Goal: Task Accomplishment & Management: Complete application form

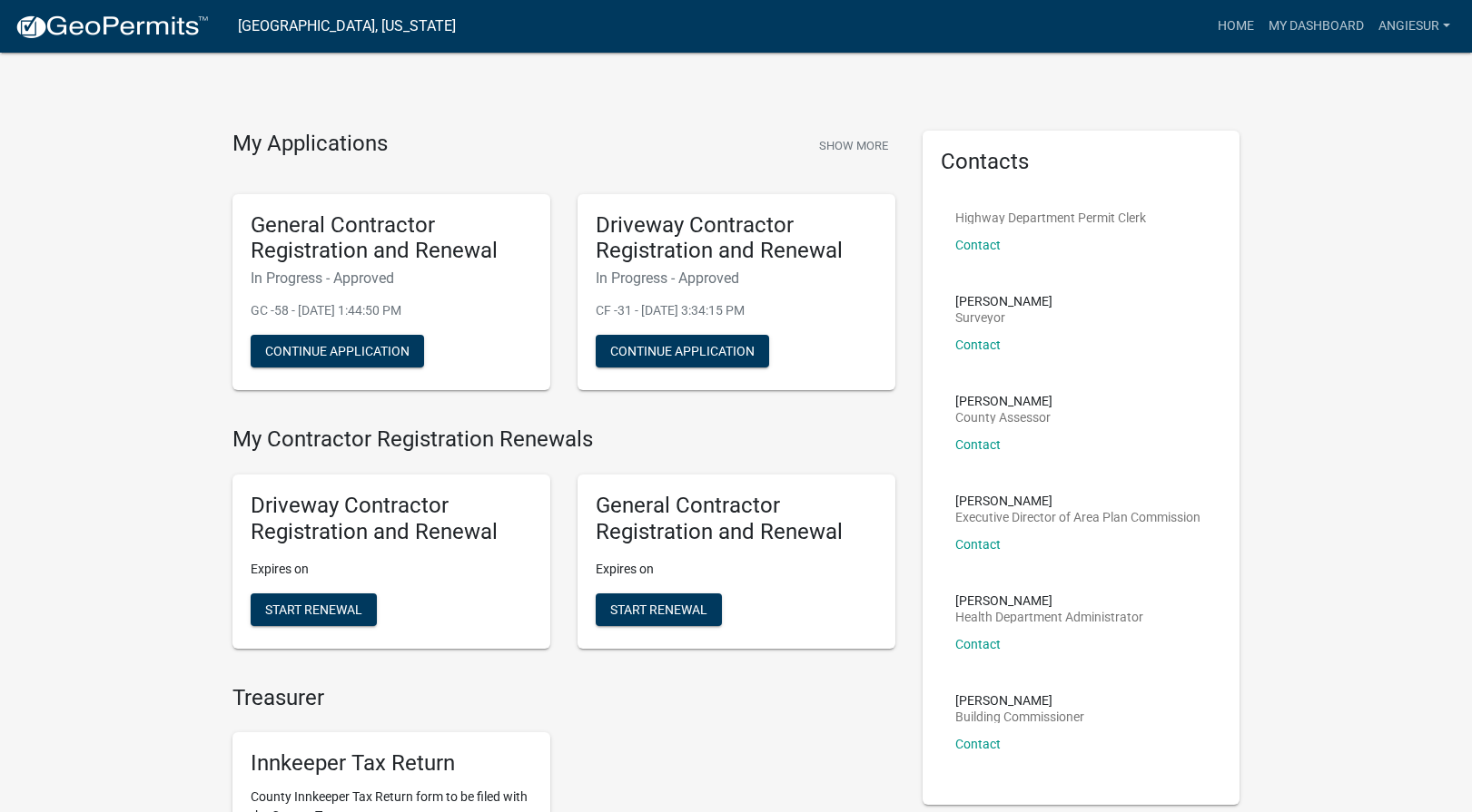
click at [519, 232] on h5 "General Contractor Registration and Renewal" at bounding box center [390, 237] width 281 height 52
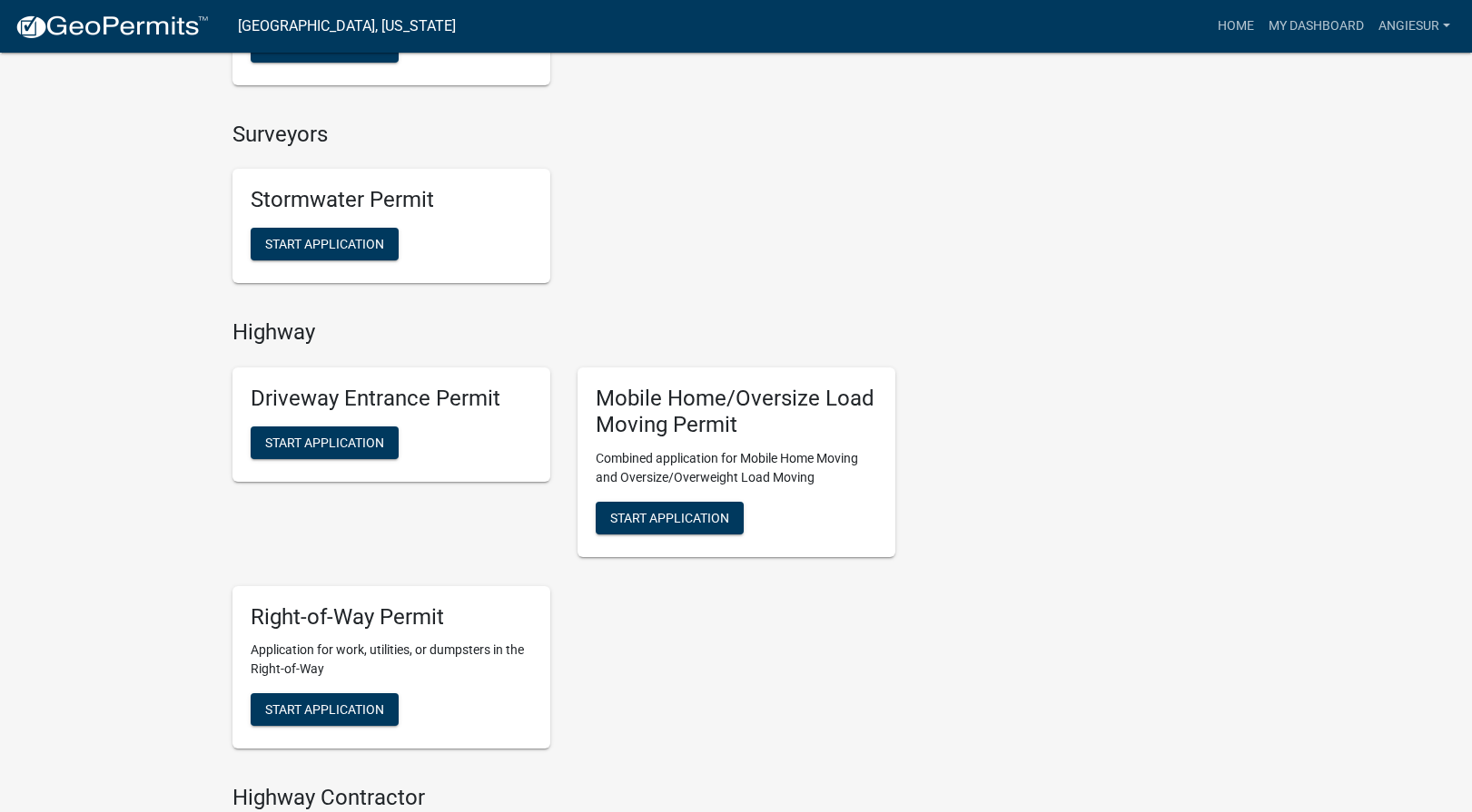
scroll to position [1634, 0]
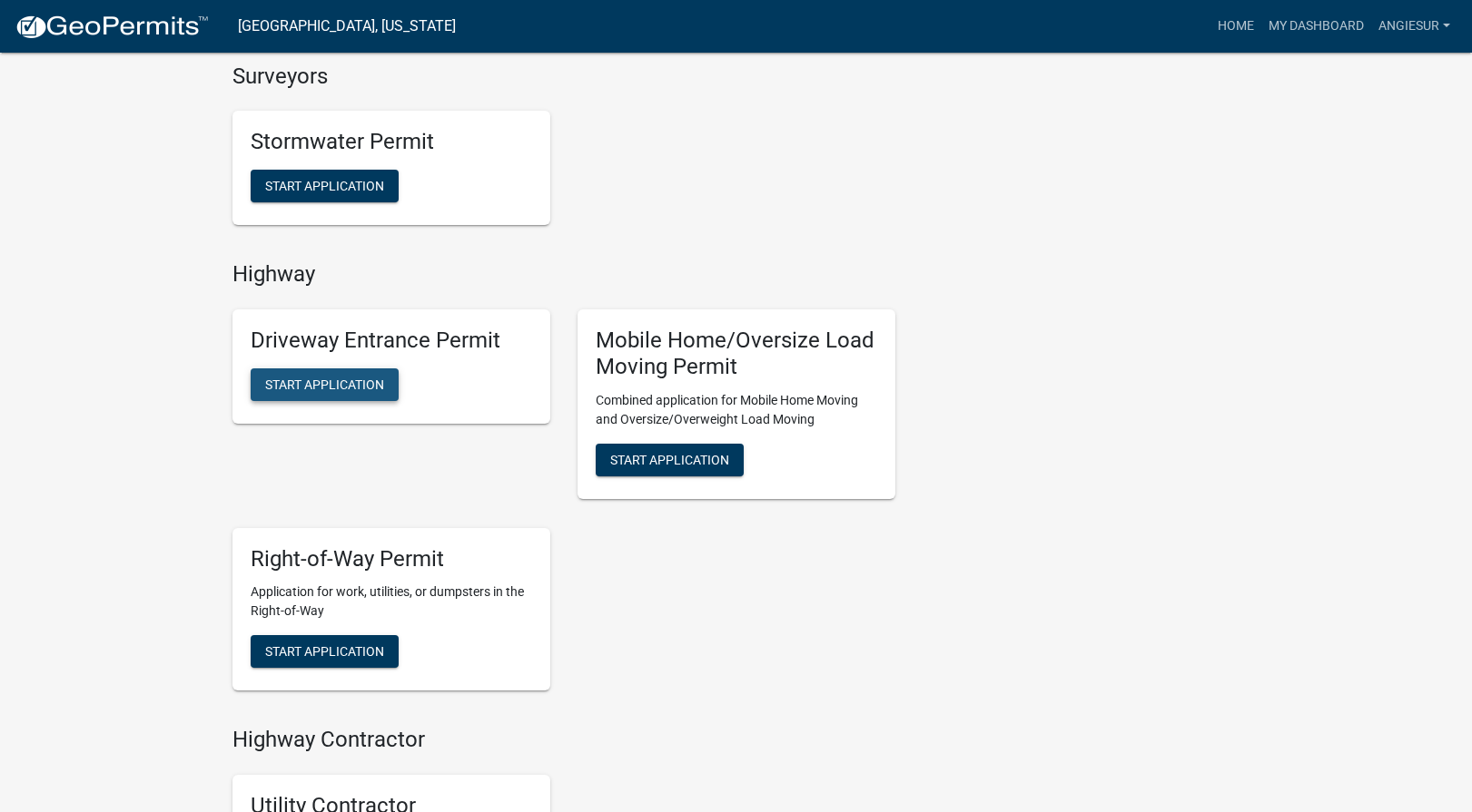
click at [339, 388] on span "Start Application" at bounding box center [324, 383] width 119 height 15
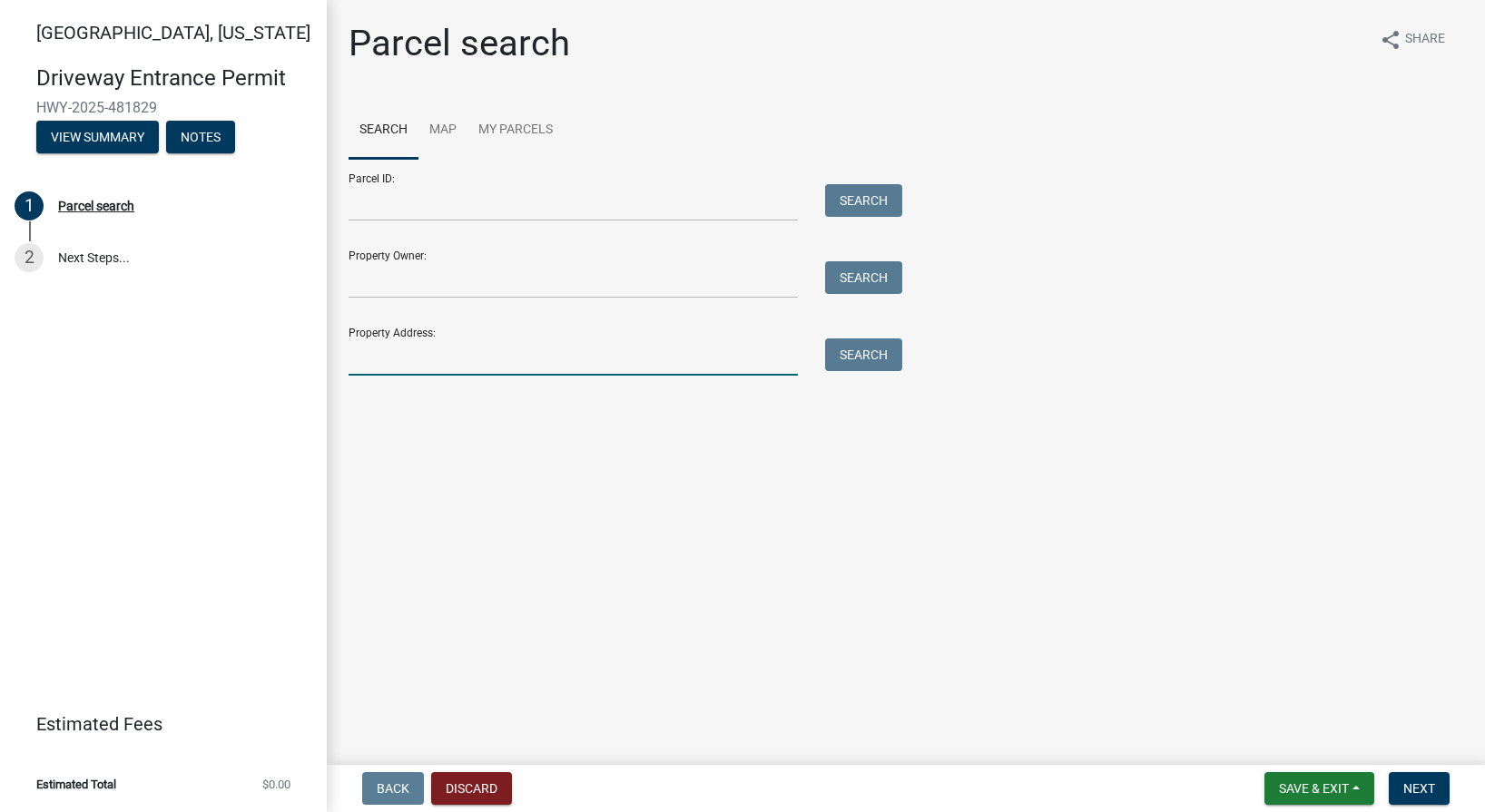
click at [361, 349] on input "Property Address:" at bounding box center [574, 358] width 449 height 37
type input "[STREET_ADDRESS]"
click at [863, 359] on button "Search" at bounding box center [863, 355] width 77 height 33
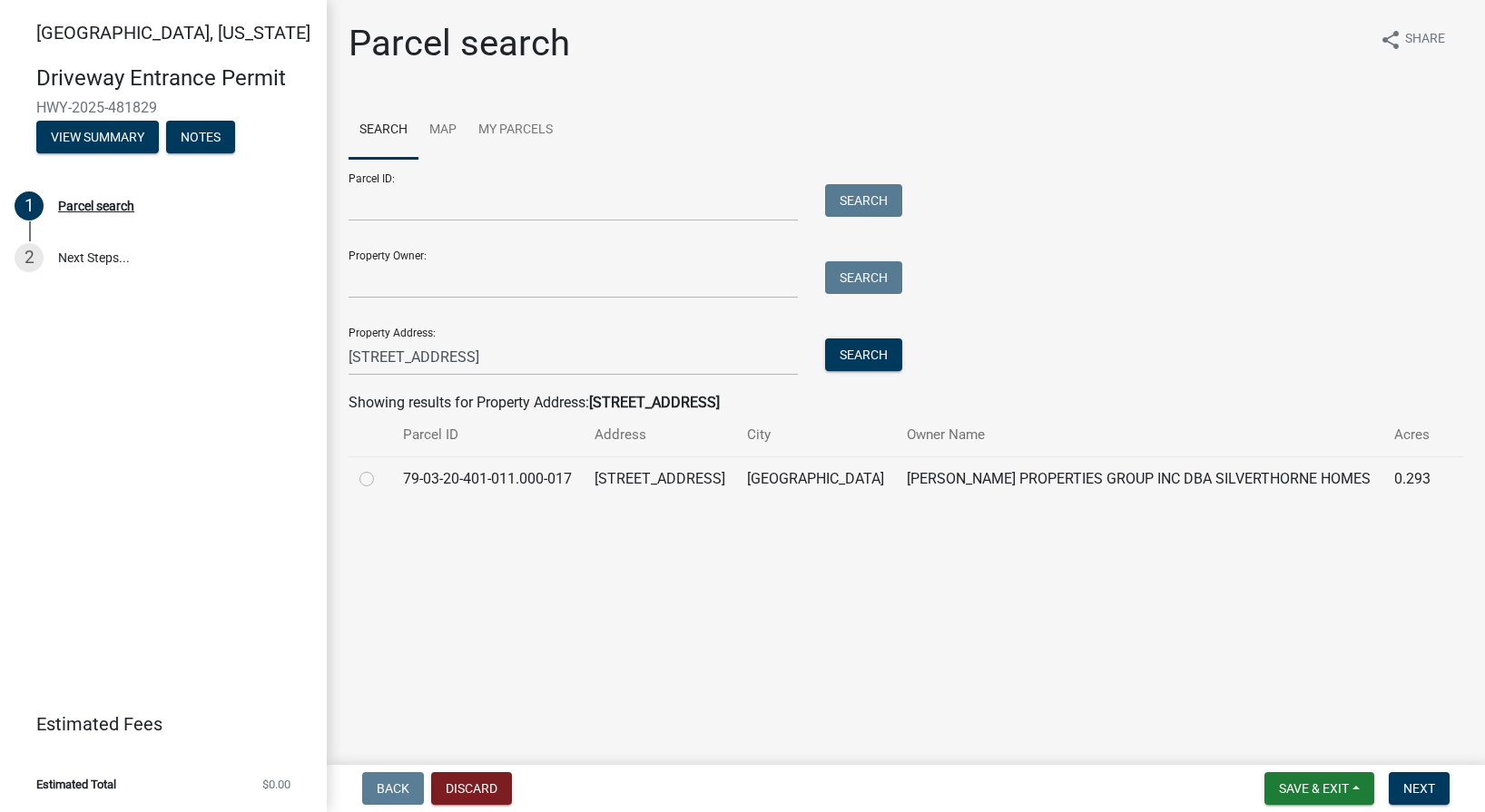
click at [381, 468] on label at bounding box center [381, 468] width 0 height 0
click at [381, 480] on input "radio" at bounding box center [387, 474] width 12 height 12
radio input "true"
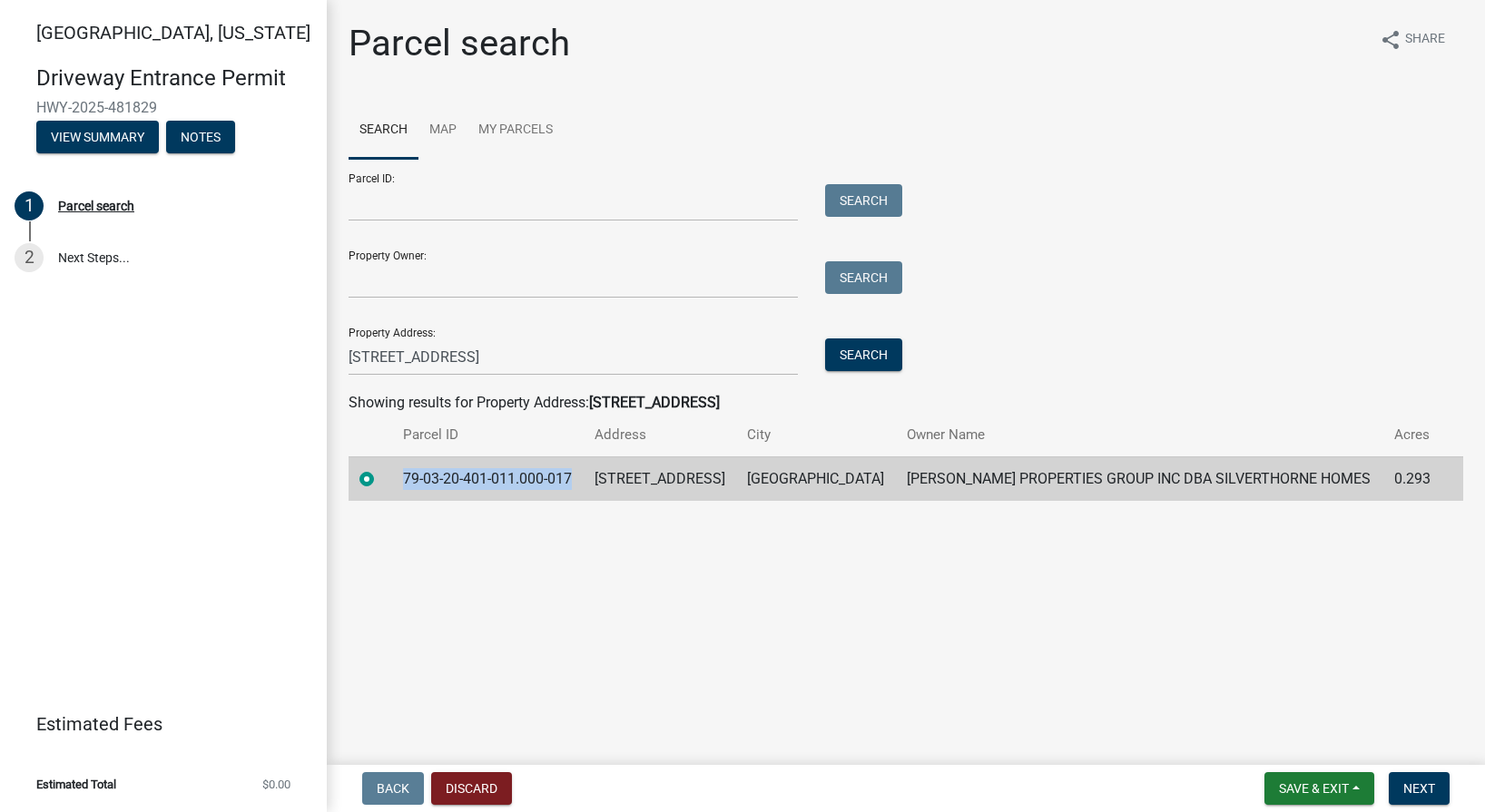
drag, startPoint x: 407, startPoint y: 479, endPoint x: 574, endPoint y: 483, distance: 167.0
click at [574, 483] on td "79-03-20-401-011.000-017" at bounding box center [488, 478] width 191 height 44
copy td "79-03-20-401-011.000-017"
drag, startPoint x: 1404, startPoint y: 793, endPoint x: 1394, endPoint y: 782, distance: 14.9
click at [1404, 793] on span "Next" at bounding box center [1419, 788] width 32 height 15
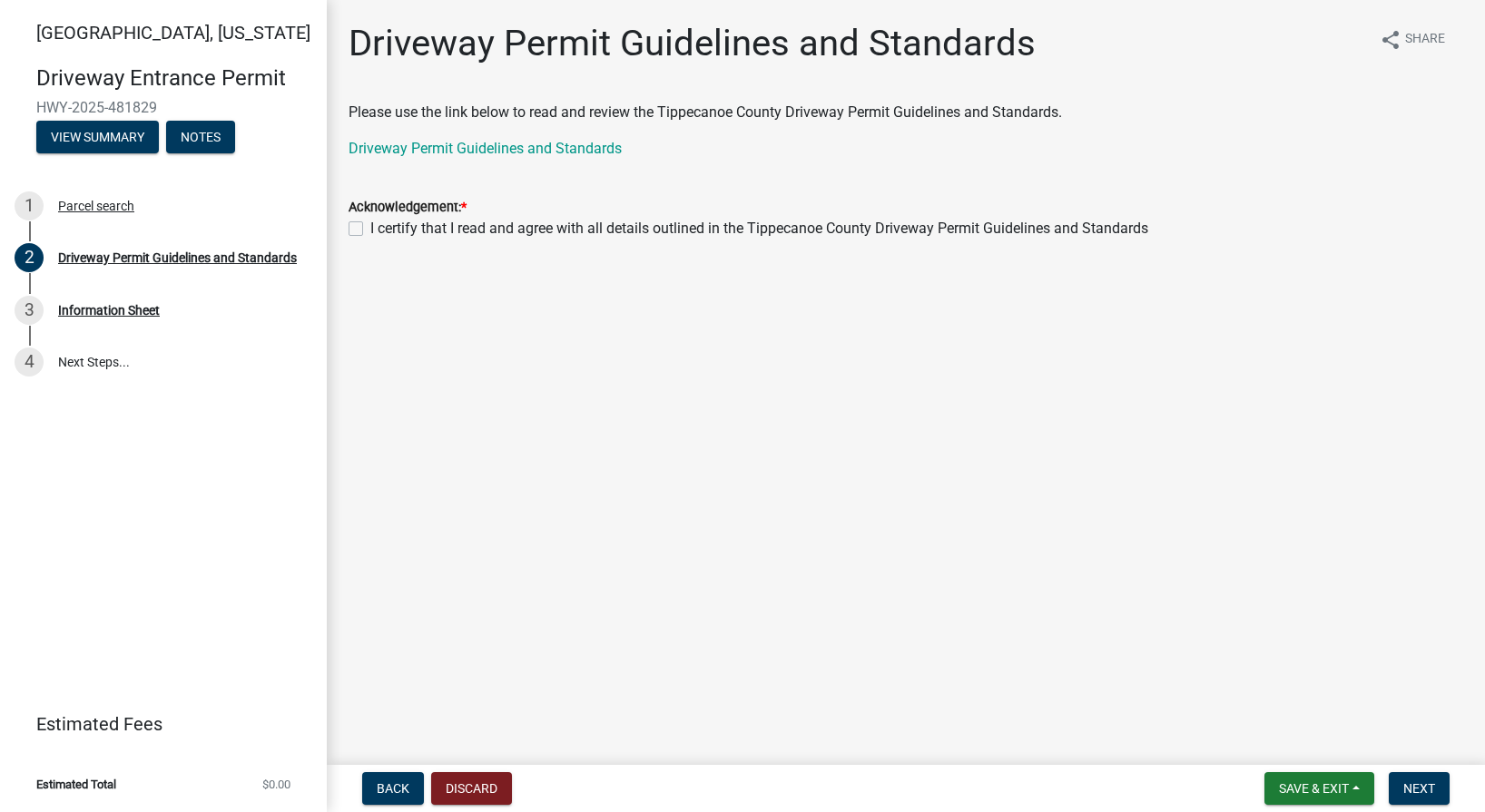
click at [371, 224] on label "I certify that I read and agree with all details outlined in the Tippecanoe Cou…" at bounding box center [759, 229] width 777 height 22
click at [371, 224] on input "I certify that I read and agree with all details outlined in the Tippecanoe Cou…" at bounding box center [376, 224] width 12 height 12
checkbox input "true"
click at [1425, 788] on span "Next" at bounding box center [1419, 788] width 32 height 15
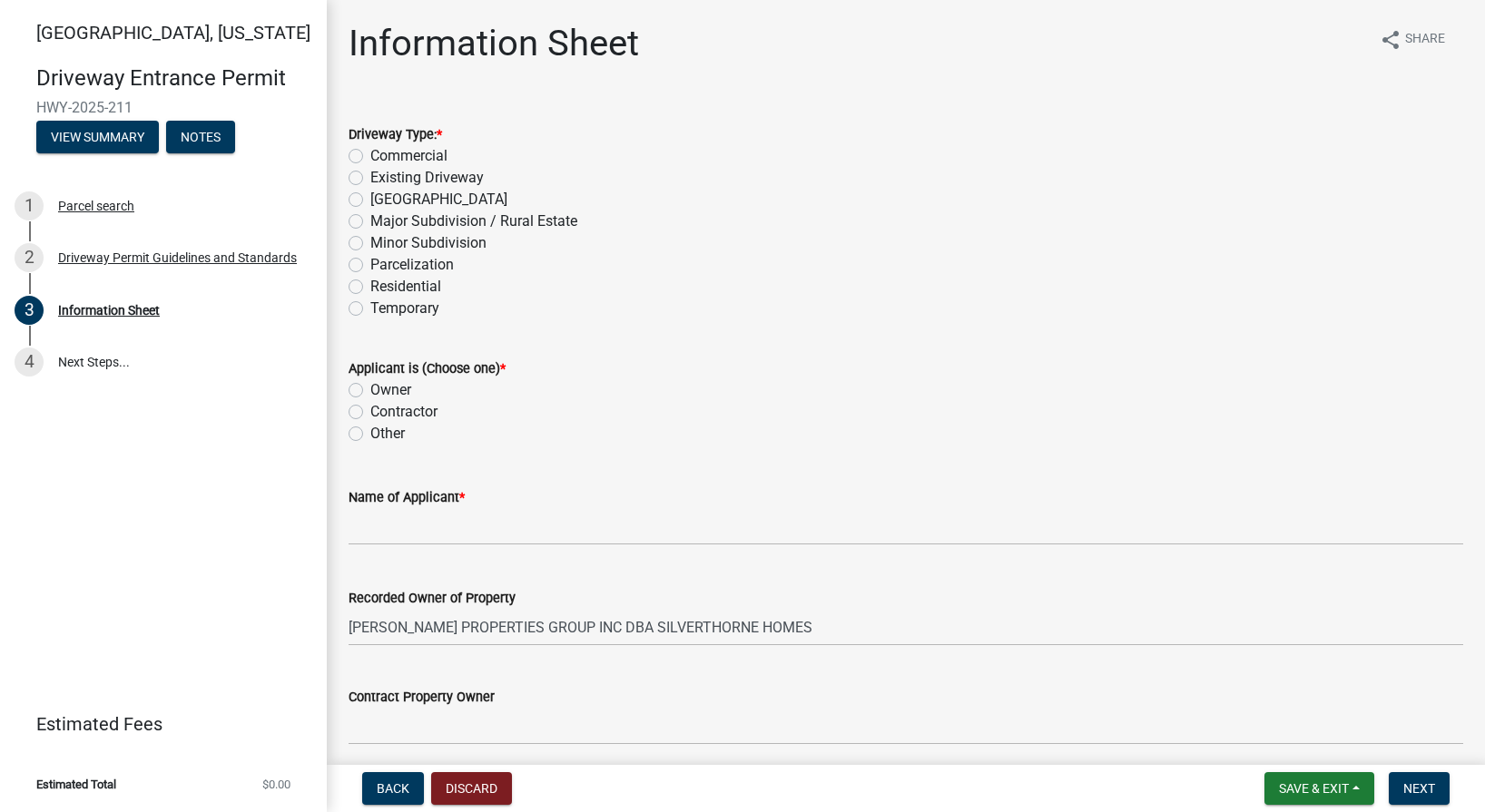
click at [371, 288] on label "Residential" at bounding box center [406, 287] width 71 height 22
click at [371, 288] on input "Residential" at bounding box center [376, 282] width 12 height 12
radio input "true"
click at [371, 388] on label "Owner" at bounding box center [390, 390] width 40 height 22
click at [371, 388] on input "Owner" at bounding box center [376, 385] width 12 height 12
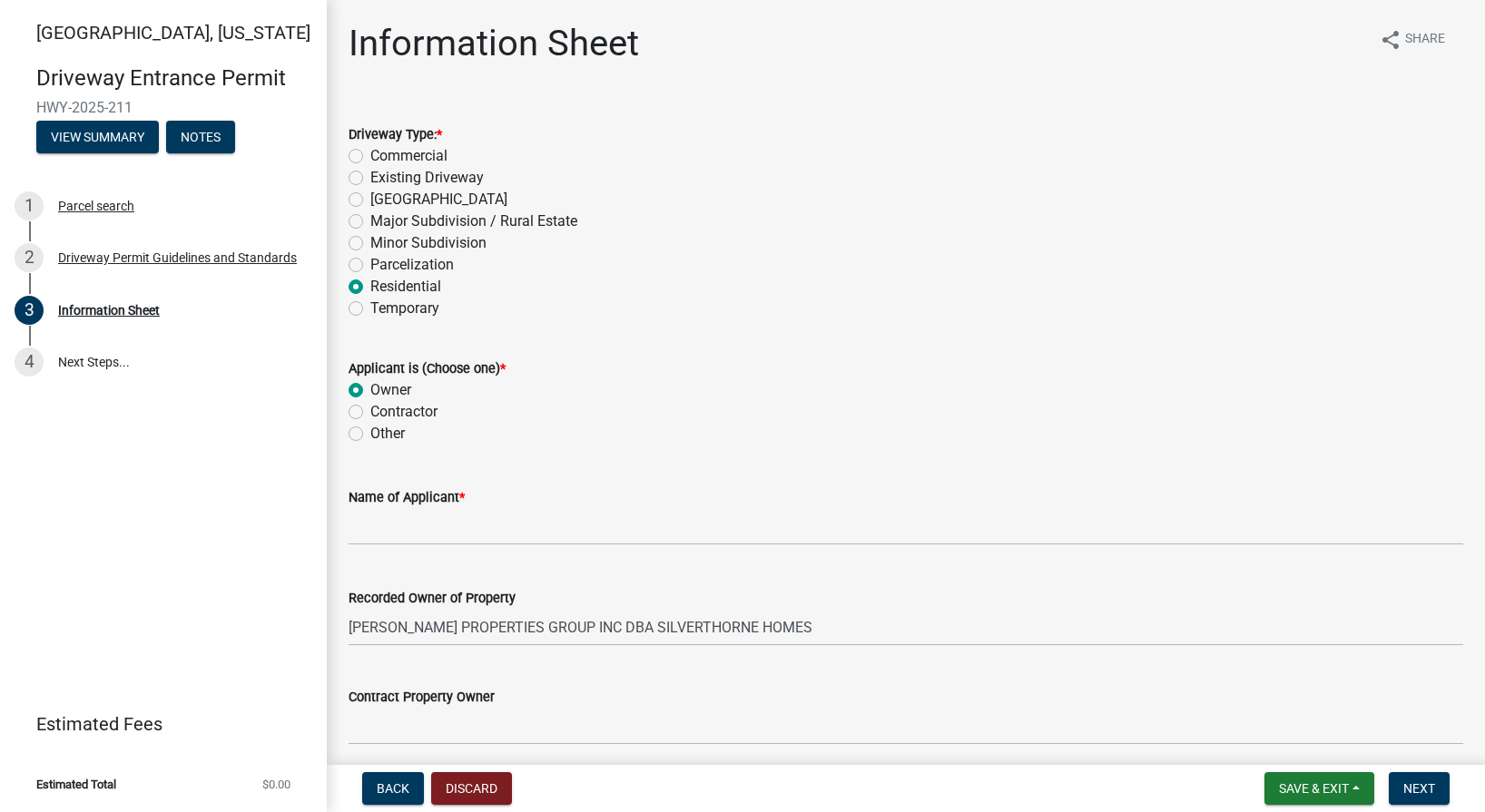
radio input "true"
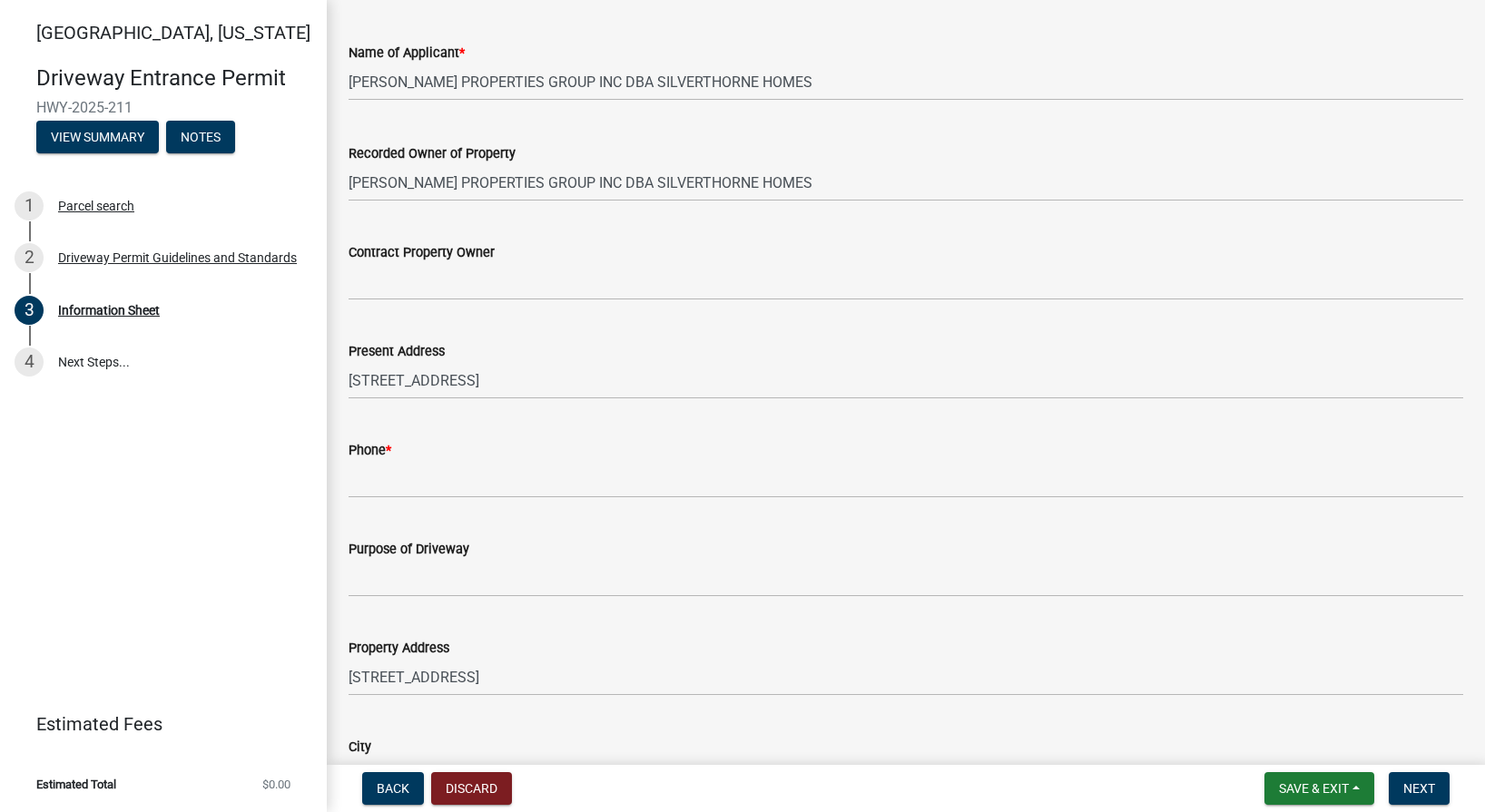
scroll to position [453, 0]
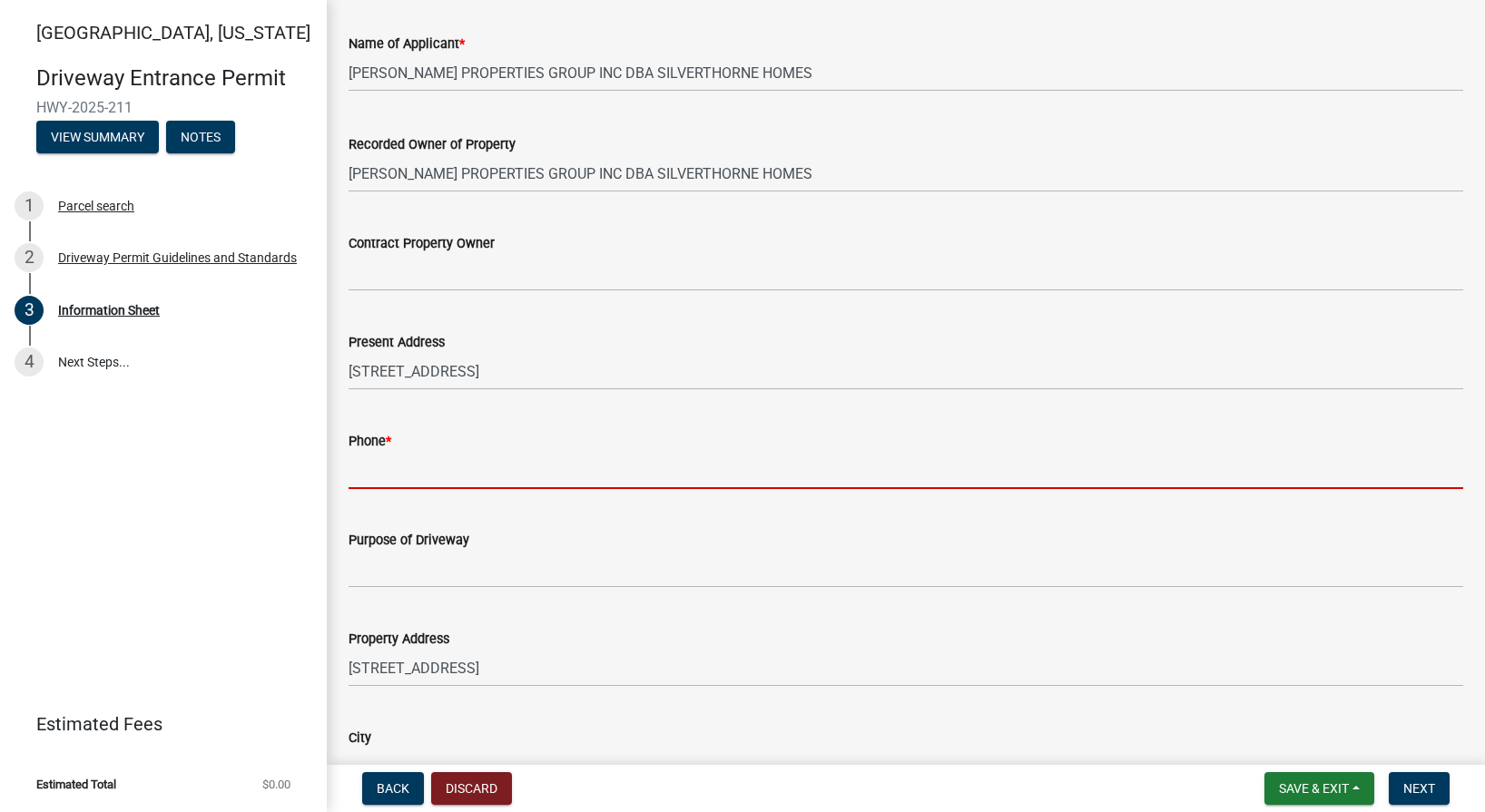
click at [384, 467] on input "Phone *" at bounding box center [906, 471] width 1114 height 37
type input "3178421875"
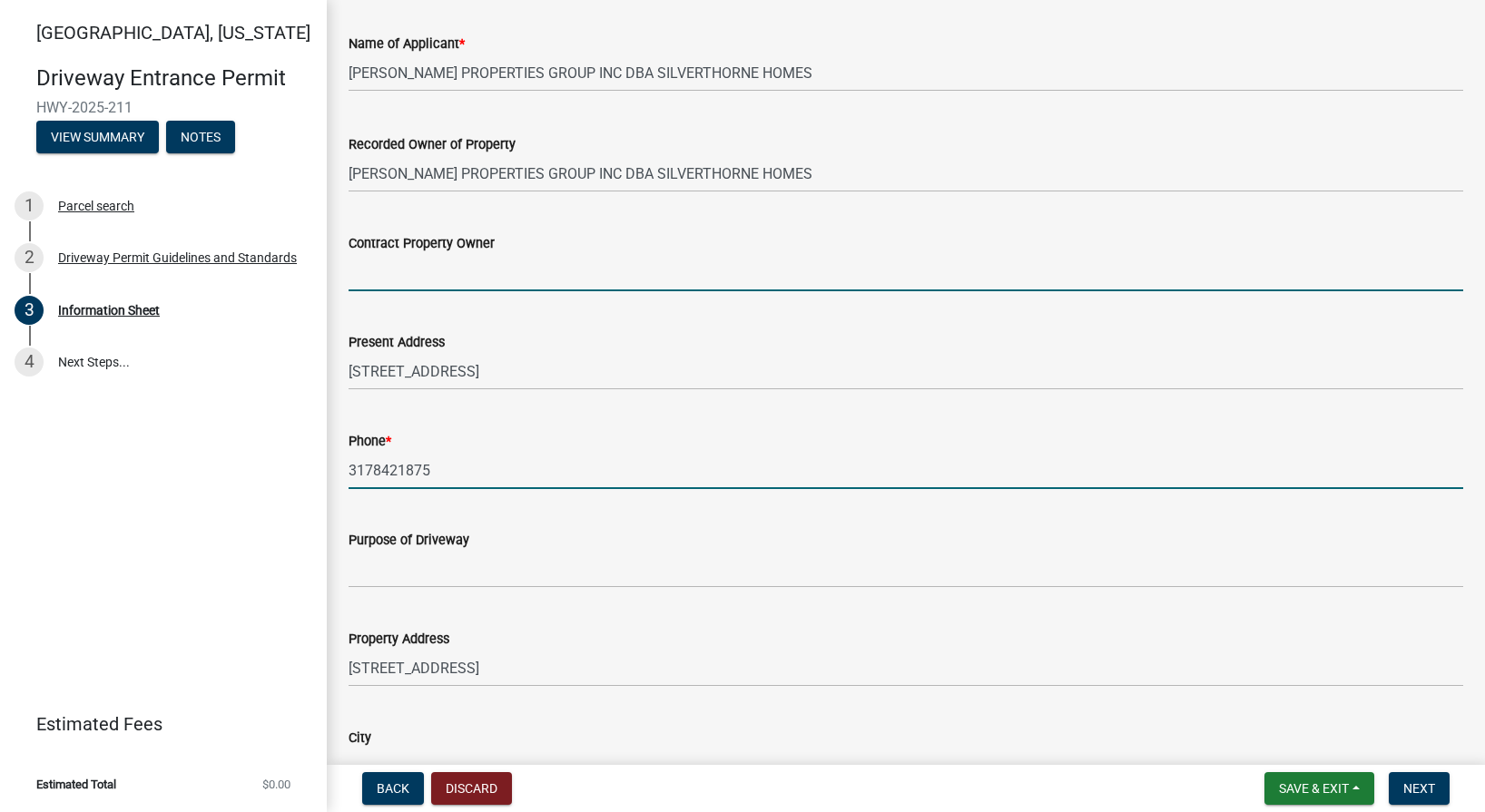
type input "[PERSON_NAME] Properties Group Inc dba Silverthorne Homes"
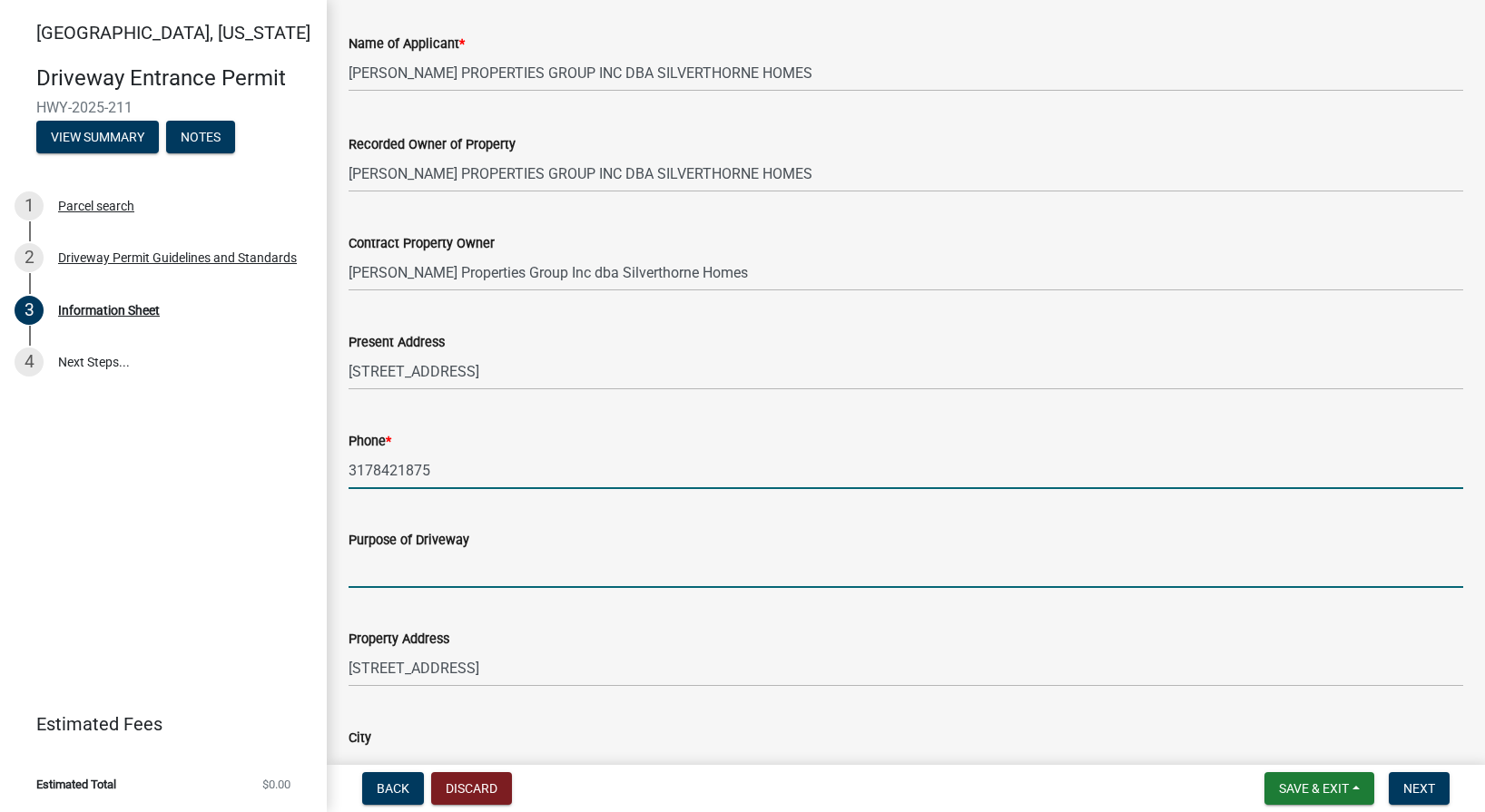
type input "New single-family residence in The Preserve Lot 42"
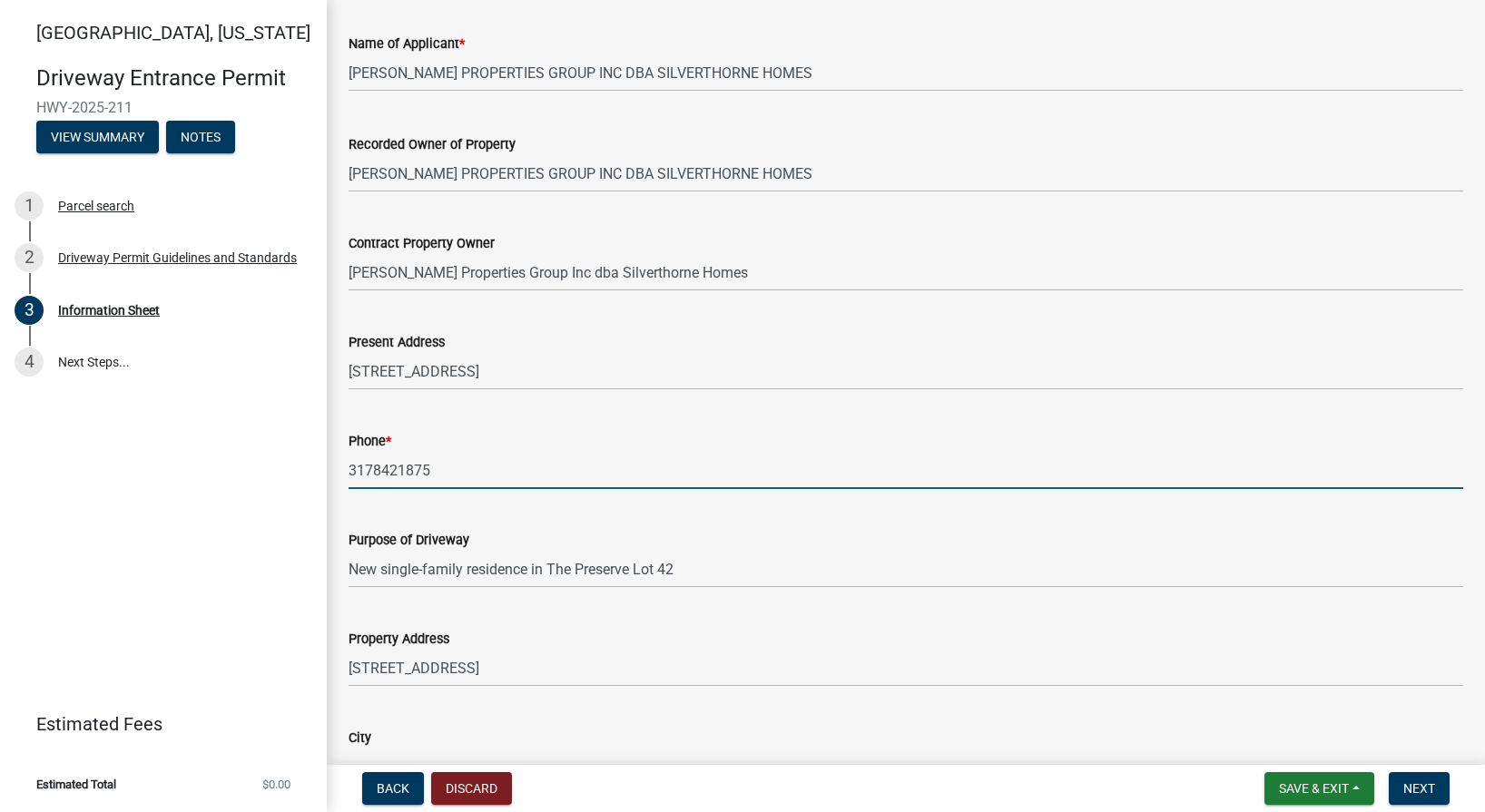
type input "The Preserve Section 2"
type input "42"
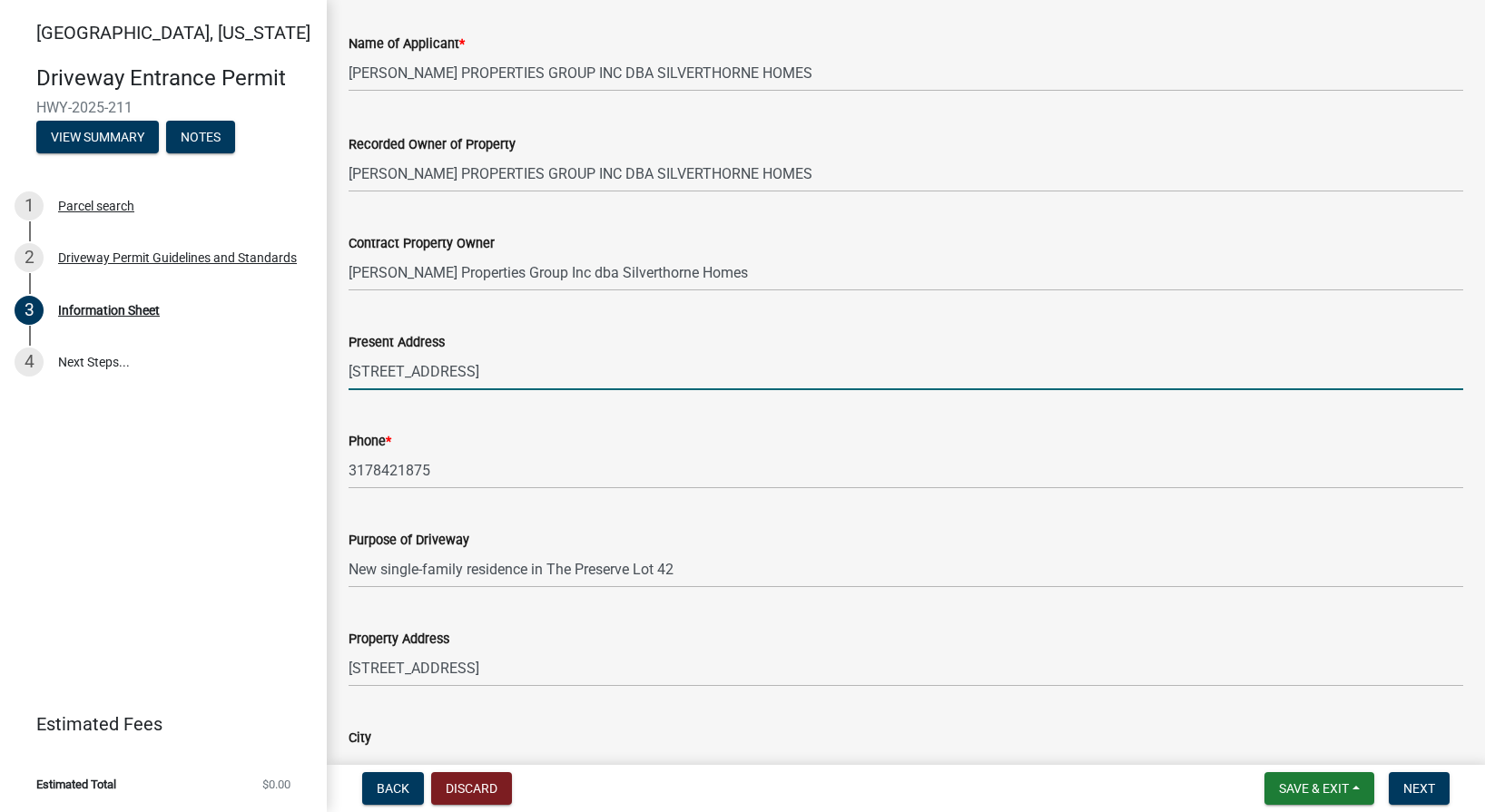
click at [539, 364] on input "[STREET_ADDRESS]" at bounding box center [906, 372] width 1114 height 37
type input "[STREET_ADDRESS]"
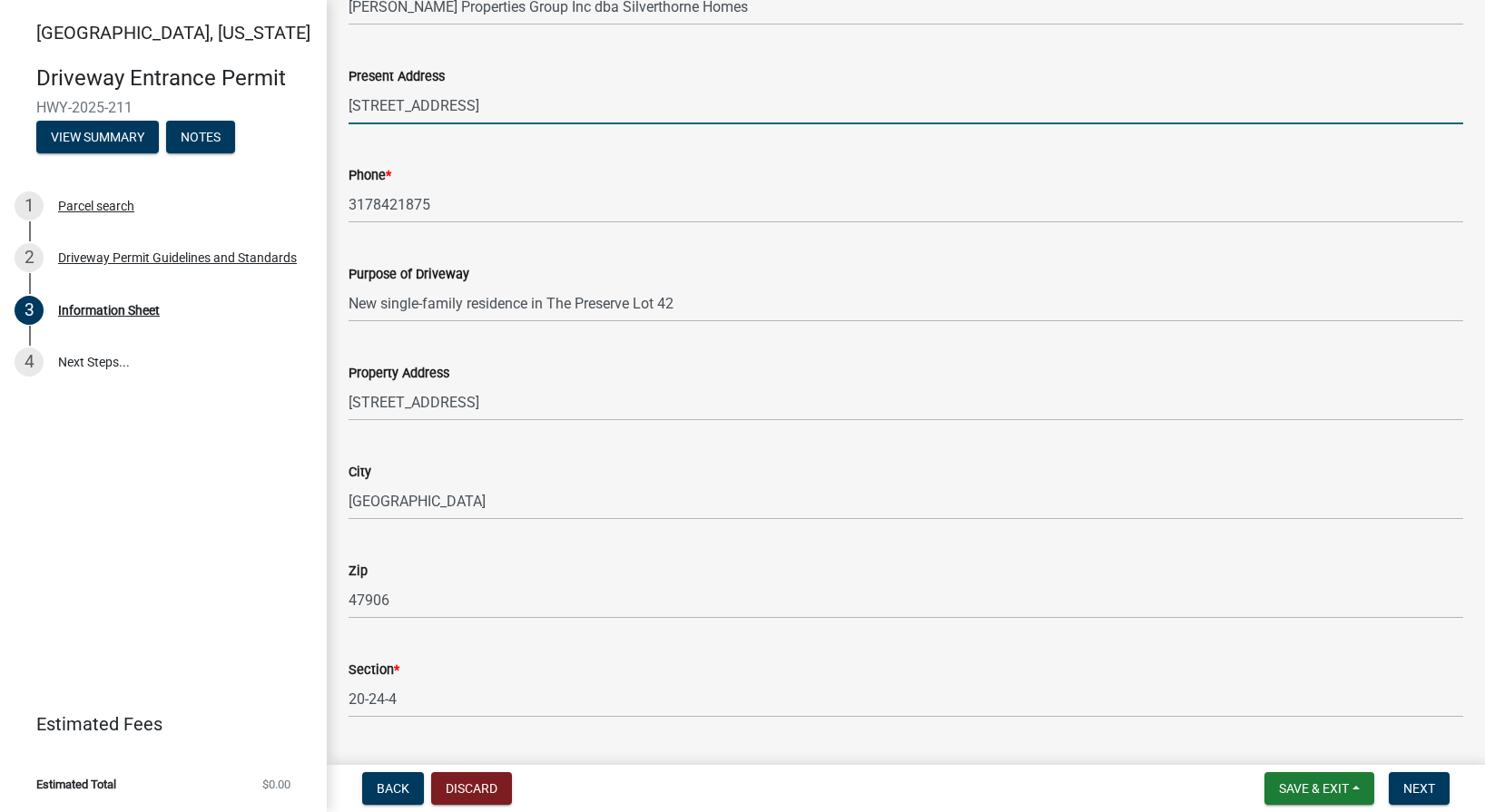
scroll to position [726, 0]
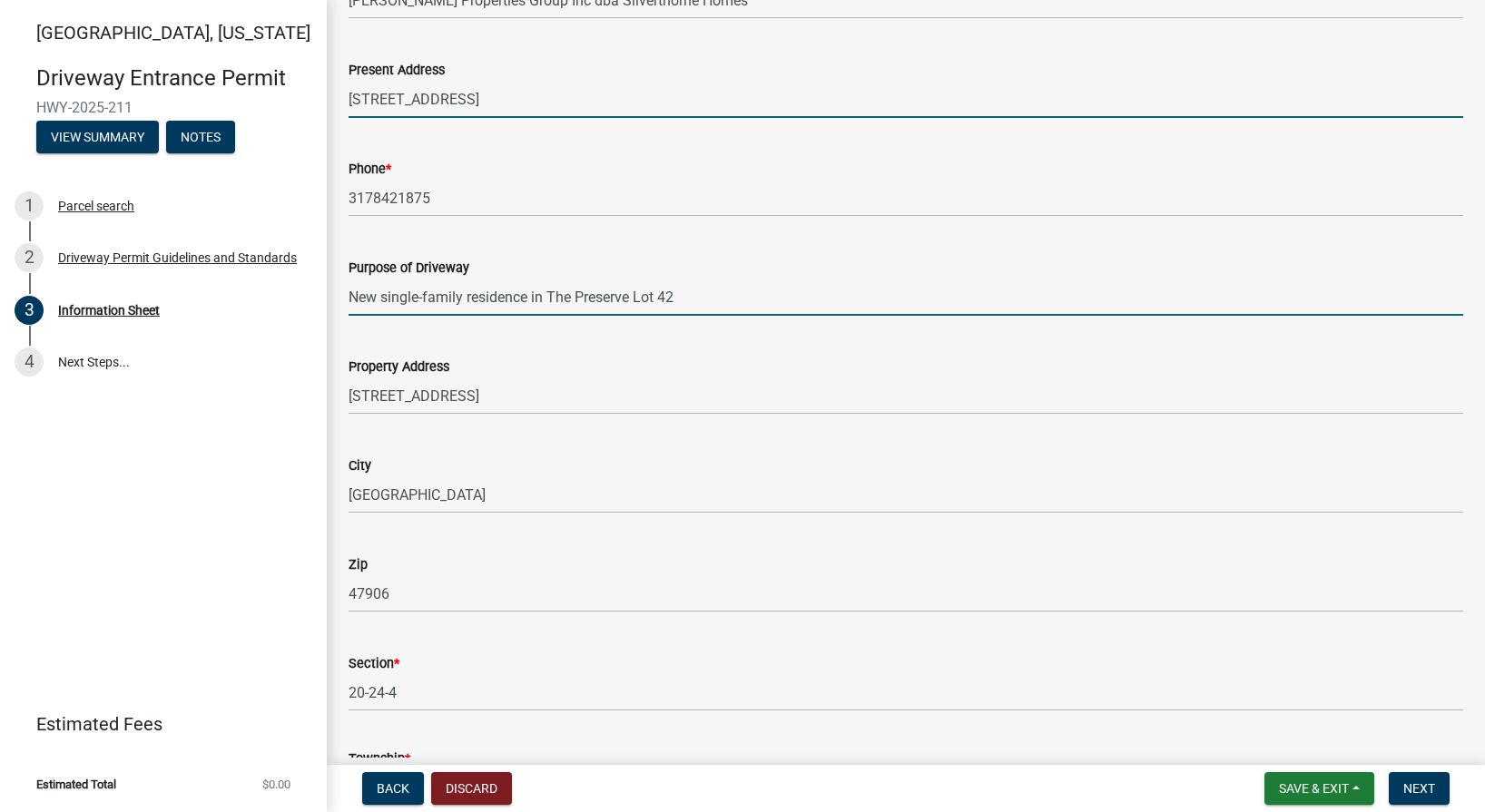
click at [677, 297] on input "New single-family residence in The Preserve Lot 42" at bounding box center [906, 298] width 1114 height 37
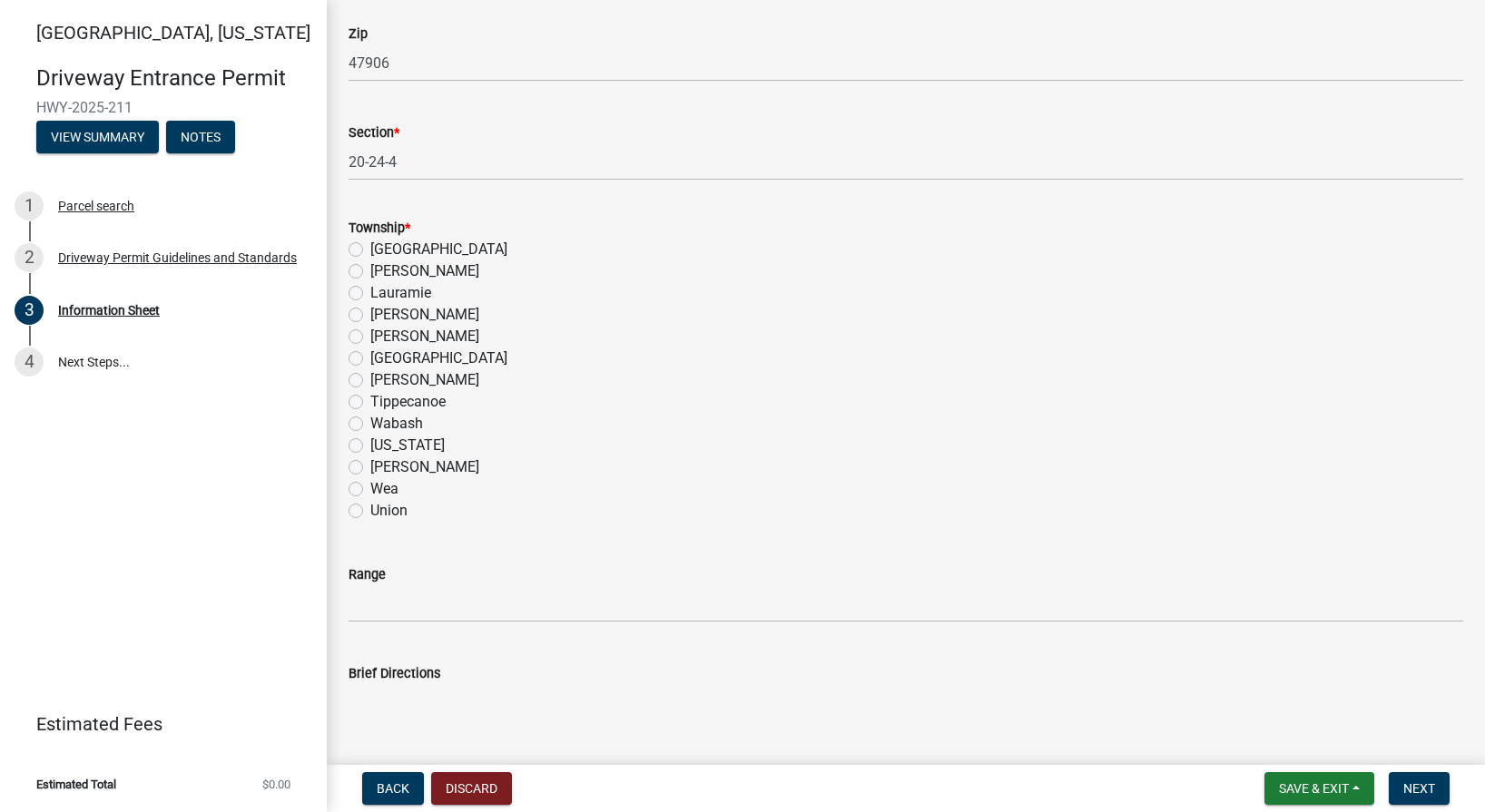
scroll to position [1270, 0]
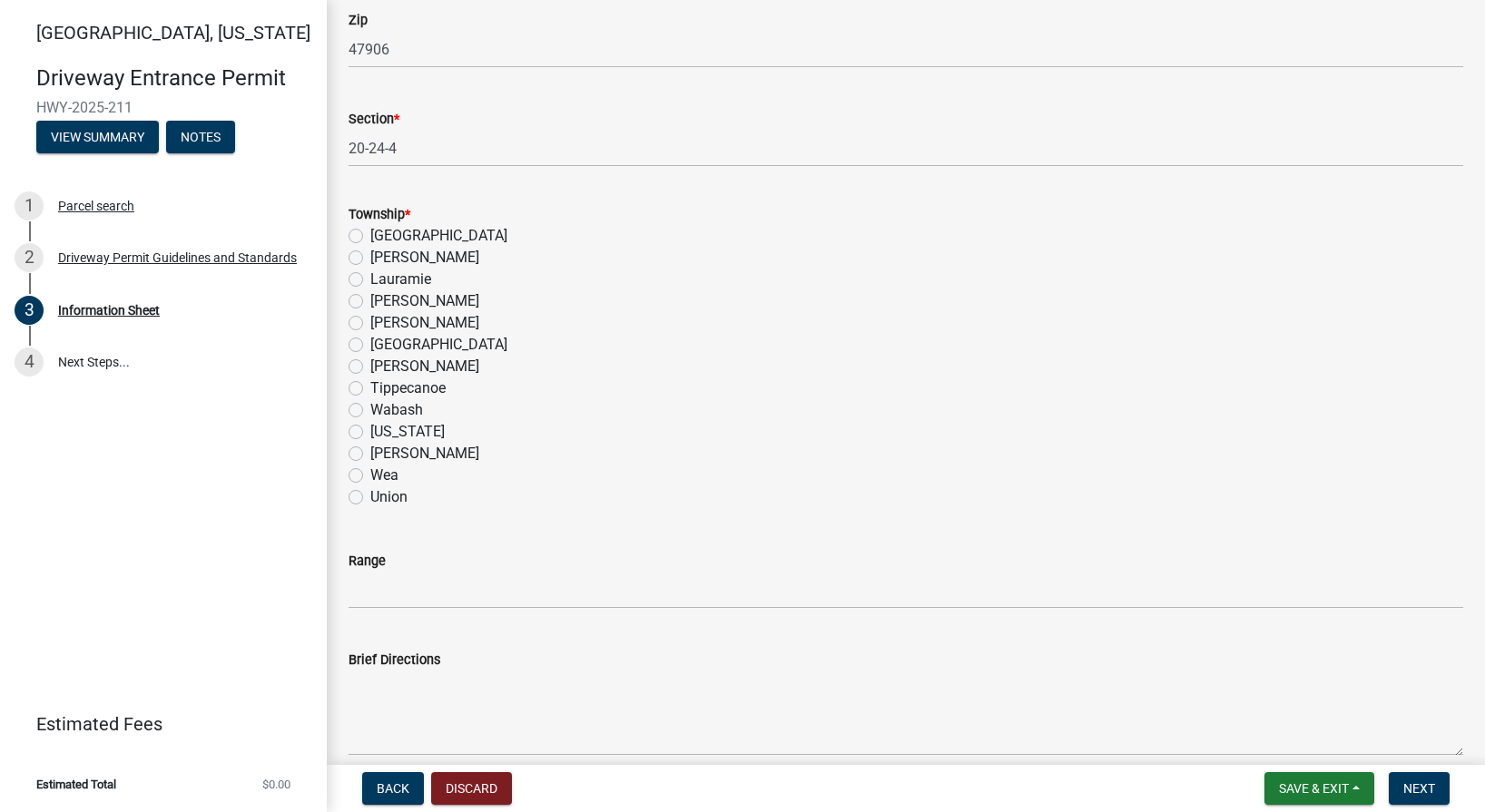
type input "New single-family residence in The Preserve Lot 11"
click at [371, 387] on label "Tippecanoe" at bounding box center [408, 388] width 75 height 22
click at [371, 387] on input "Tippecanoe" at bounding box center [376, 383] width 12 height 12
radio input "true"
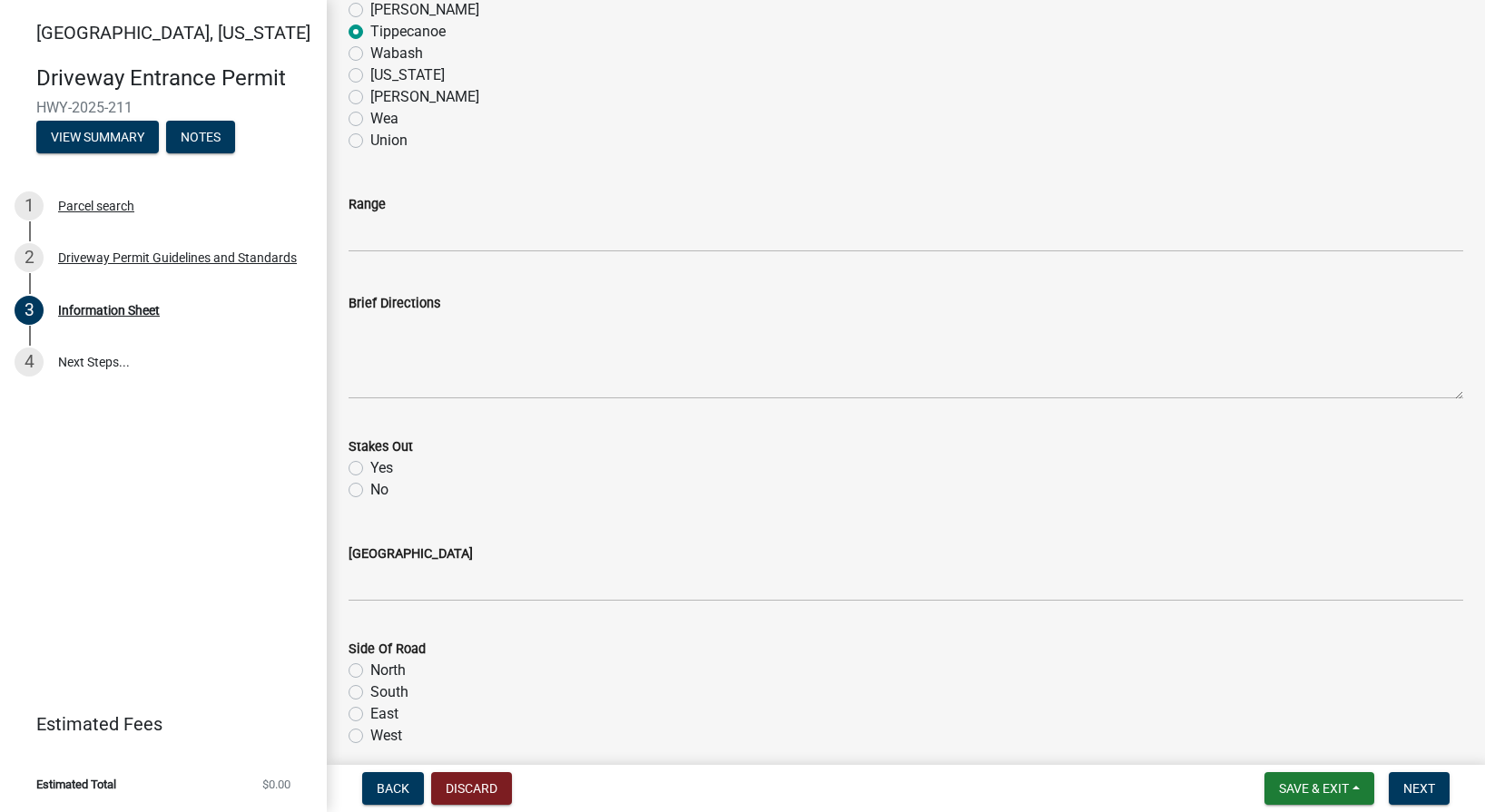
scroll to position [1634, 0]
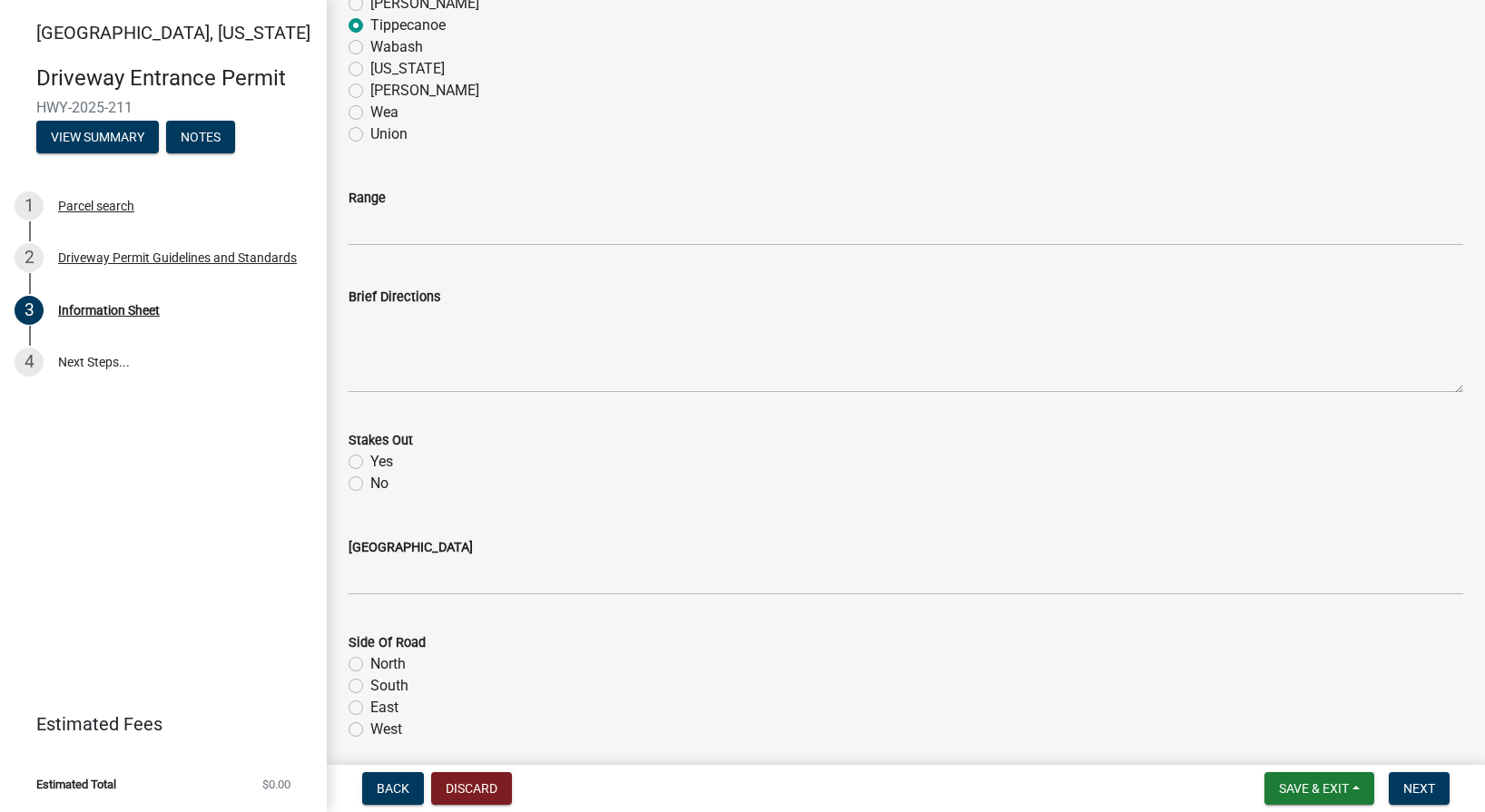
click at [371, 463] on label "Yes" at bounding box center [381, 462] width 23 height 22
click at [371, 463] on input "Yes" at bounding box center [376, 457] width 12 height 12
radio input "true"
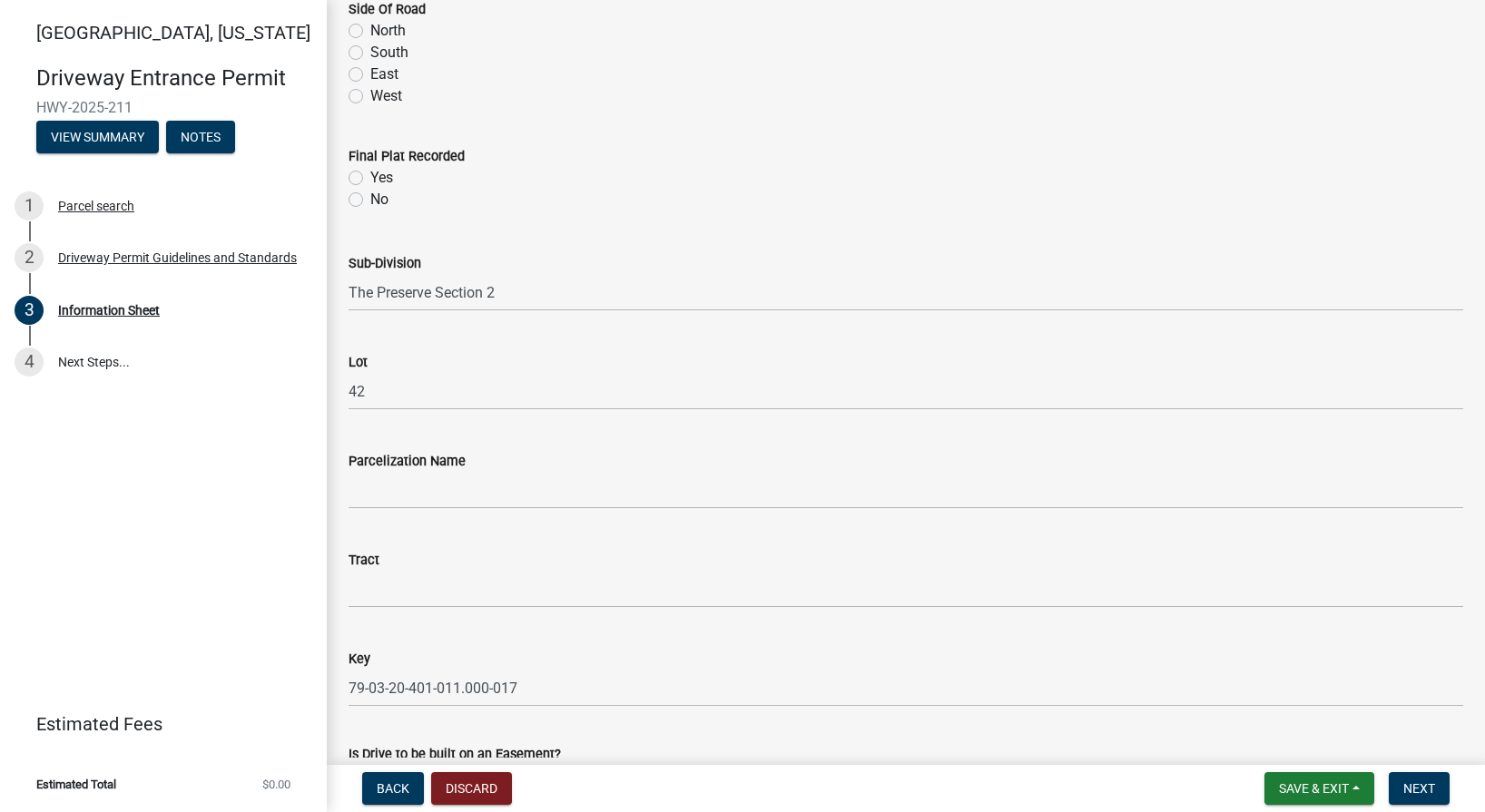
scroll to position [2268, 0]
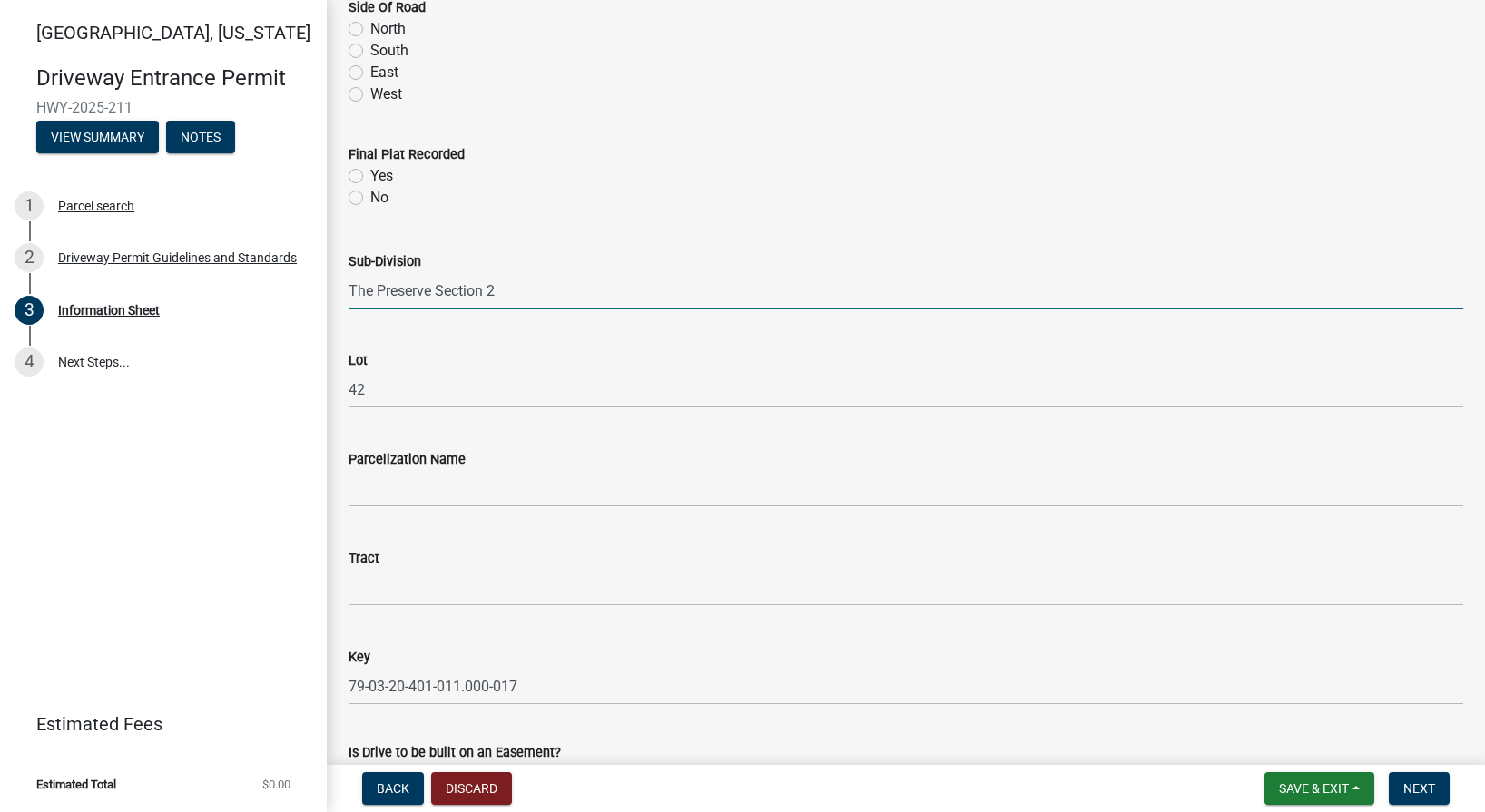
click at [508, 288] on input "The Preserve Section 2" at bounding box center [906, 291] width 1114 height 37
type input "The Preserve Section 1"
click at [380, 390] on input "42" at bounding box center [906, 390] width 1114 height 37
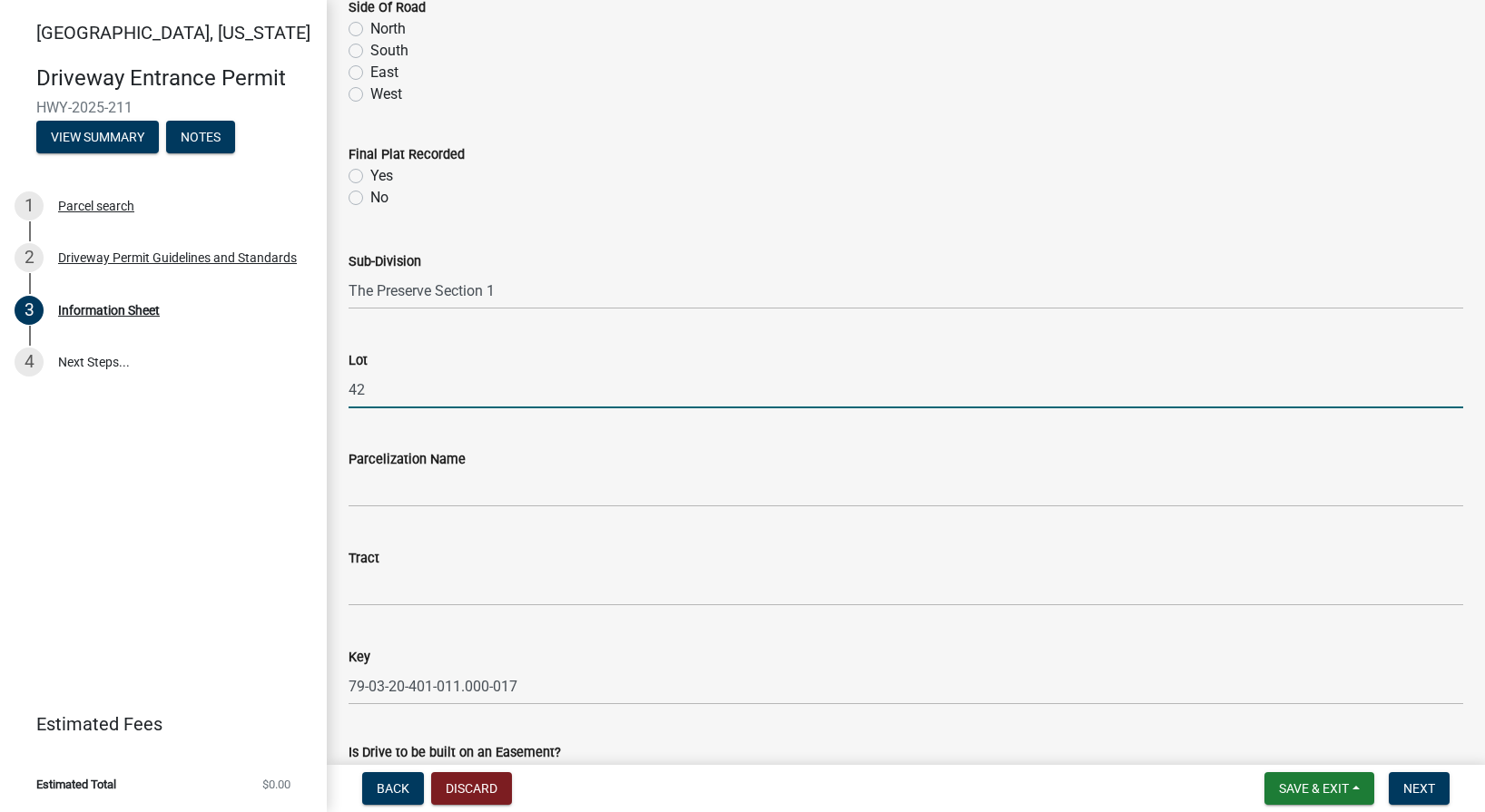
type input "4"
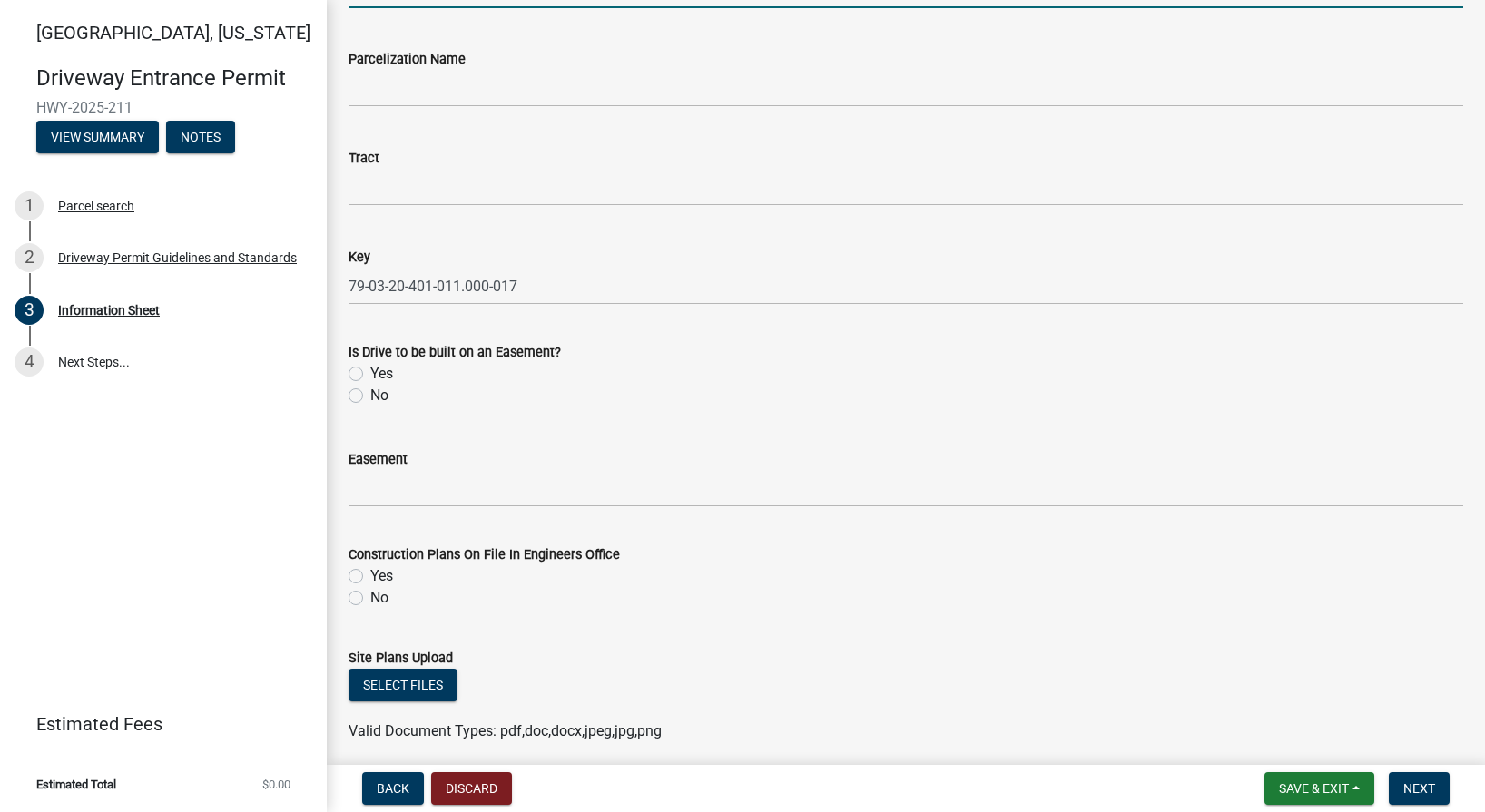
scroll to position [2813, 0]
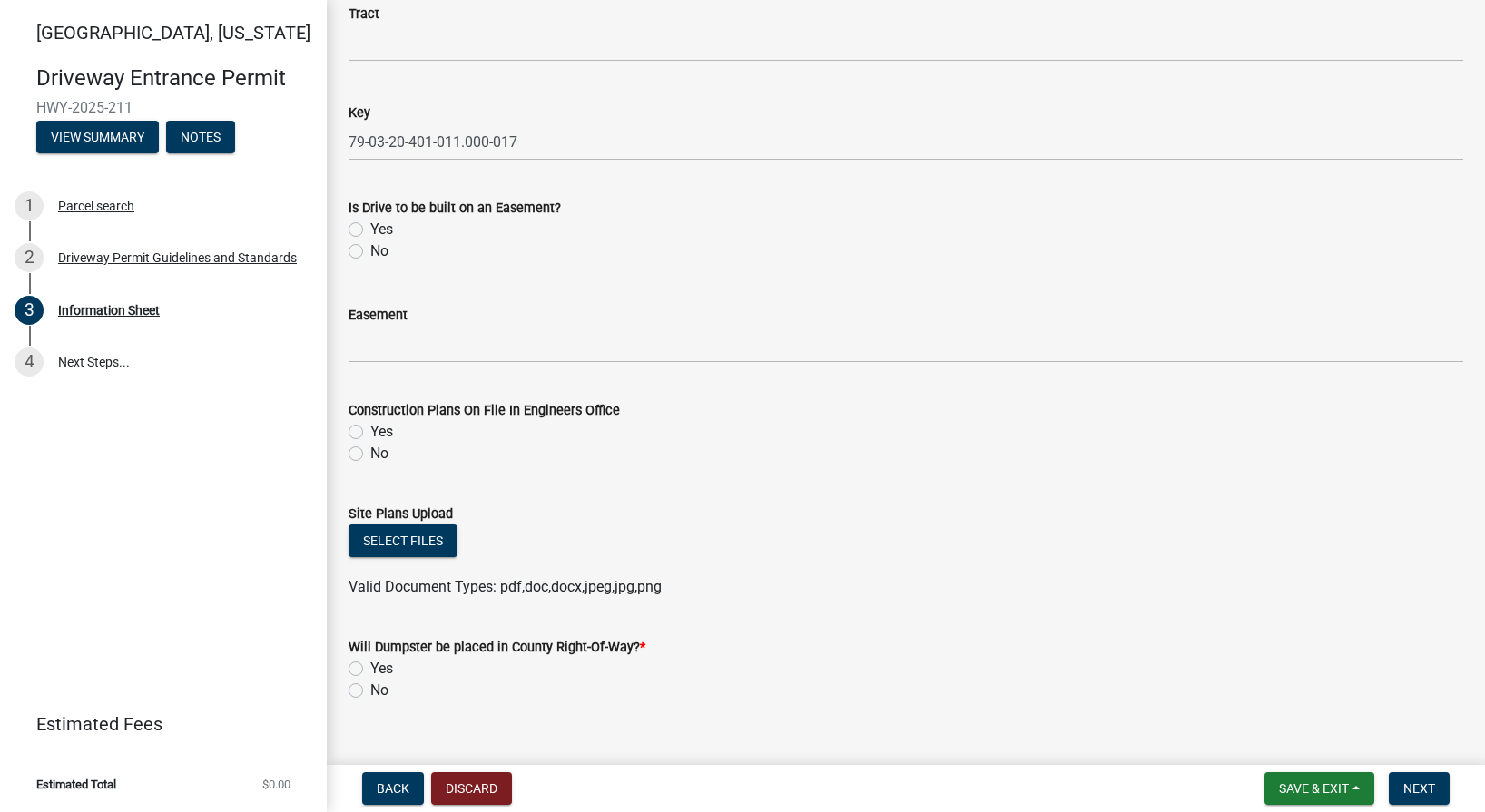
type input "11"
click at [371, 254] on label "No" at bounding box center [379, 251] width 18 height 22
click at [371, 252] on input "No" at bounding box center [376, 246] width 12 height 12
radio input "true"
click at [371, 429] on label "Yes" at bounding box center [381, 432] width 23 height 22
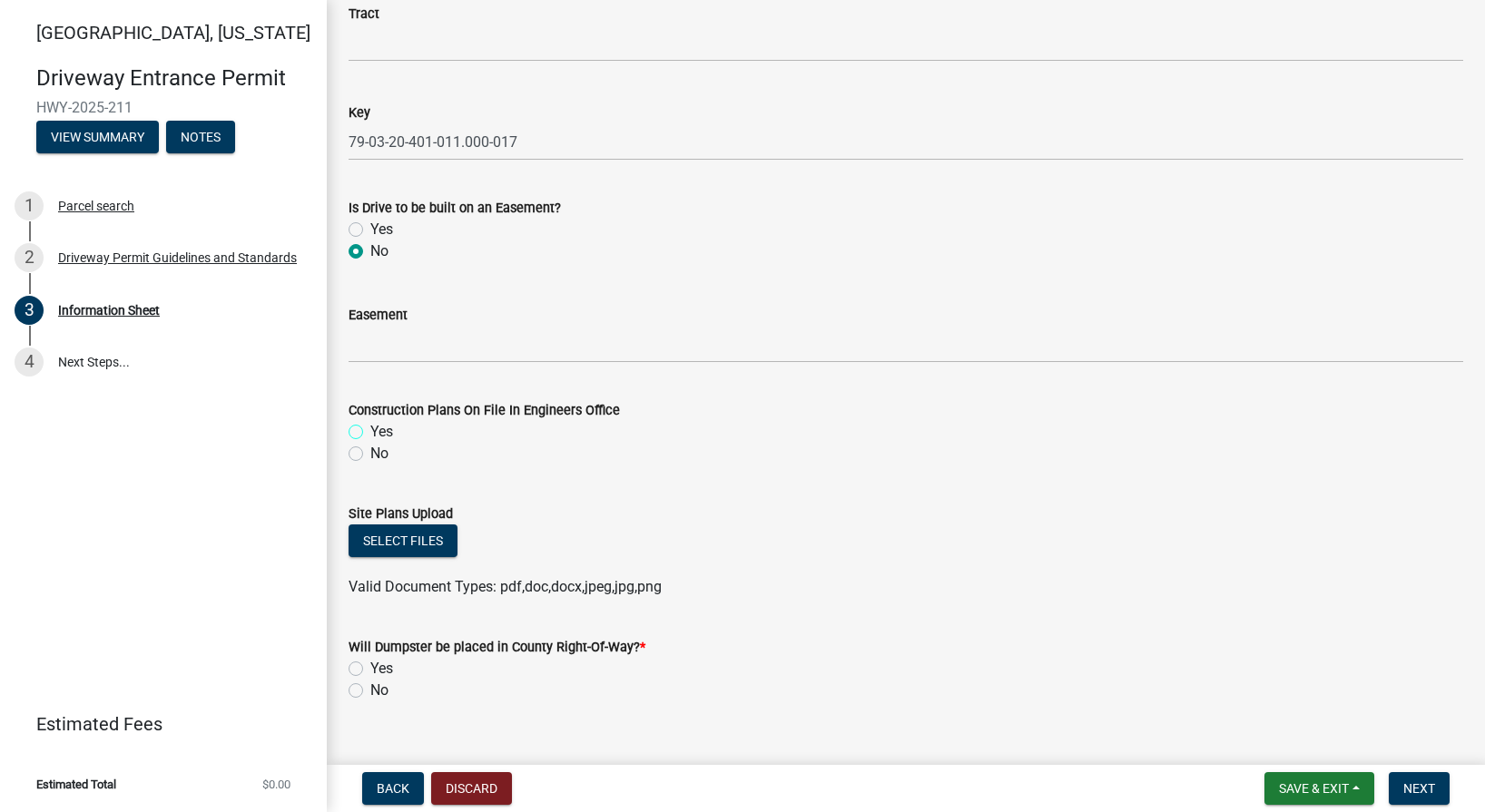
click at [371, 429] on input "Yes" at bounding box center [376, 427] width 12 height 12
radio input "true"
click at [371, 692] on label "No" at bounding box center [379, 691] width 18 height 22
click at [371, 692] on input "No" at bounding box center [376, 686] width 12 height 12
radio input "true"
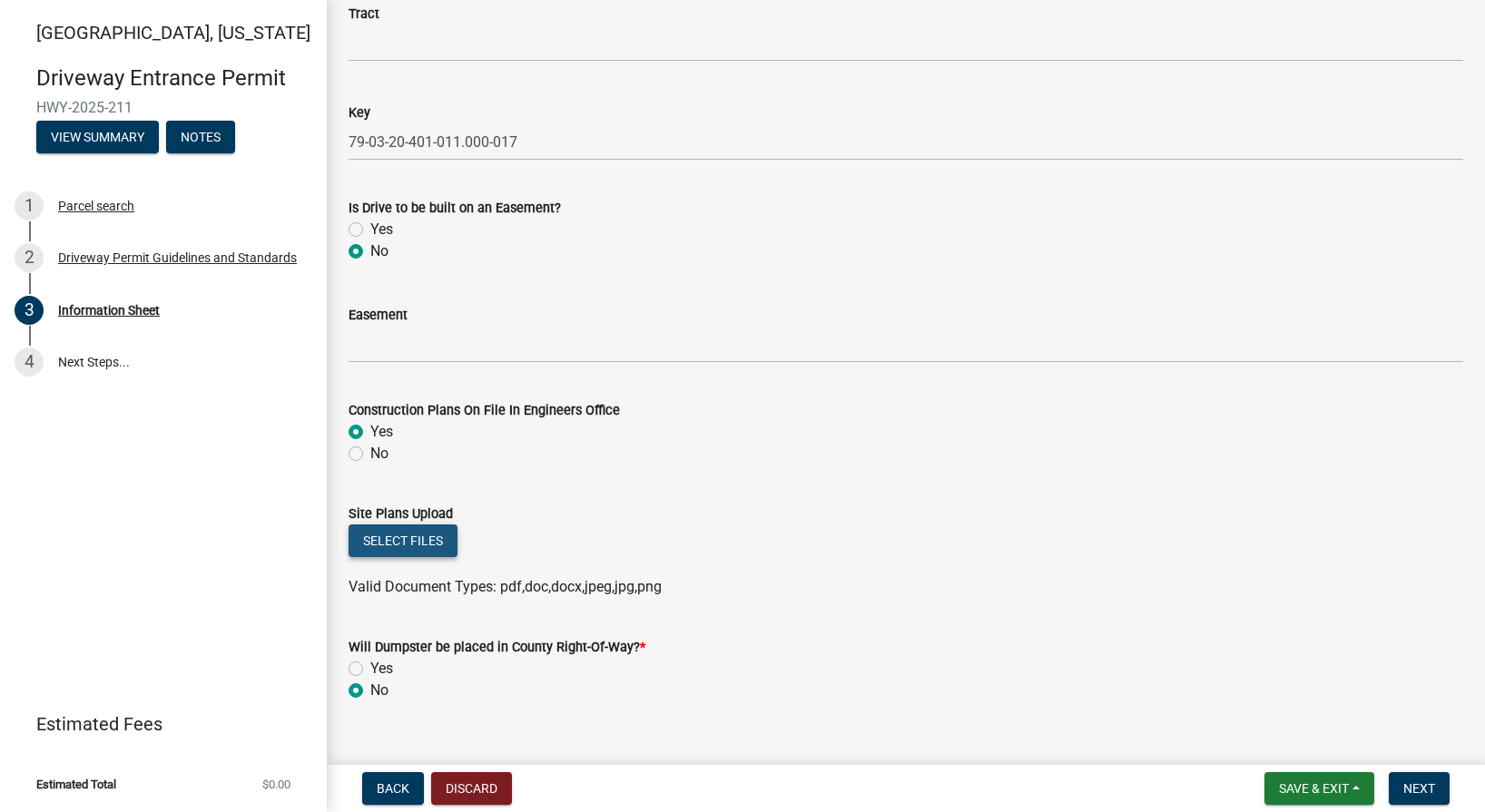
click at [402, 549] on button "Select files" at bounding box center [403, 540] width 109 height 33
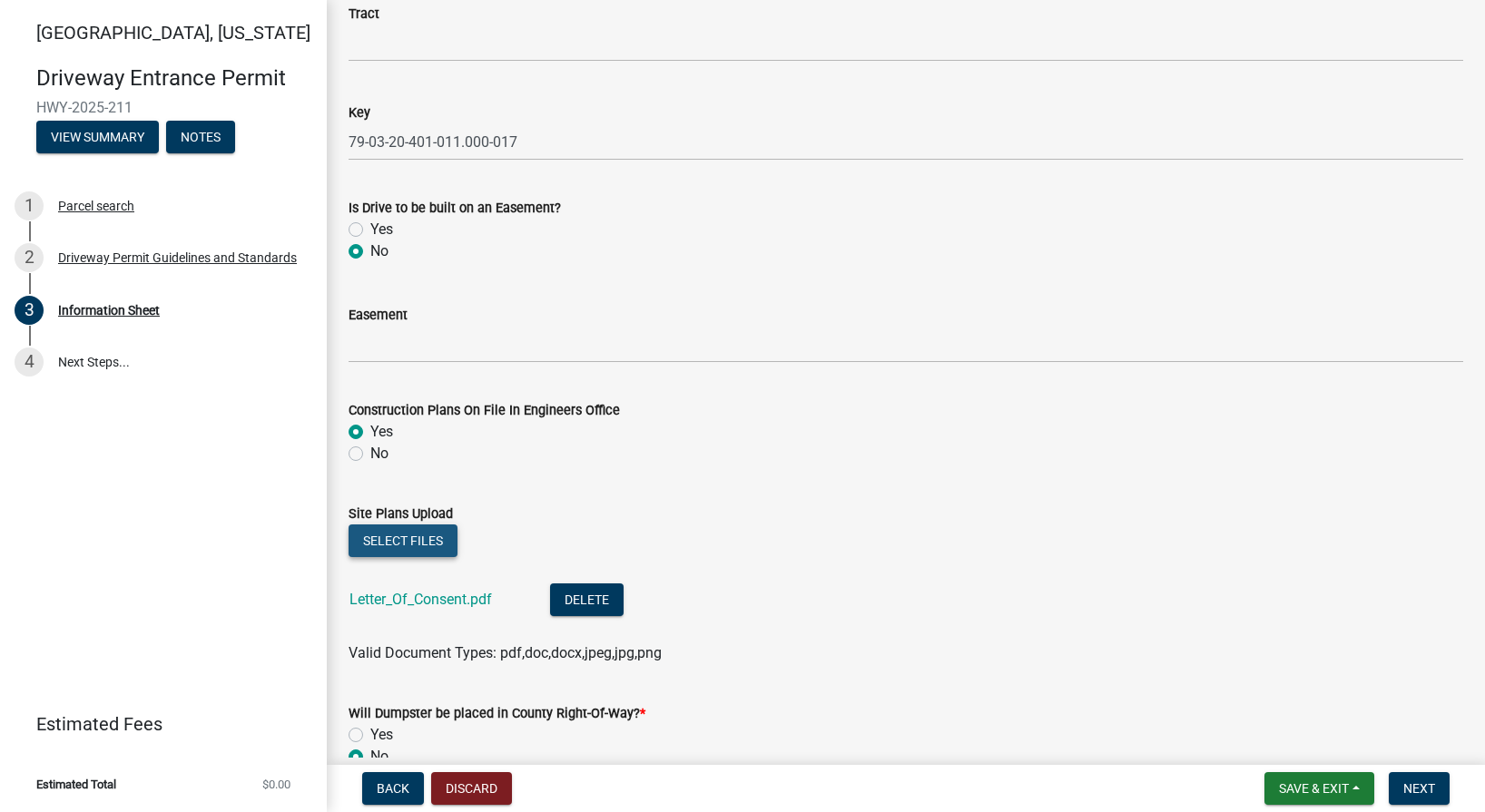
click at [417, 533] on button "Select files" at bounding box center [403, 540] width 109 height 33
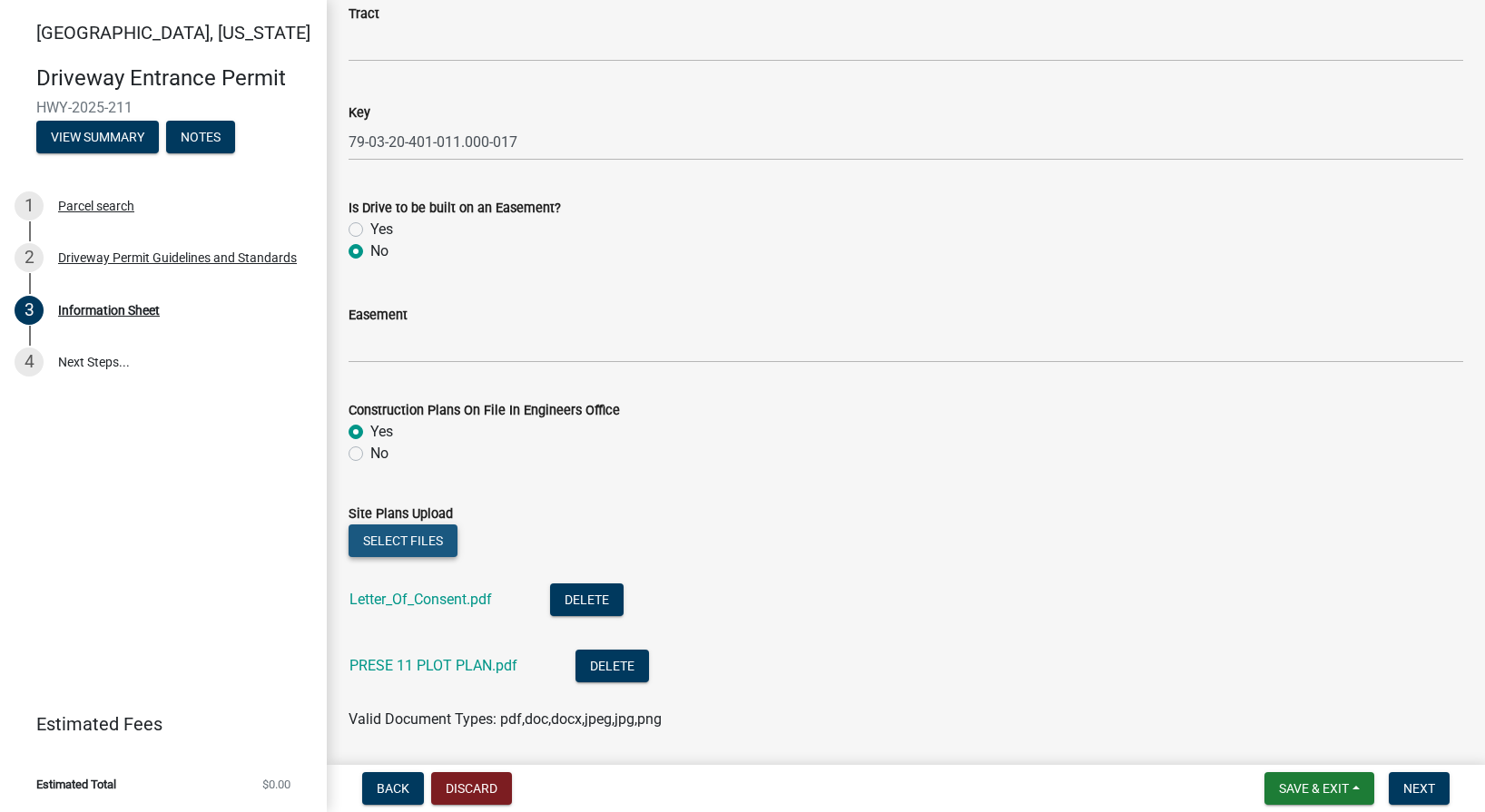
click at [402, 542] on button "Select files" at bounding box center [403, 540] width 109 height 33
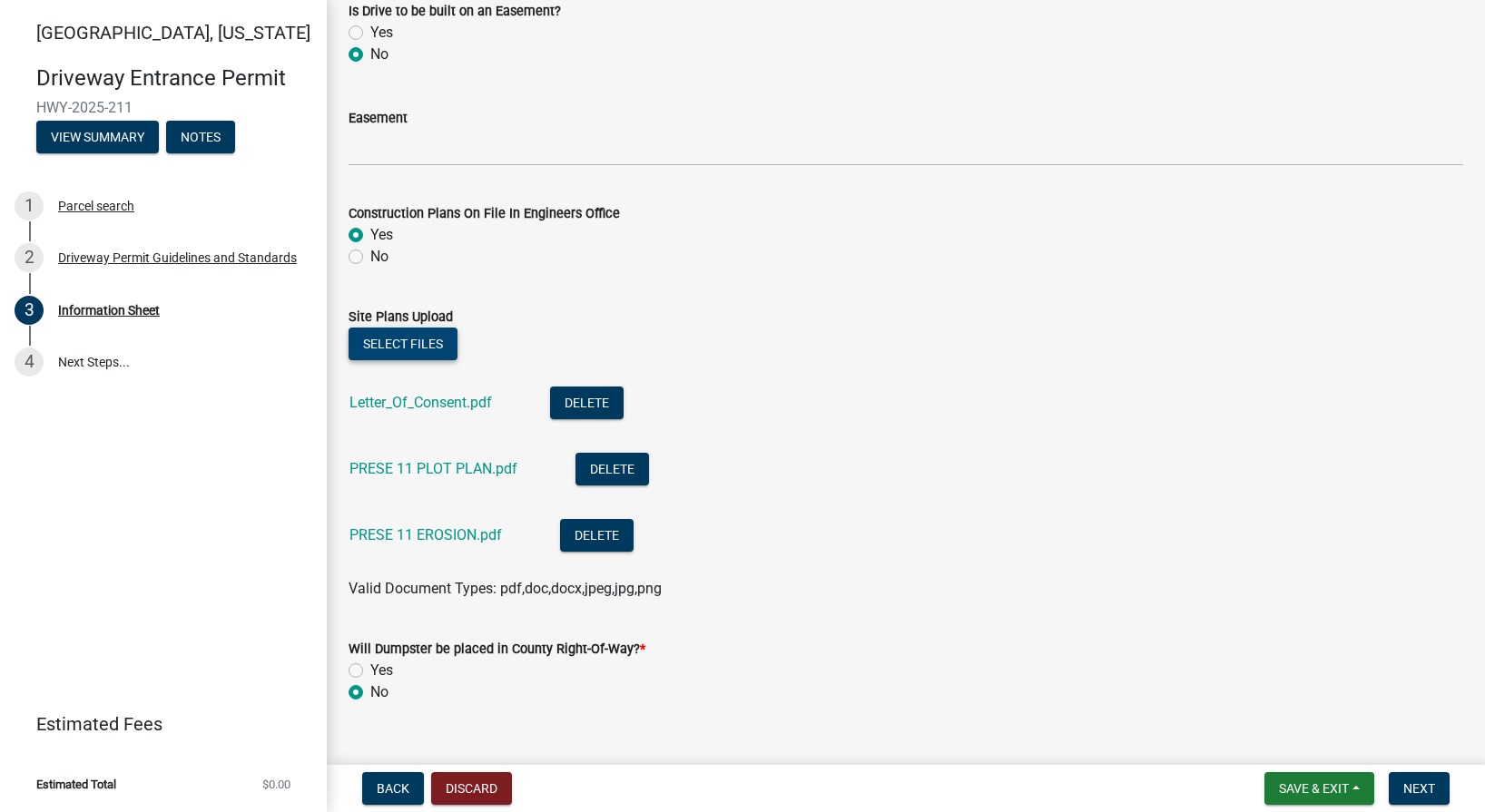
scroll to position [3043, 0]
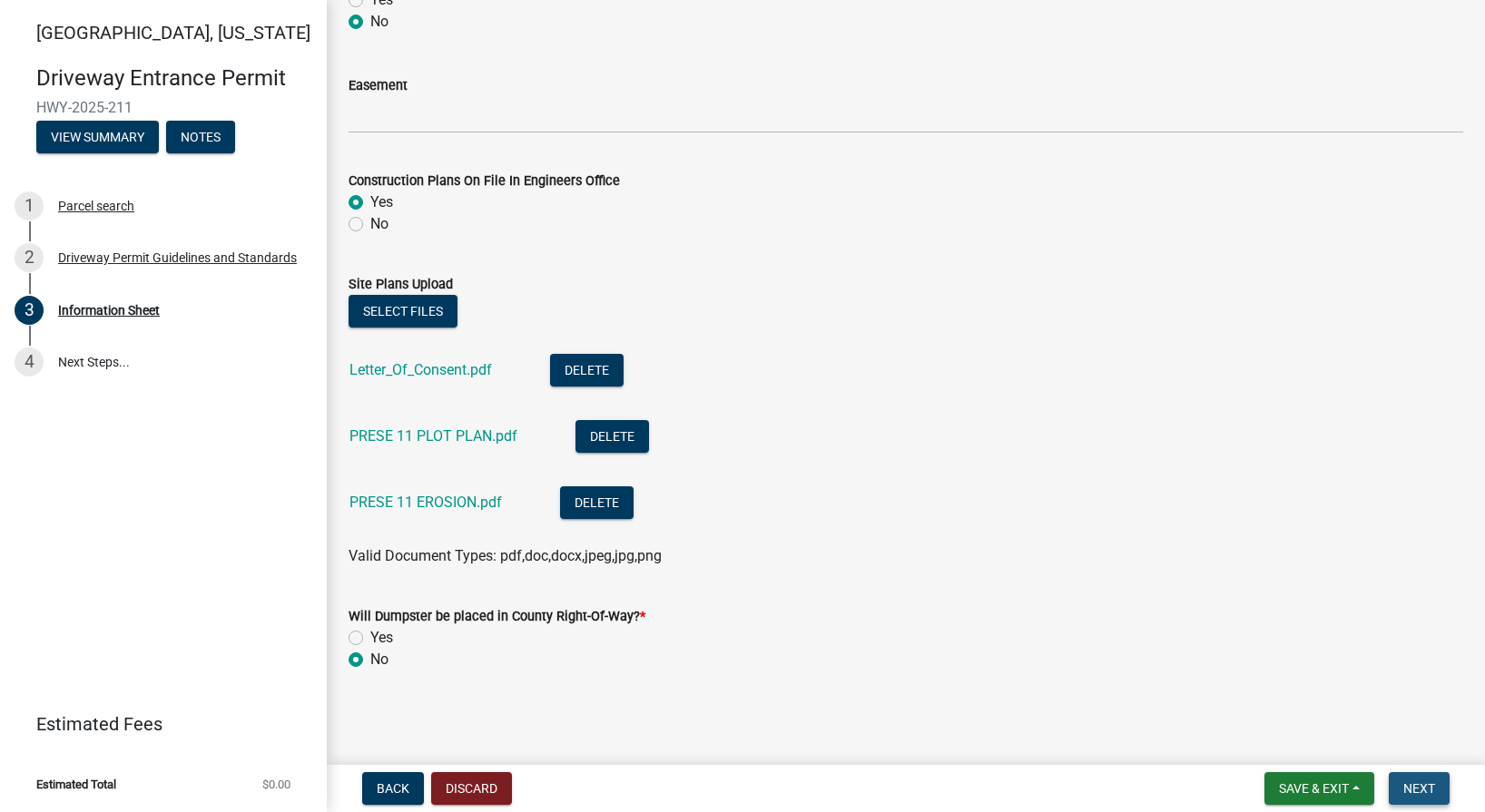
click at [1417, 788] on span "Next" at bounding box center [1419, 788] width 32 height 15
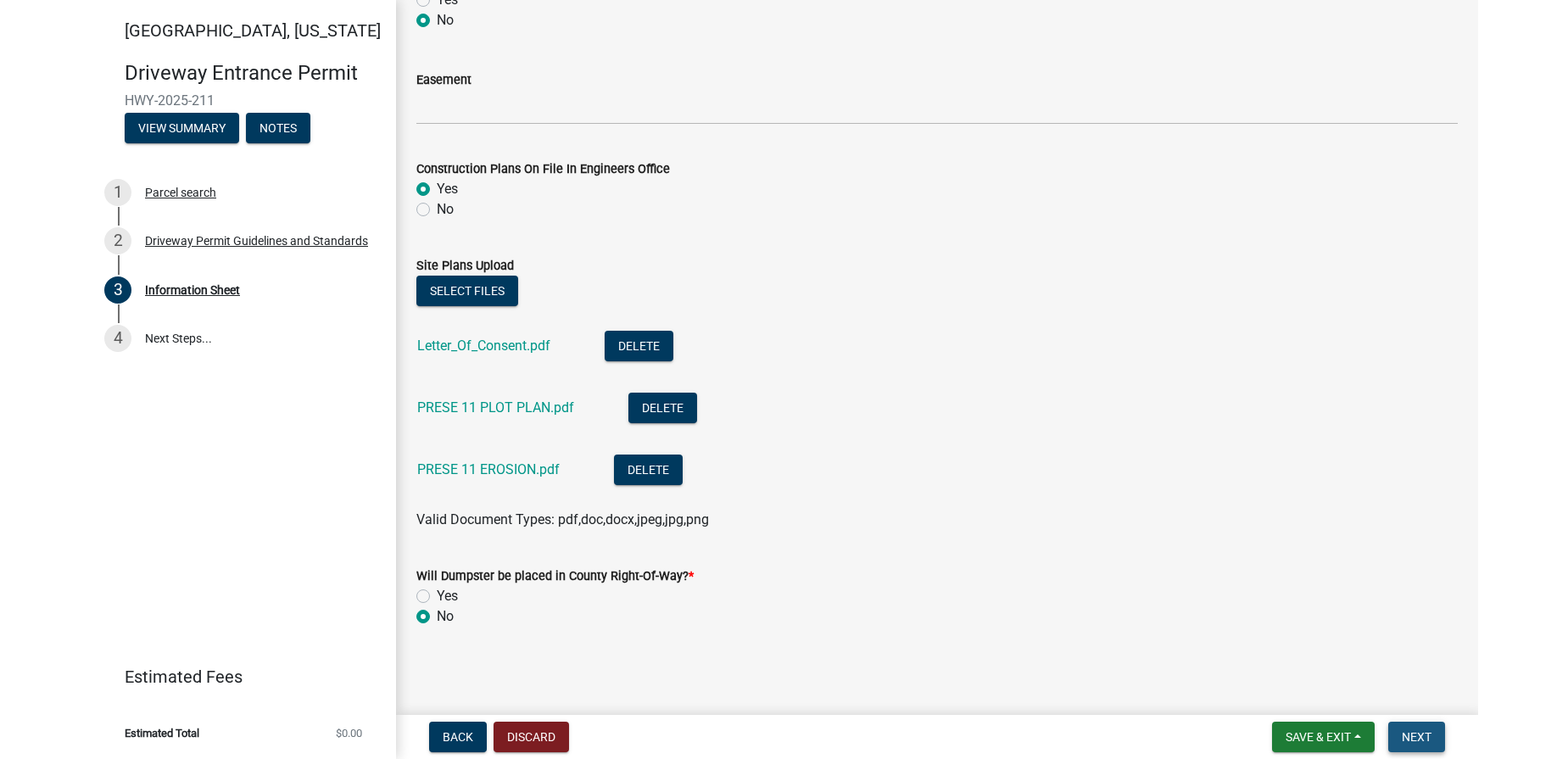
scroll to position [0, 0]
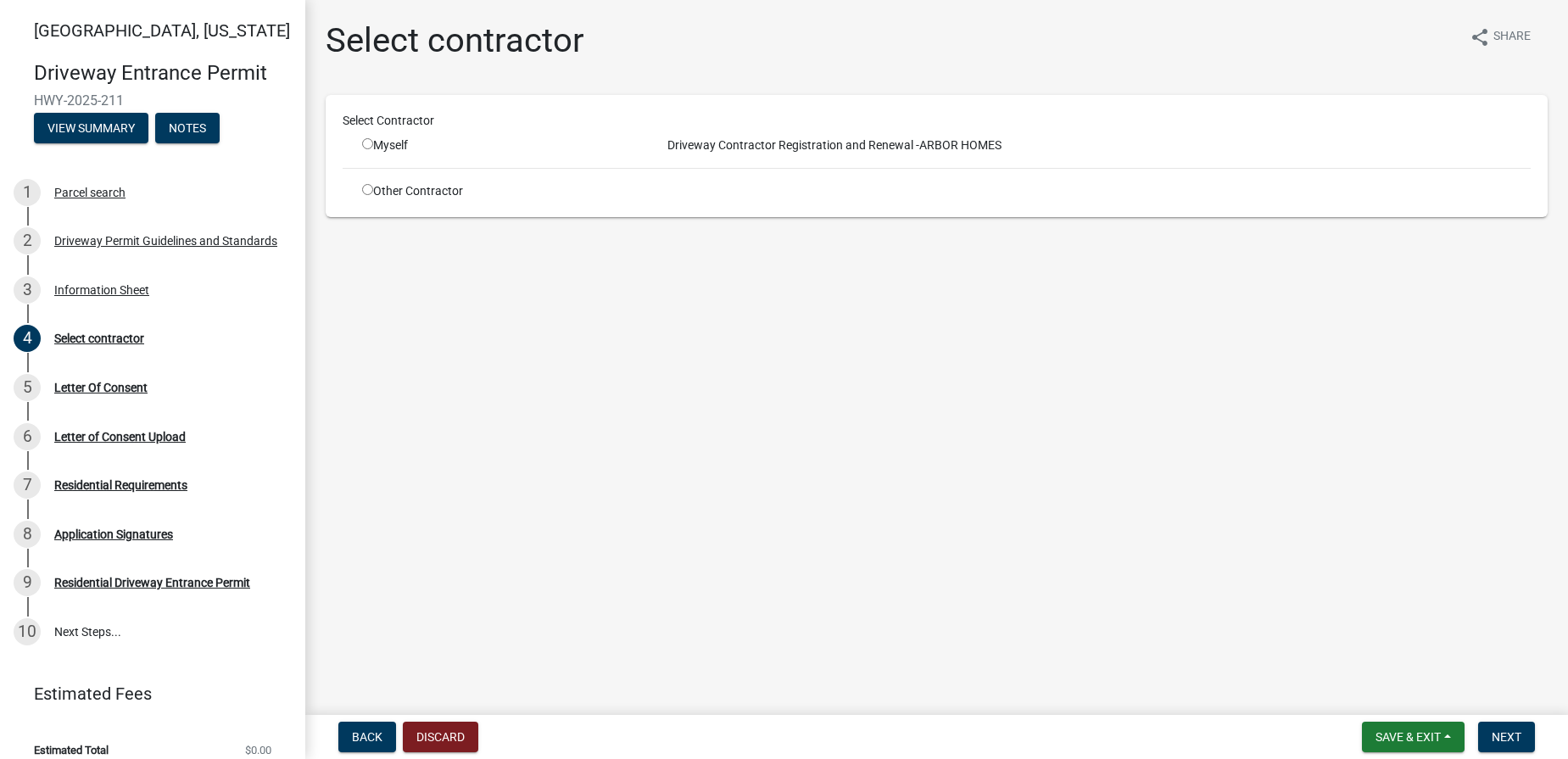
click at [365, 145] on input "radio" at bounding box center [367, 144] width 11 height 11
radio input "true"
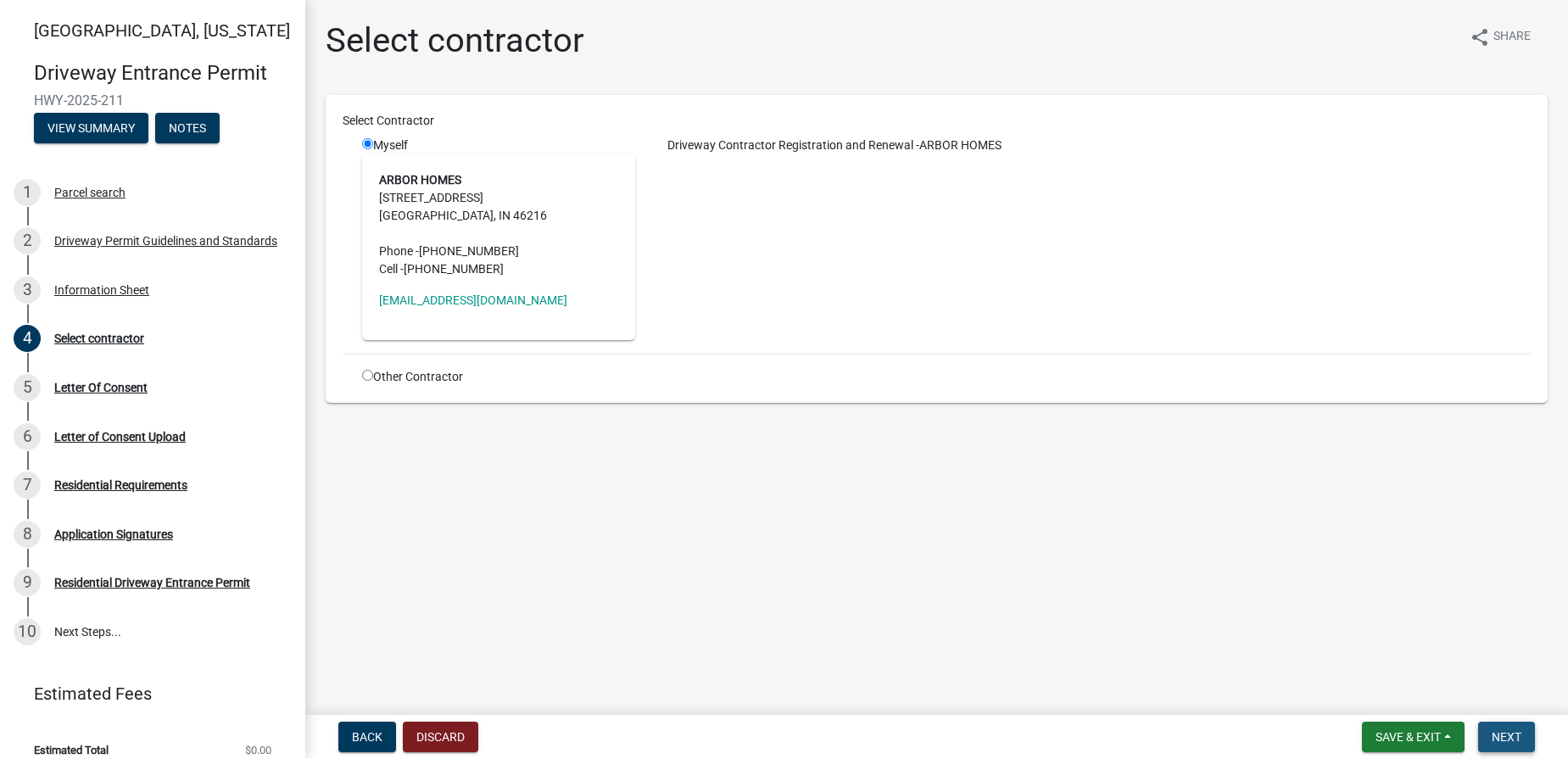
drag, startPoint x: 1496, startPoint y: 731, endPoint x: 1448, endPoint y: 663, distance: 83.2
click at [1374, 729] on button "Next" at bounding box center [1506, 737] width 57 height 30
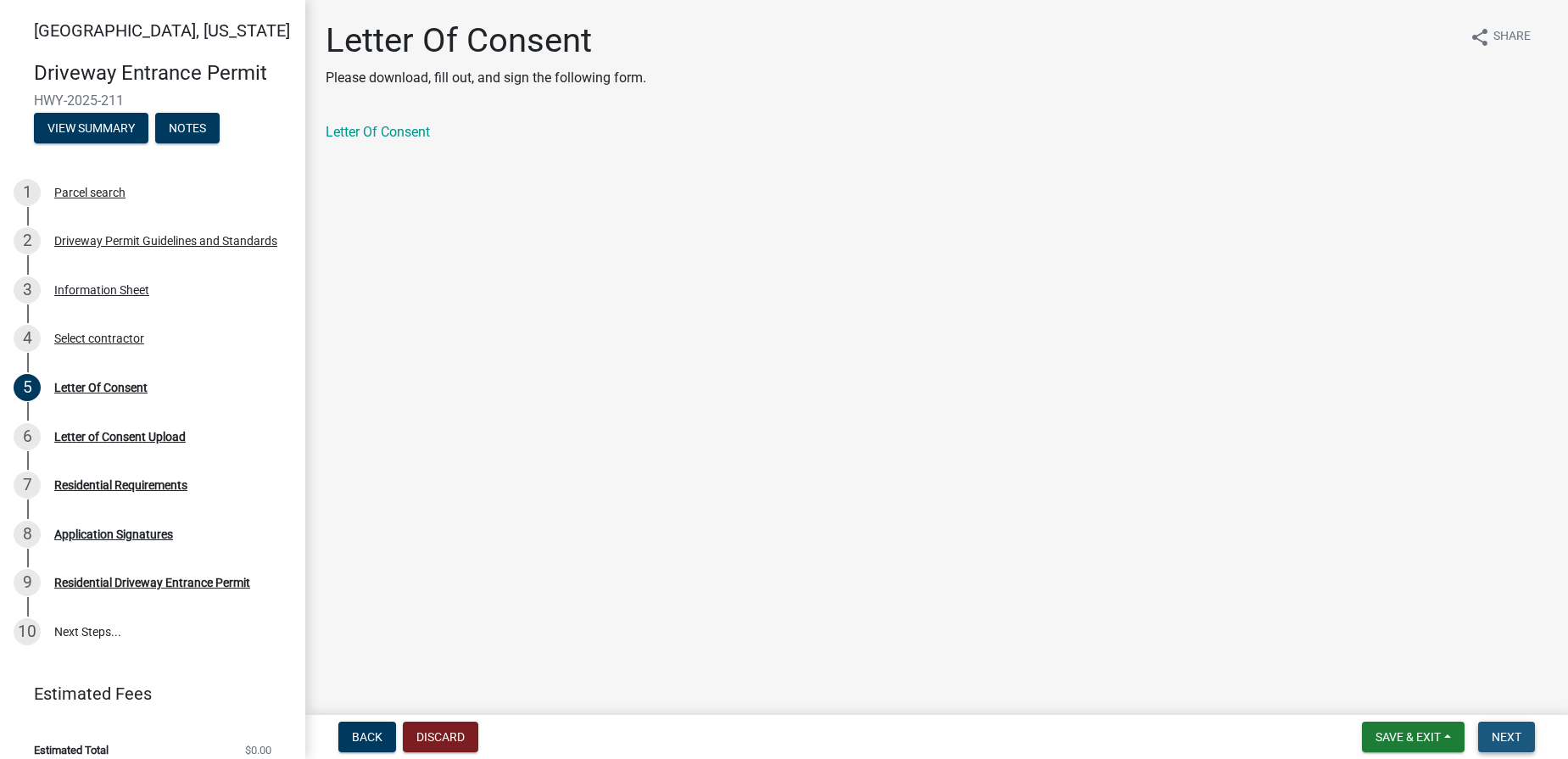
click at [1374, 730] on span "Next" at bounding box center [1506, 737] width 29 height 14
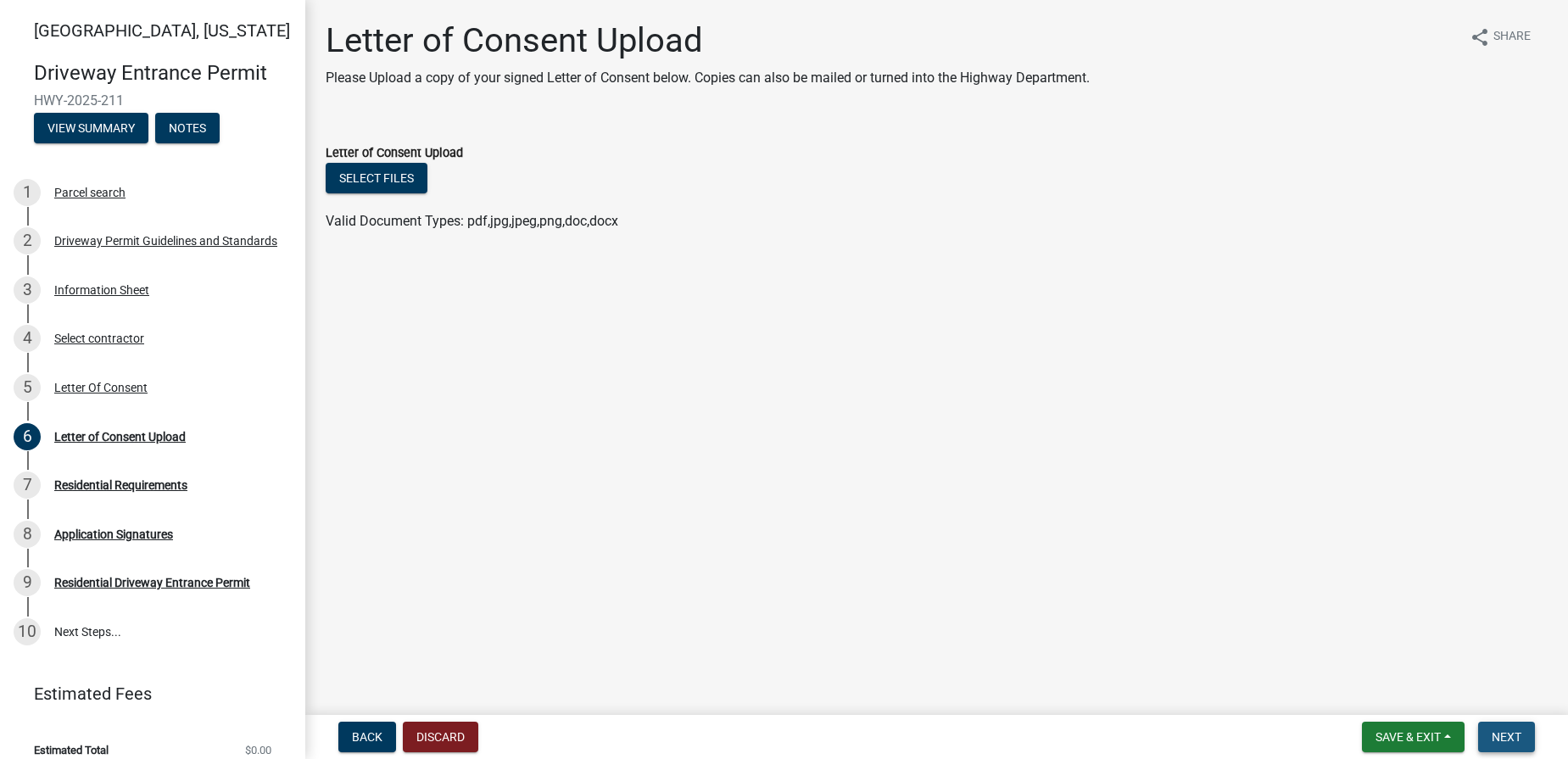
click at [1374, 737] on span "Next" at bounding box center [1506, 737] width 29 height 14
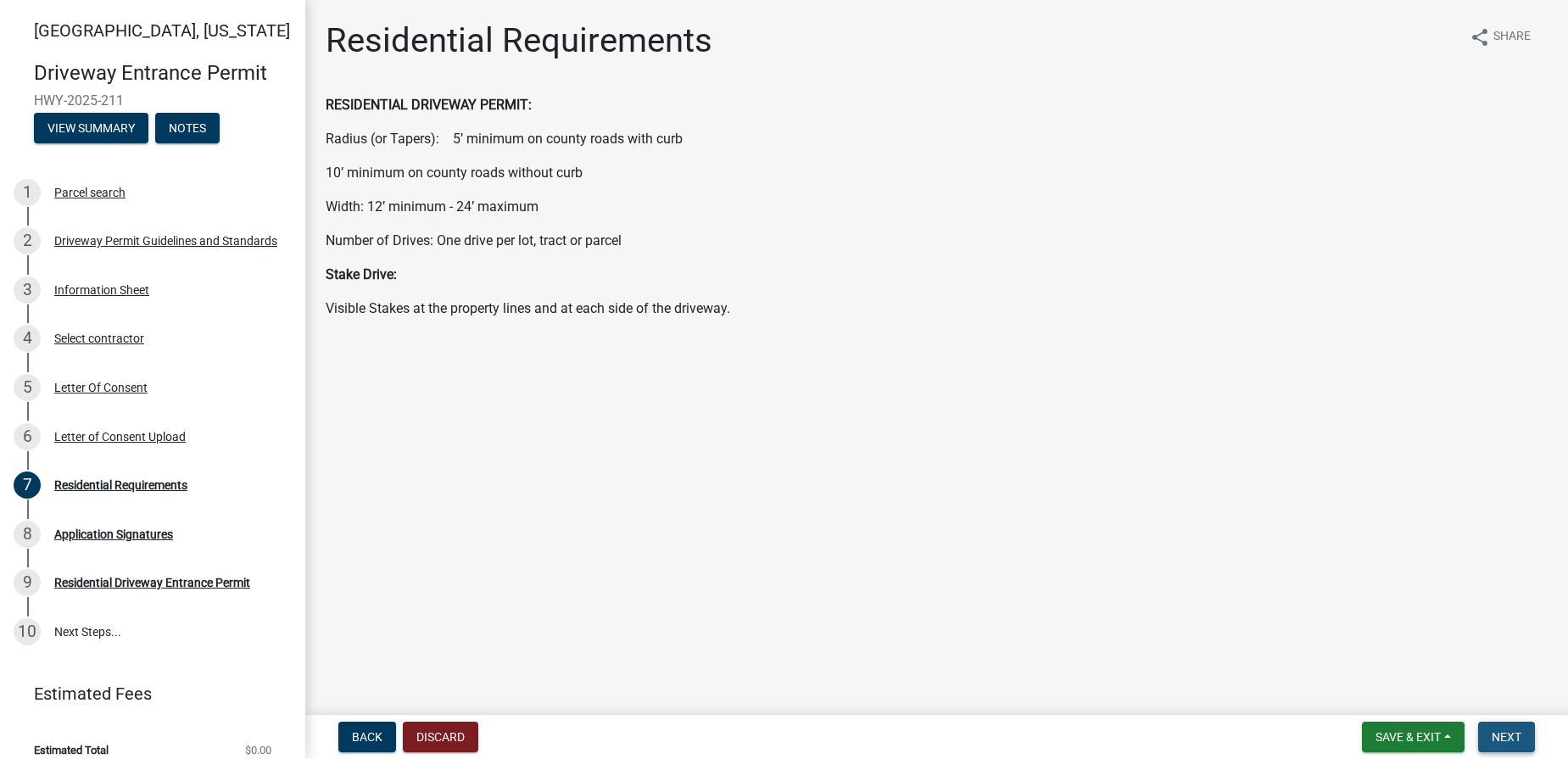
click at [1374, 741] on span "Next" at bounding box center [1506, 737] width 29 height 14
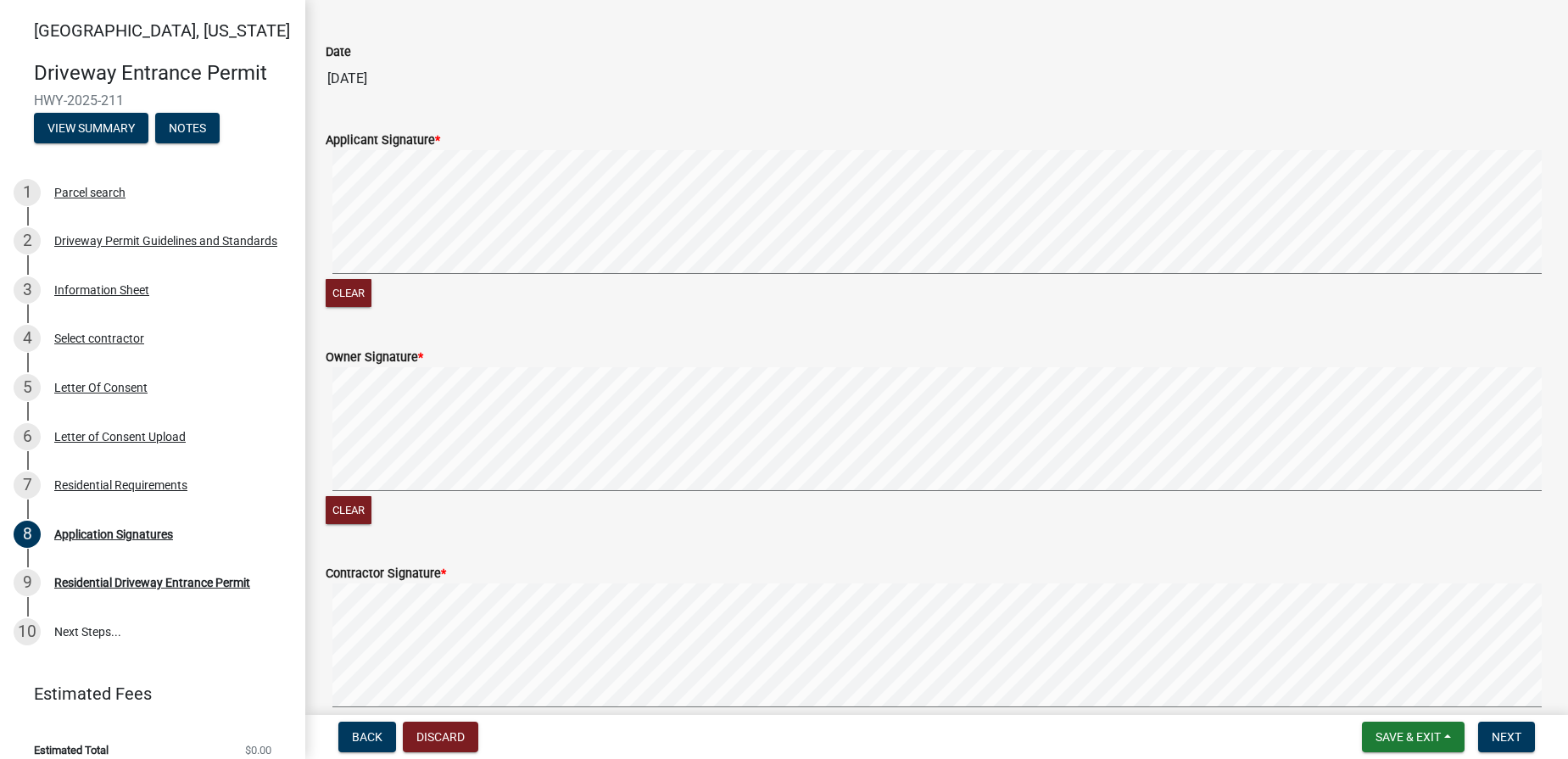
scroll to position [848, 0]
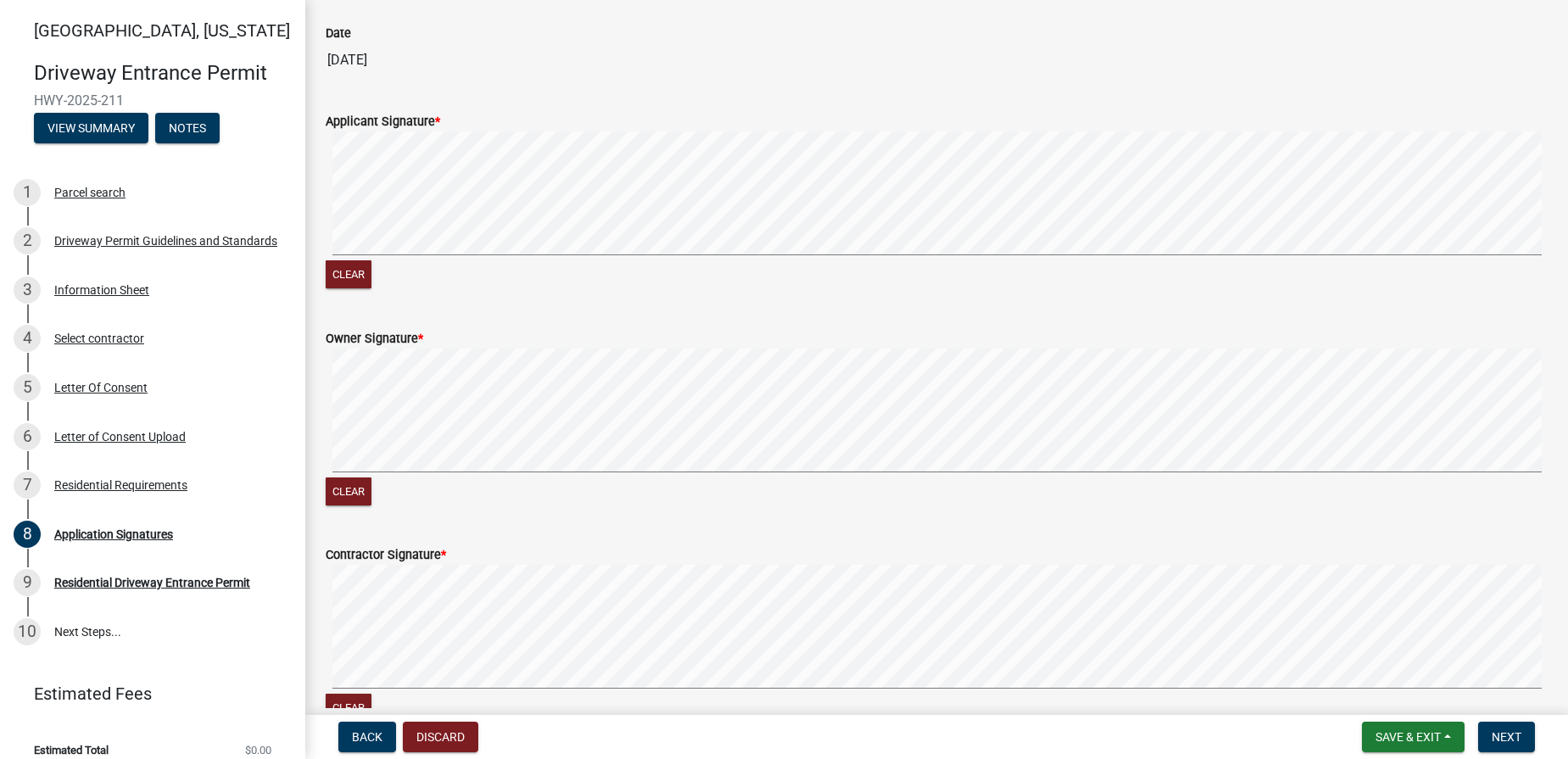
click at [392, 265] on div "Clear" at bounding box center [936, 212] width 1222 height 161
click at [424, 289] on div "Clear" at bounding box center [936, 212] width 1222 height 161
click at [486, 260] on signature-pad at bounding box center [936, 196] width 1222 height 129
click at [420, 477] on div "Clear" at bounding box center [936, 429] width 1222 height 161
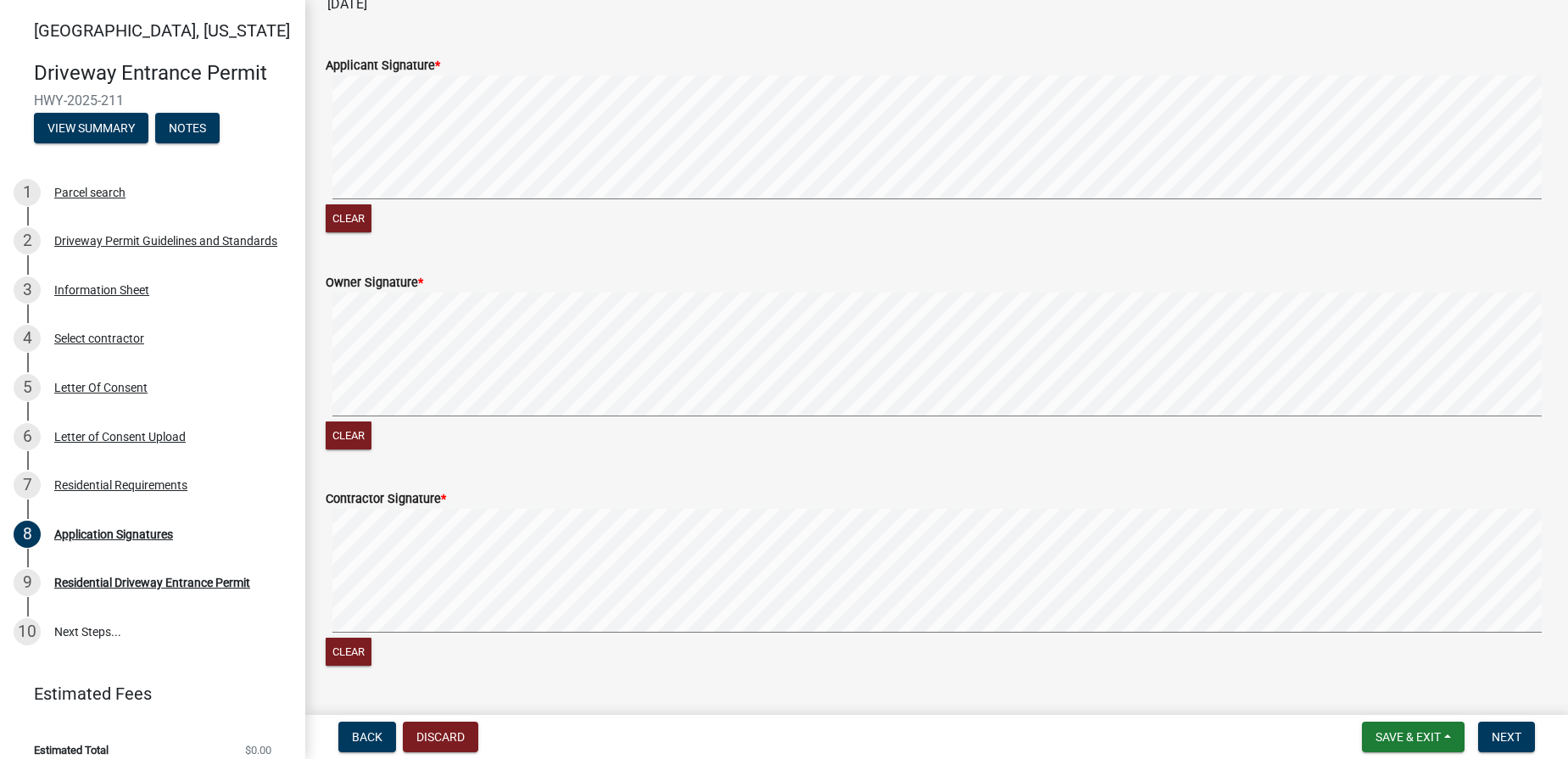
scroll to position [948, 0]
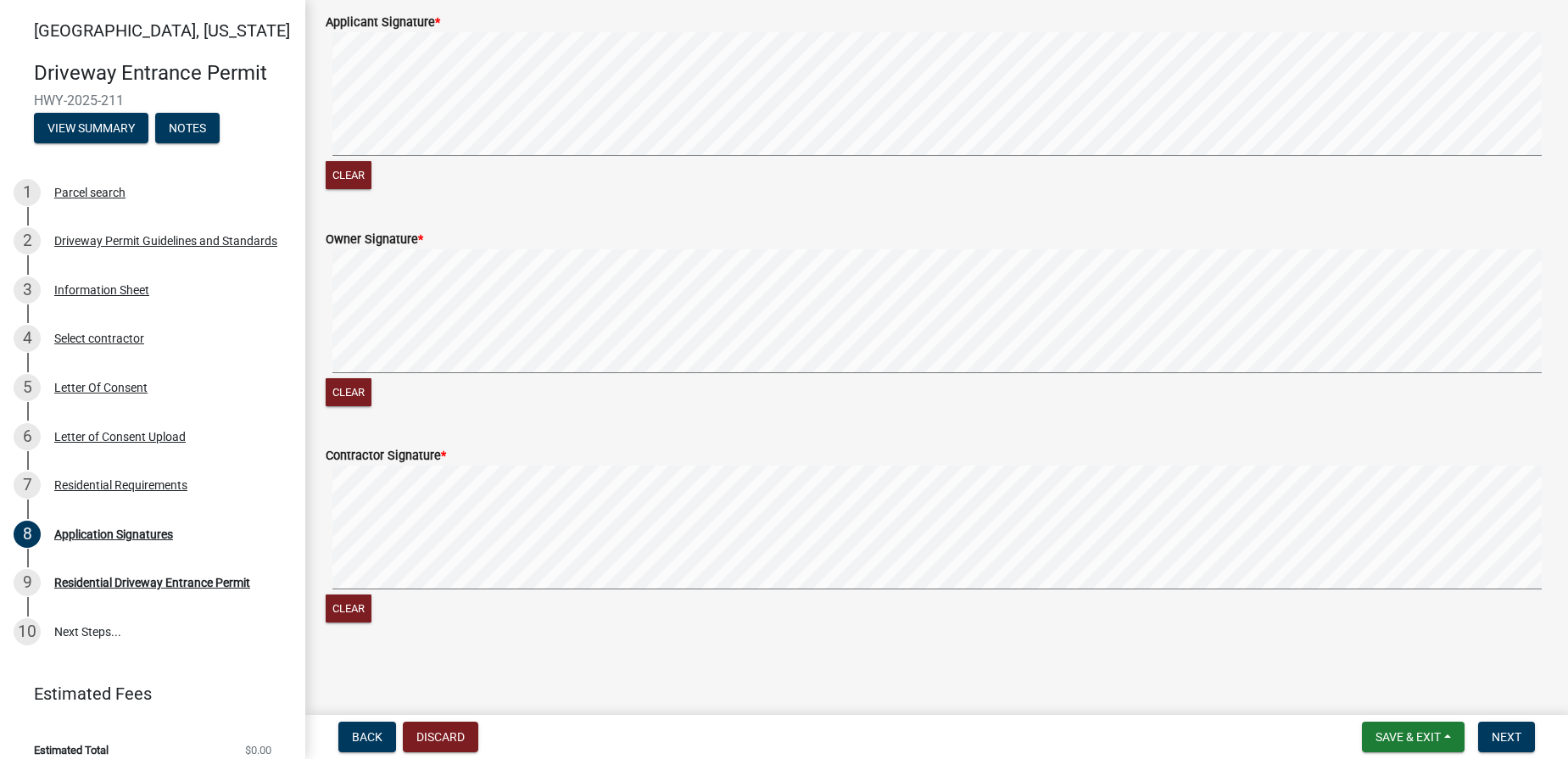
click at [389, 593] on signature-pad at bounding box center [936, 531] width 1222 height 129
click at [426, 605] on div "Clear" at bounding box center [936, 546] width 1222 height 161
click at [495, 592] on signature-pad at bounding box center [936, 531] width 1222 height 129
click at [1374, 734] on span "Next" at bounding box center [1506, 737] width 29 height 14
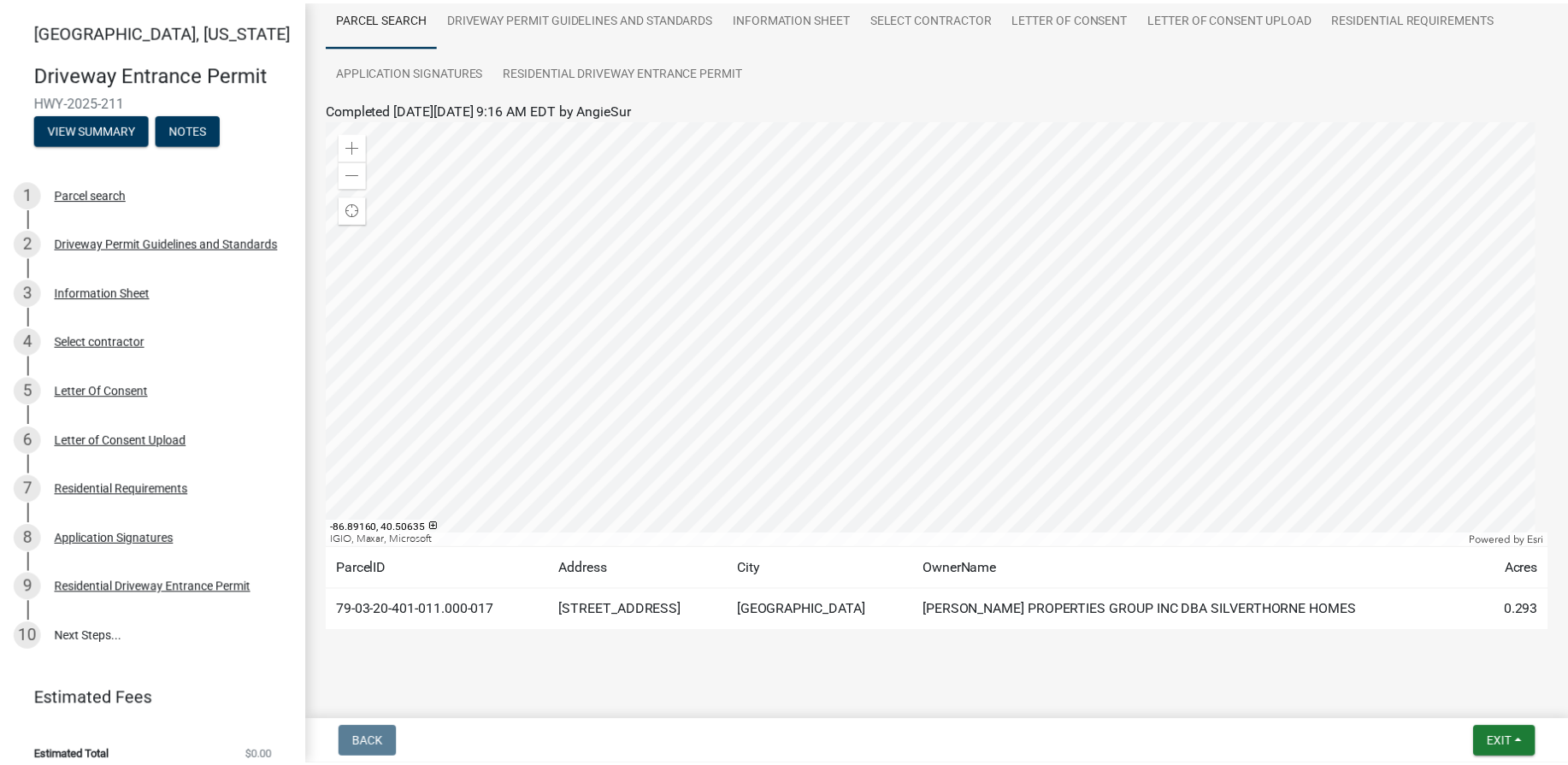
scroll to position [157, 0]
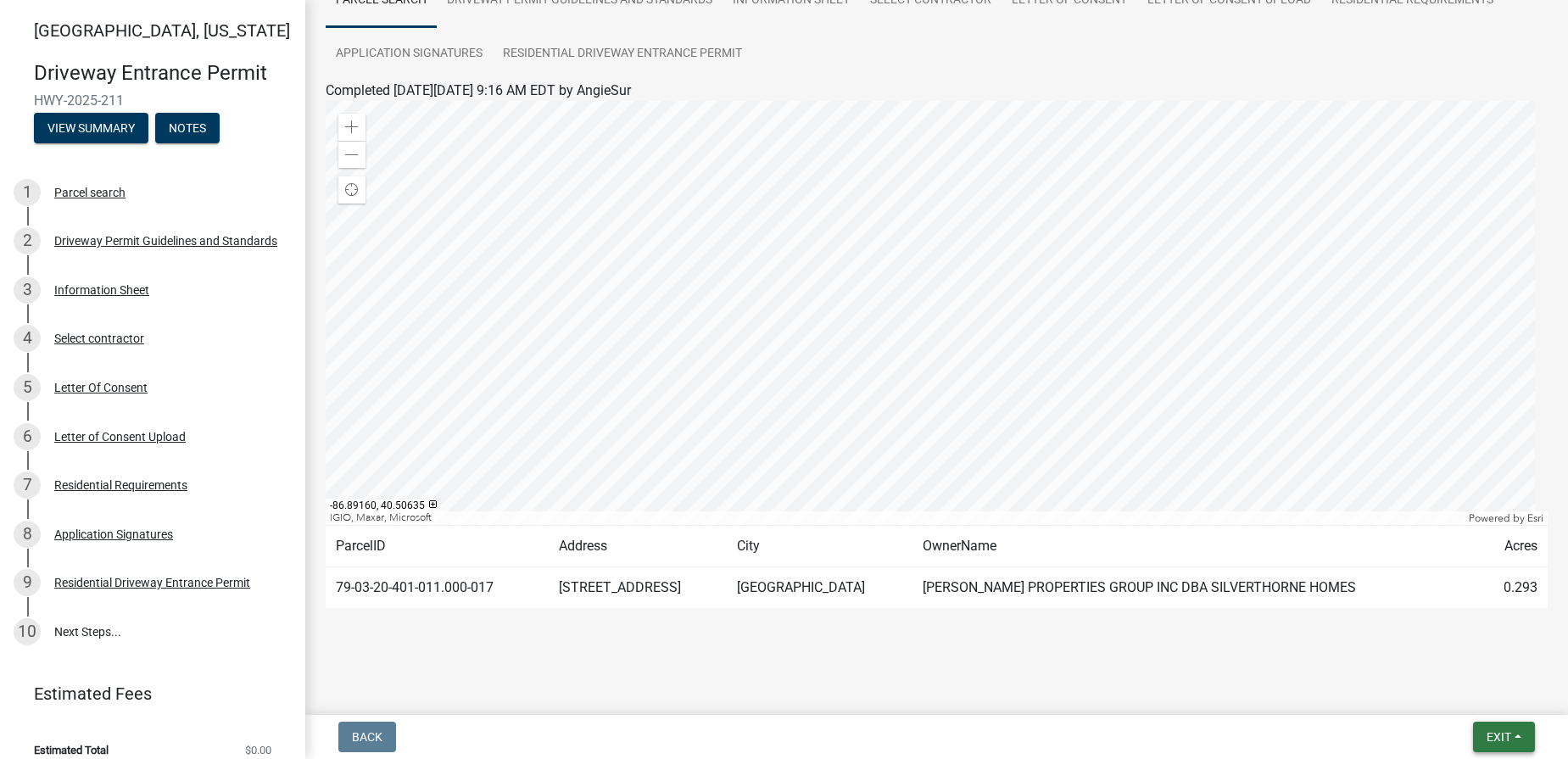
click at [1374, 732] on span "Exit" at bounding box center [1498, 737] width 25 height 14
click at [1374, 688] on button "Save & Exit" at bounding box center [1467, 693] width 135 height 41
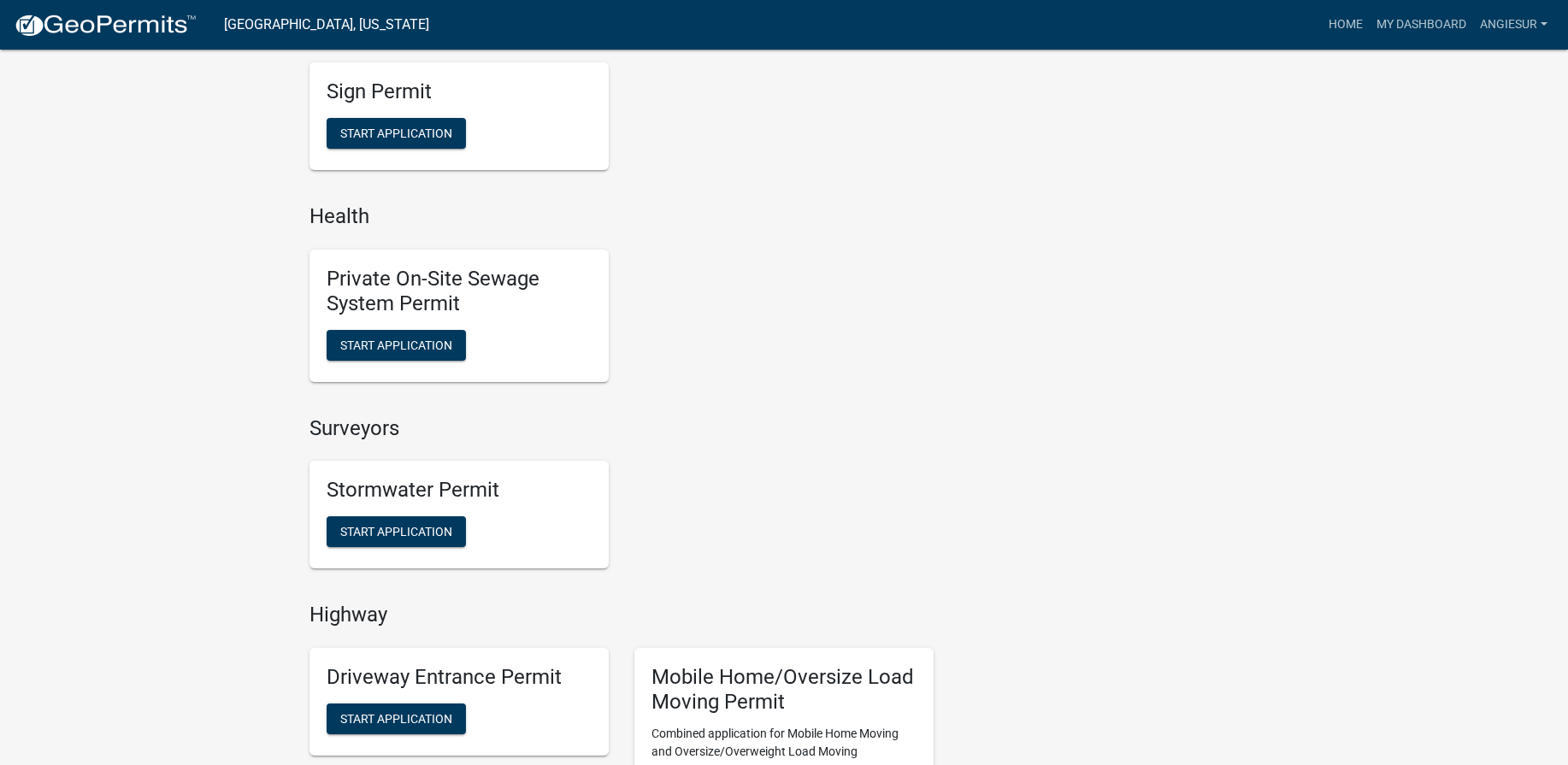
scroll to position [1197, 0]
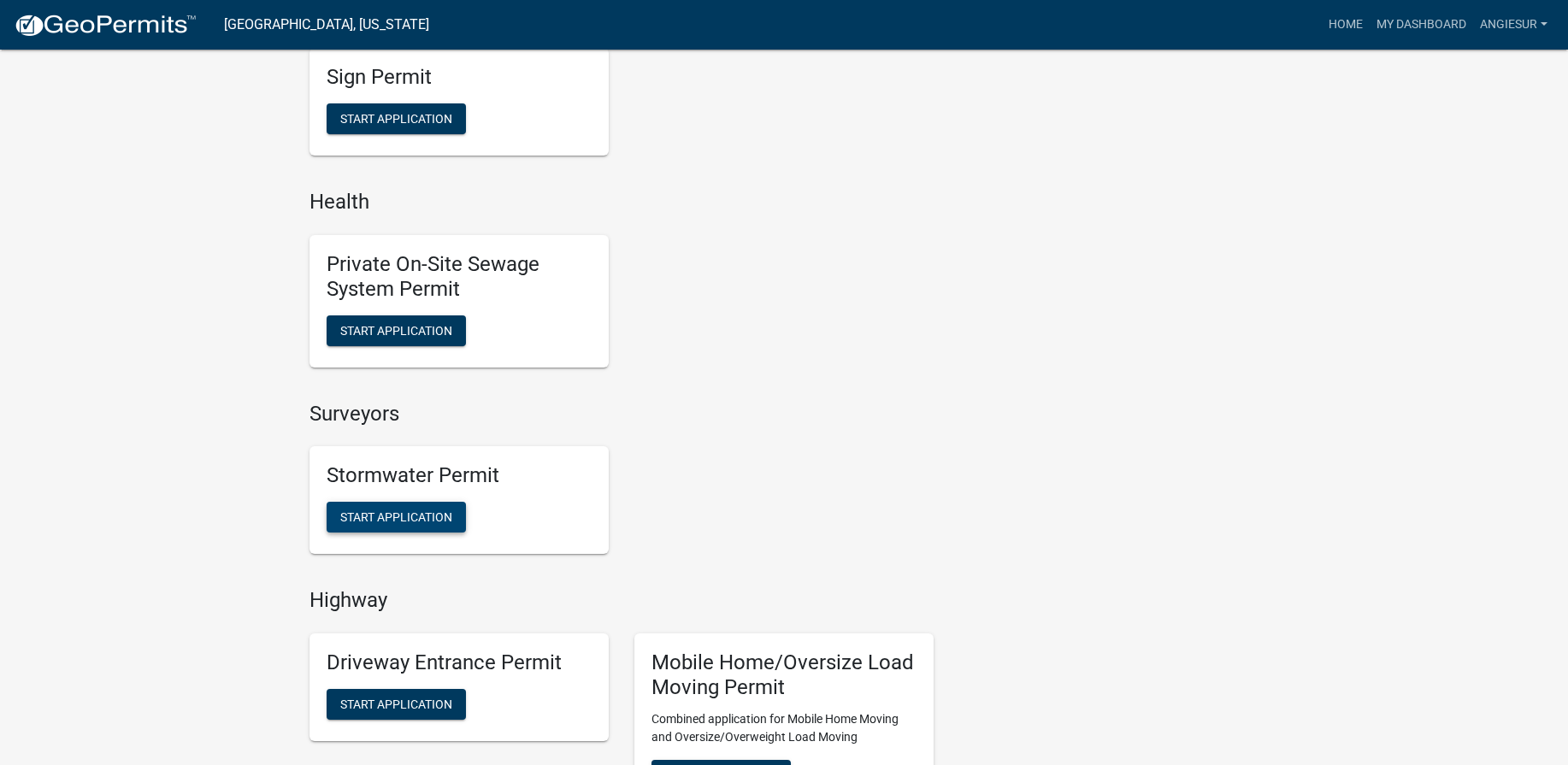
click at [397, 513] on span "Start Application" at bounding box center [396, 517] width 112 height 14
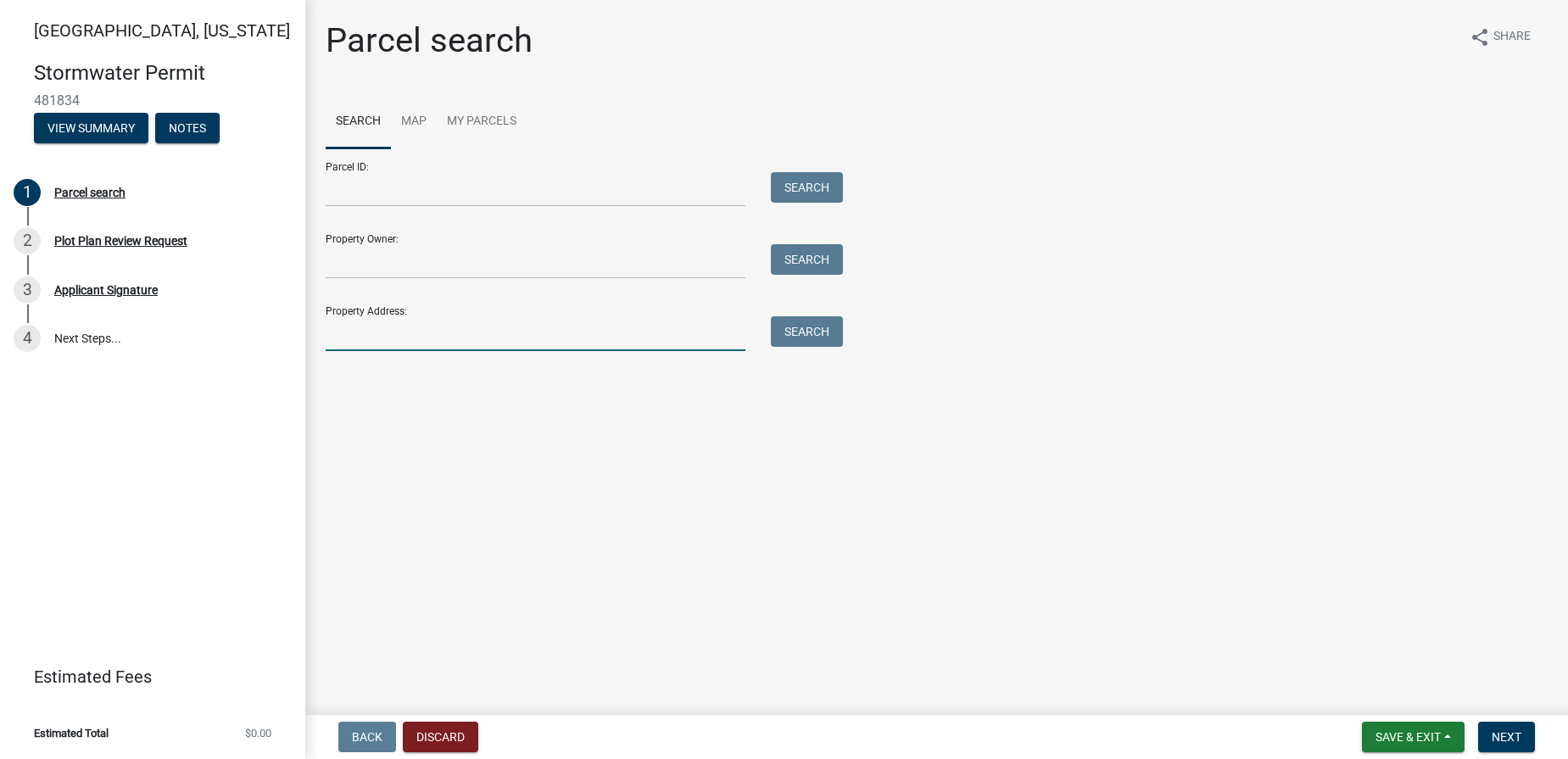
click at [349, 332] on input "Property Address:" at bounding box center [536, 334] width 420 height 35
type input "[STREET_ADDRESS]"
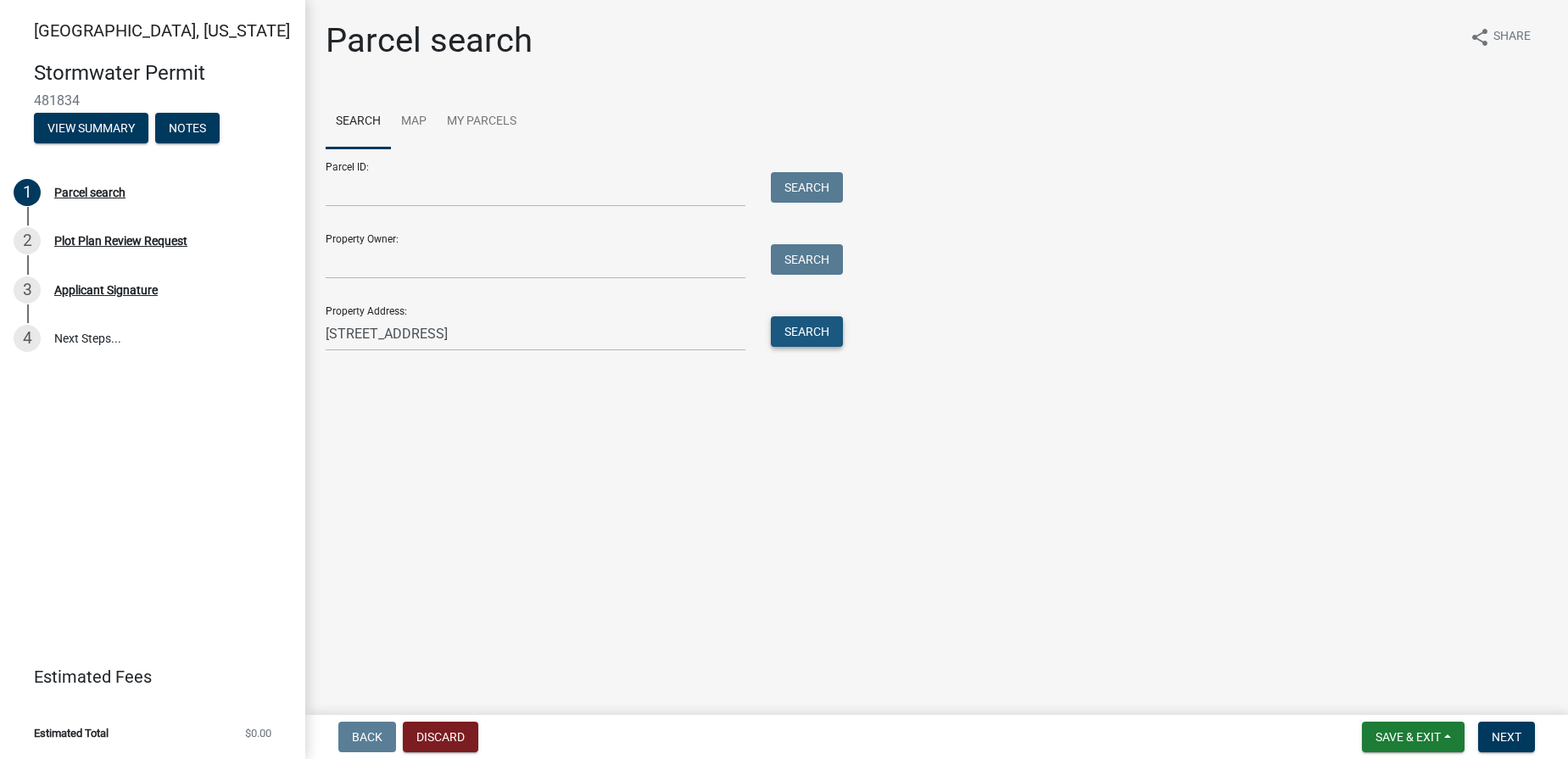
click at [802, 332] on button "Search" at bounding box center [807, 332] width 72 height 30
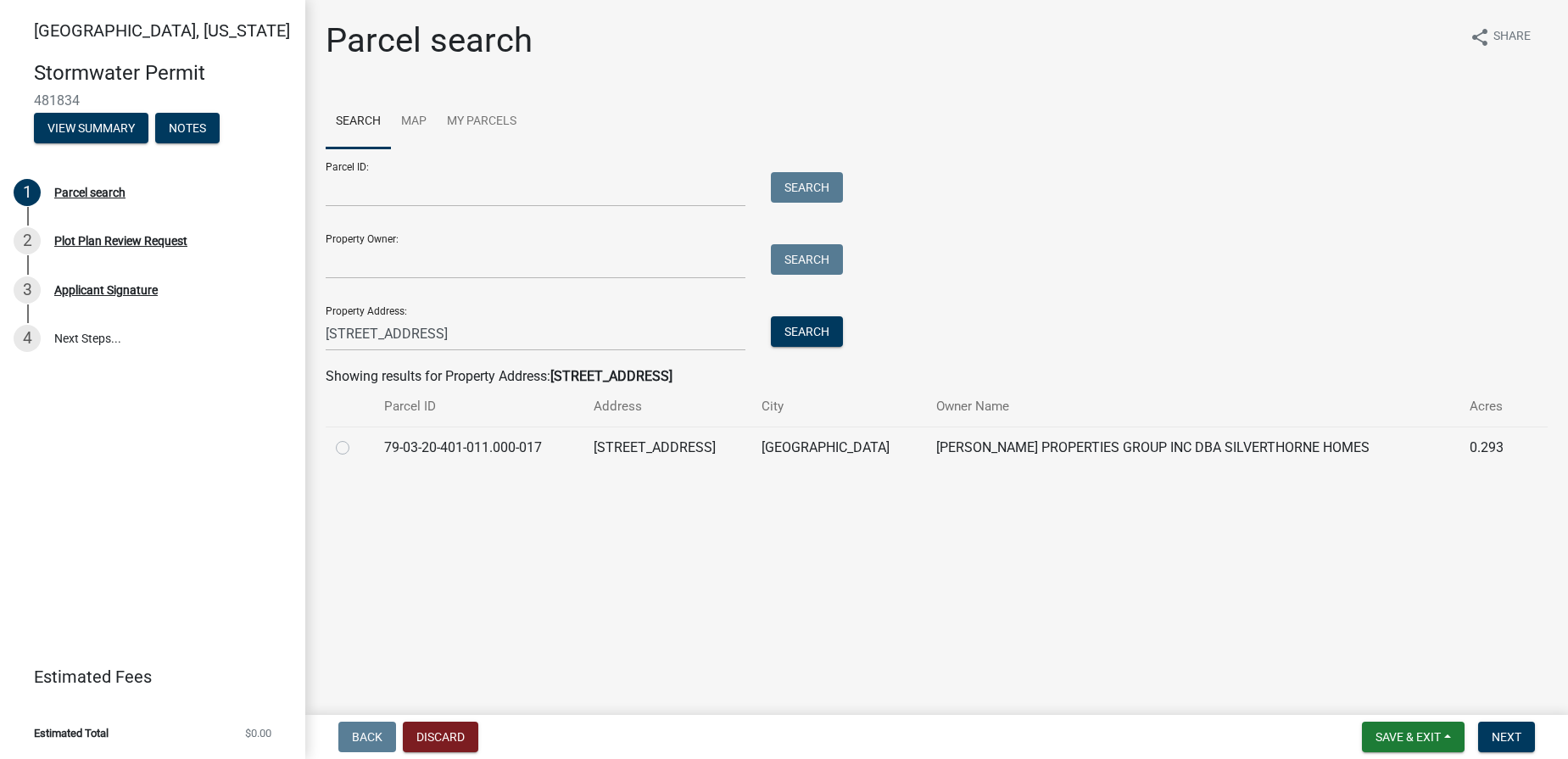
click at [356, 438] on label at bounding box center [356, 438] width 0 height 0
click at [356, 449] on input "radio" at bounding box center [362, 443] width 11 height 11
radio input "true"
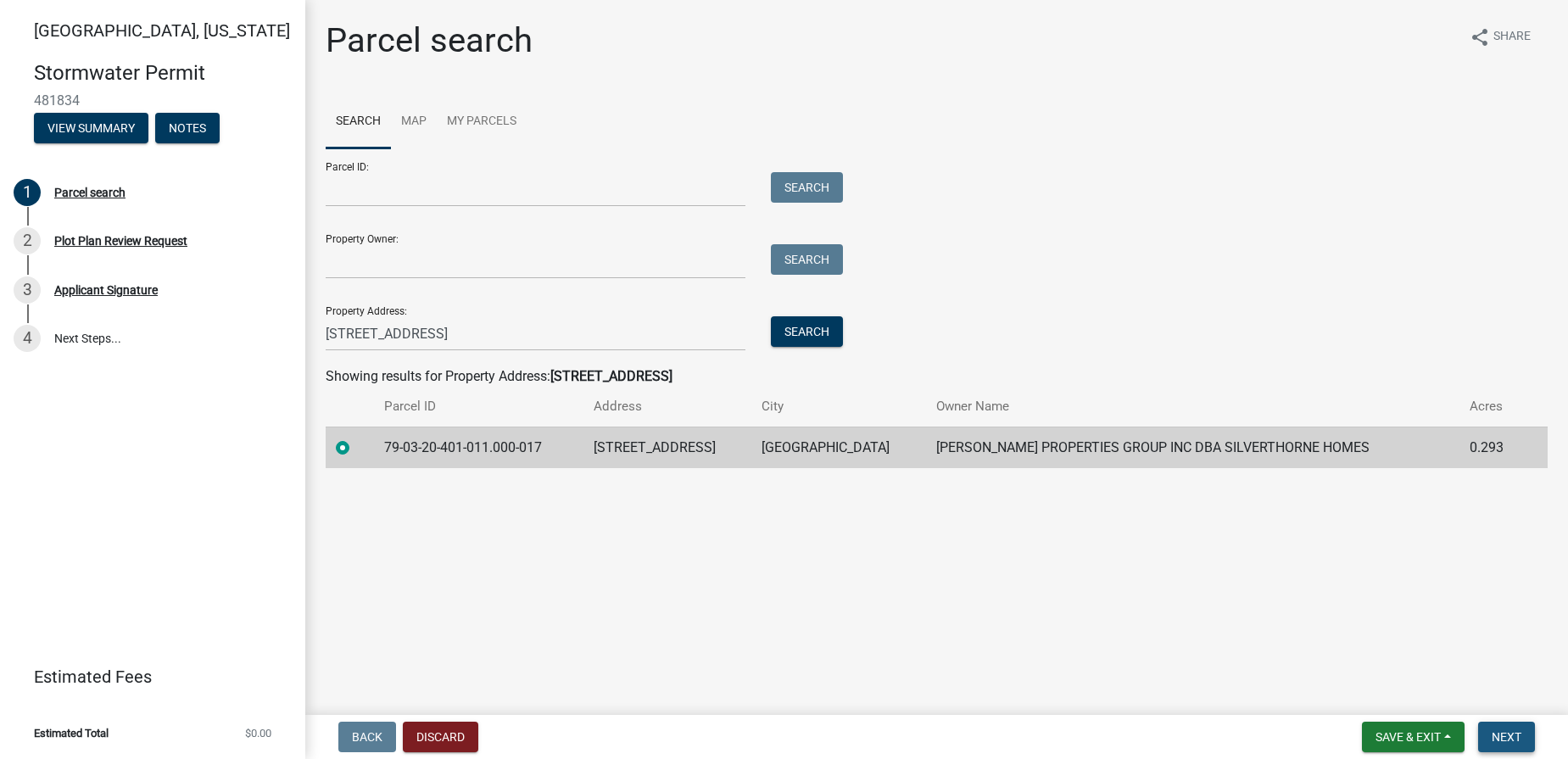
click at [1374, 732] on span "Next" at bounding box center [1506, 737] width 29 height 14
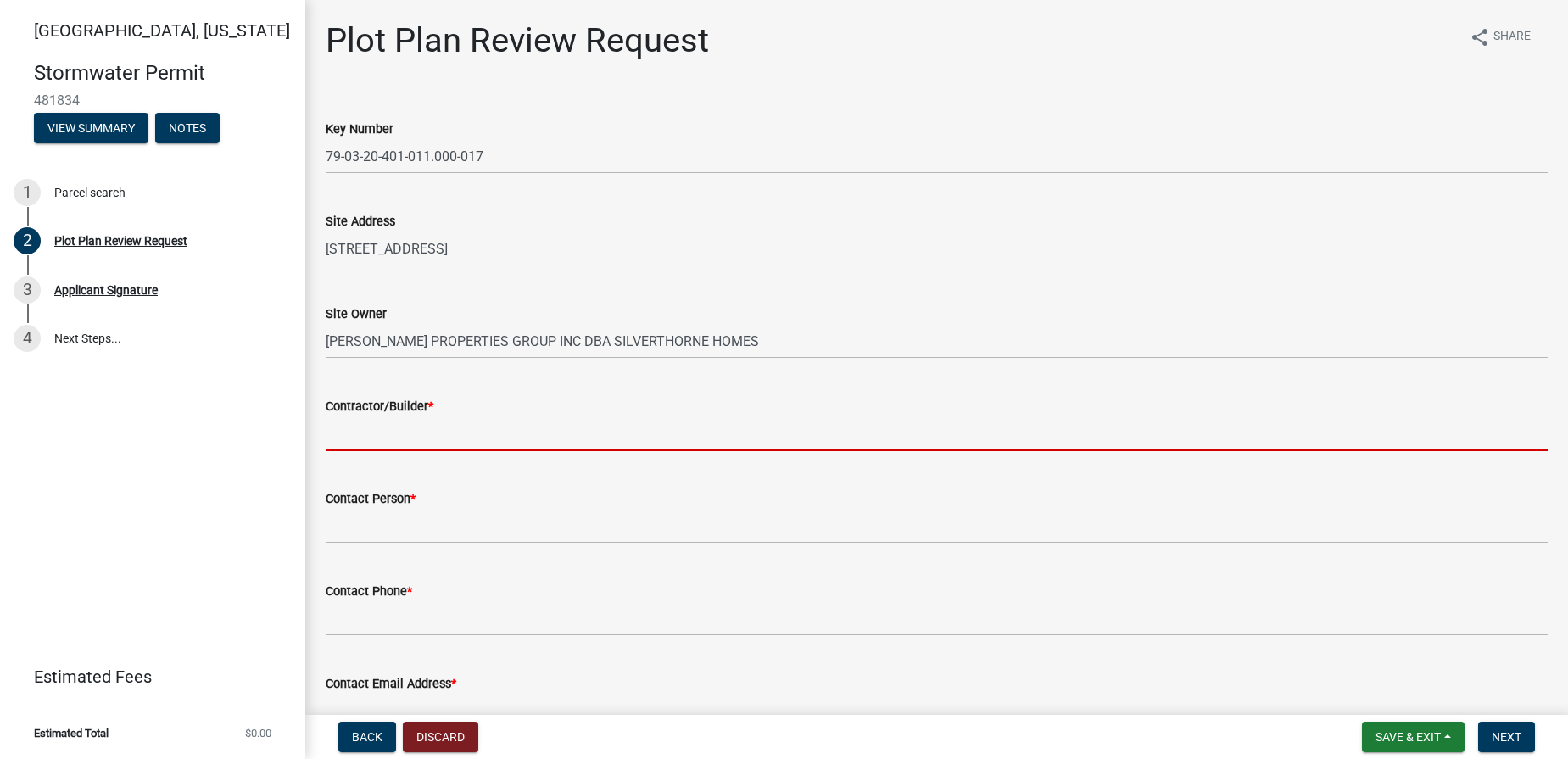
click at [368, 436] on input "Contractor/Builder *" at bounding box center [936, 434] width 1222 height 35
type input "[PERSON_NAME] PROPERTIES GROUP INC DBA SILVERTHORNE HOMES"
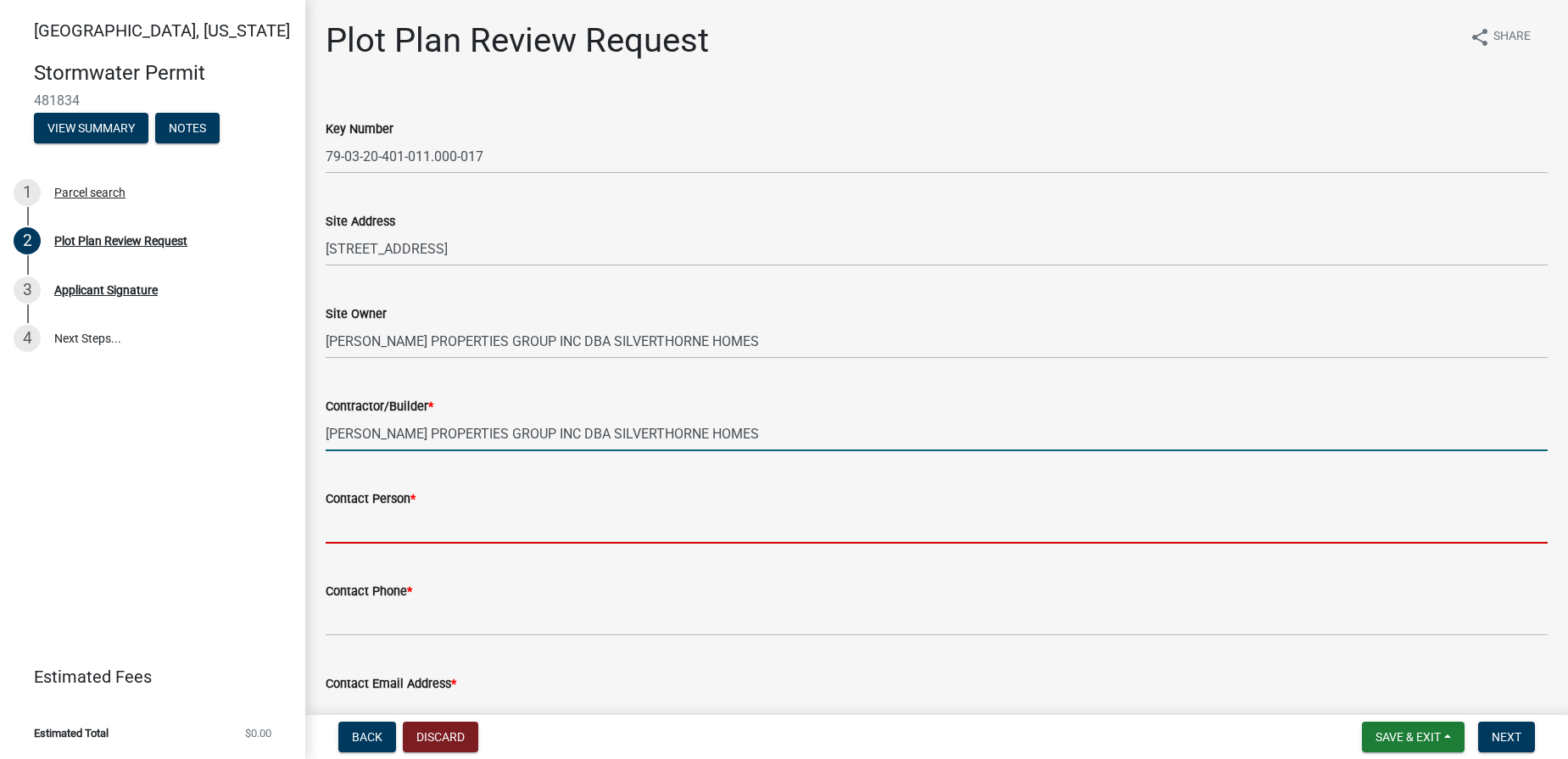
type input "[PERSON_NAME], Permit Coordinator"
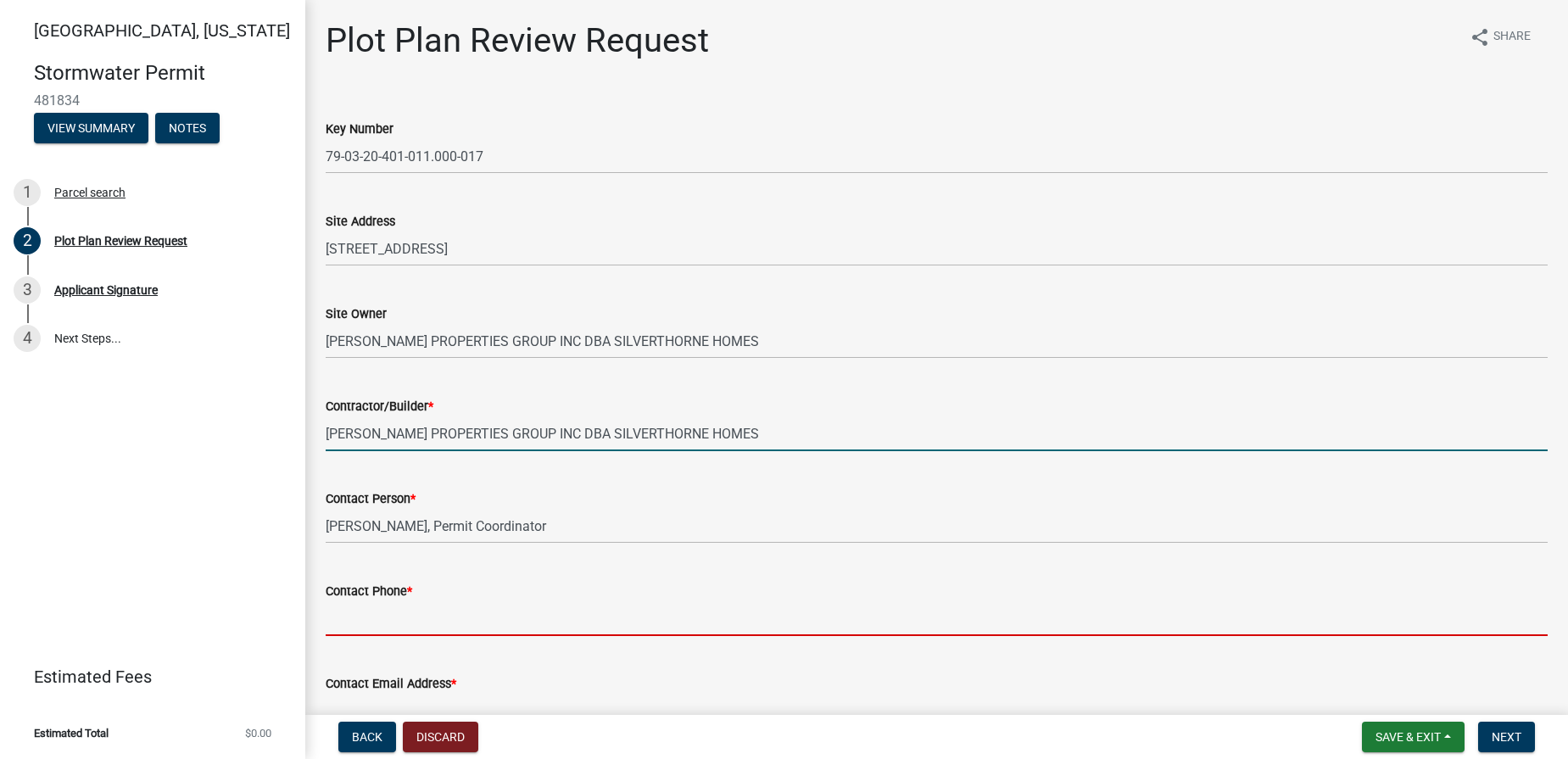
type input "3174074478"
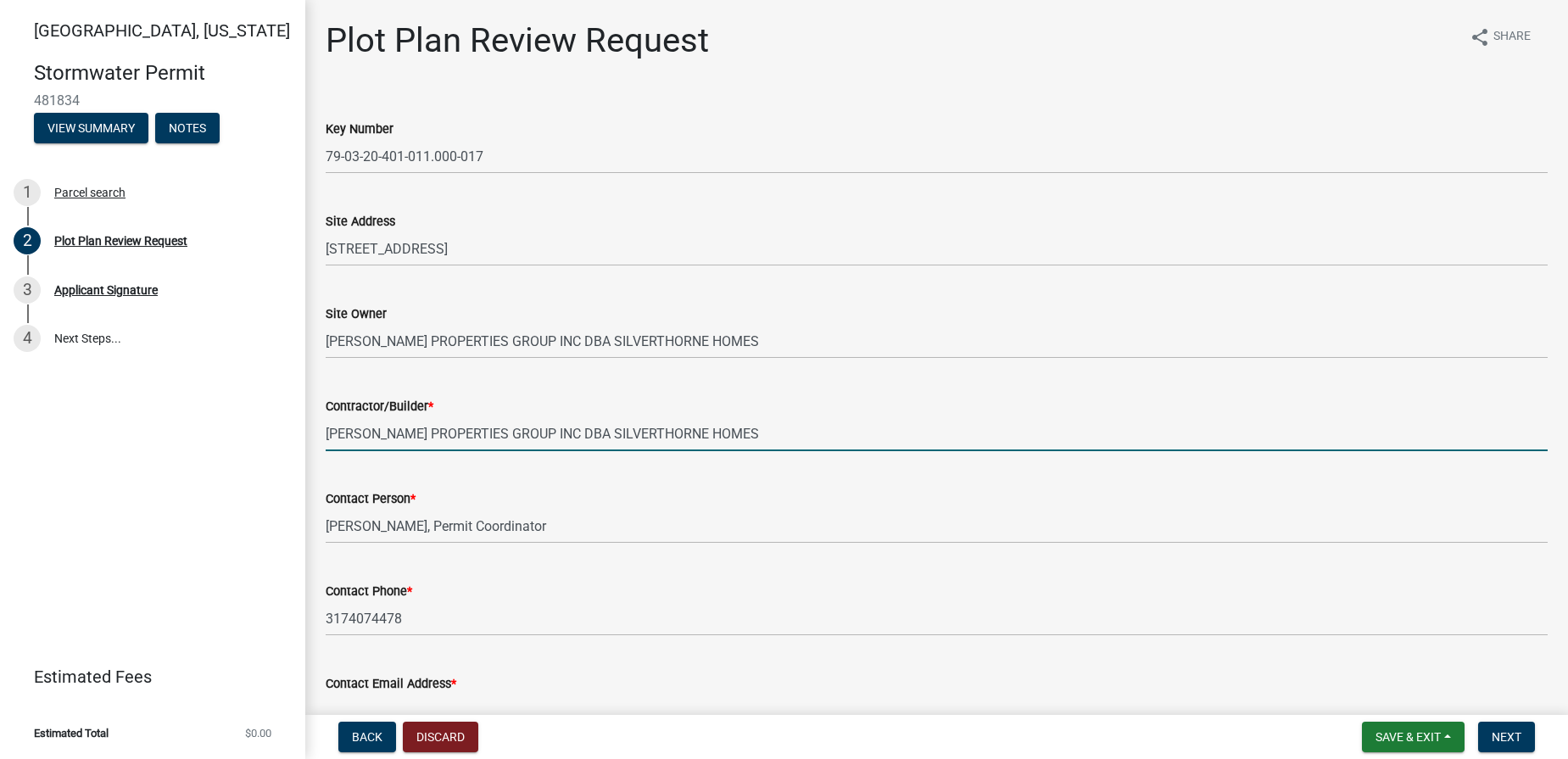
type input "[EMAIL_ADDRESS][DOMAIN_NAME]"
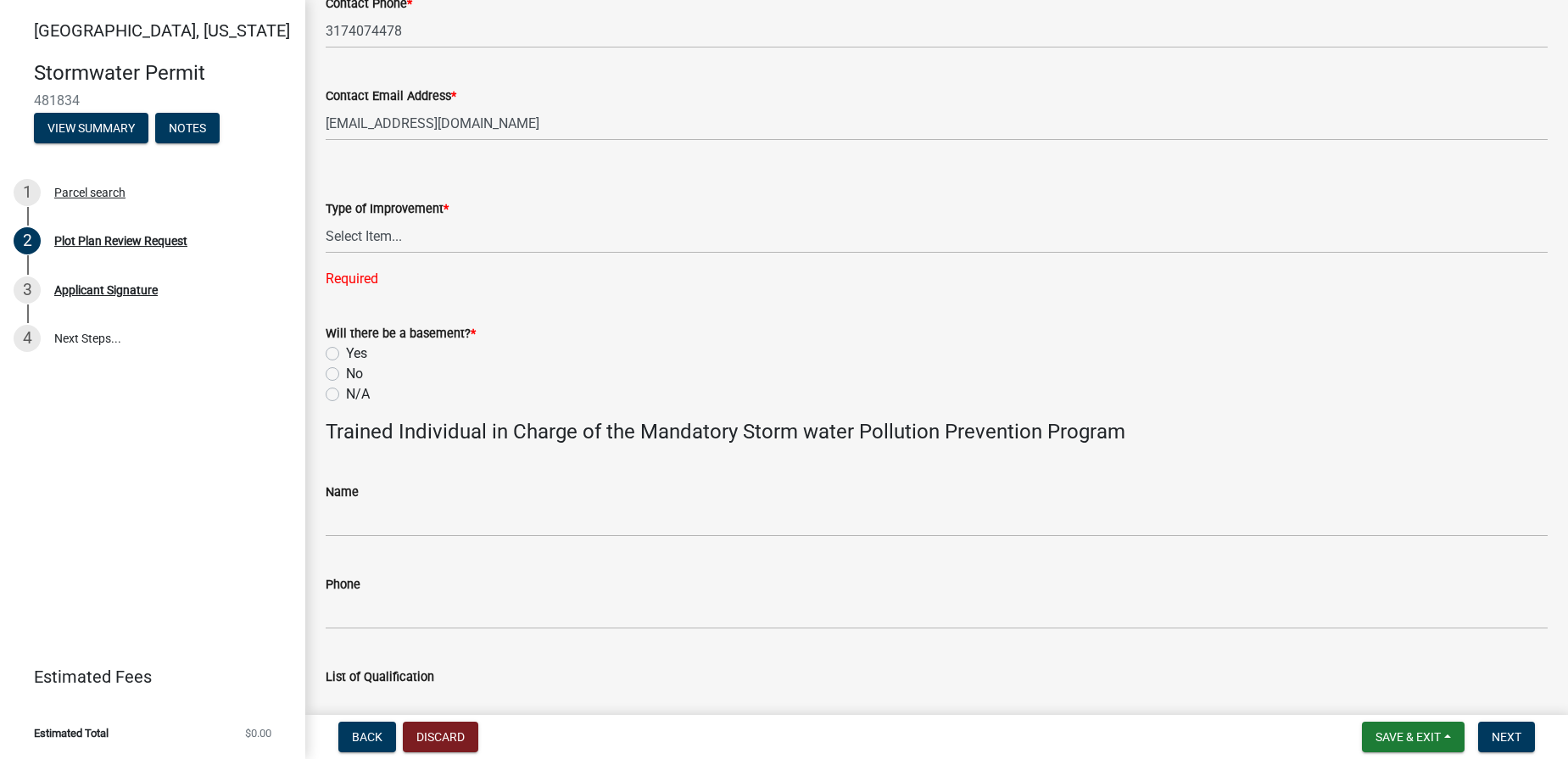
scroll to position [594, 0]
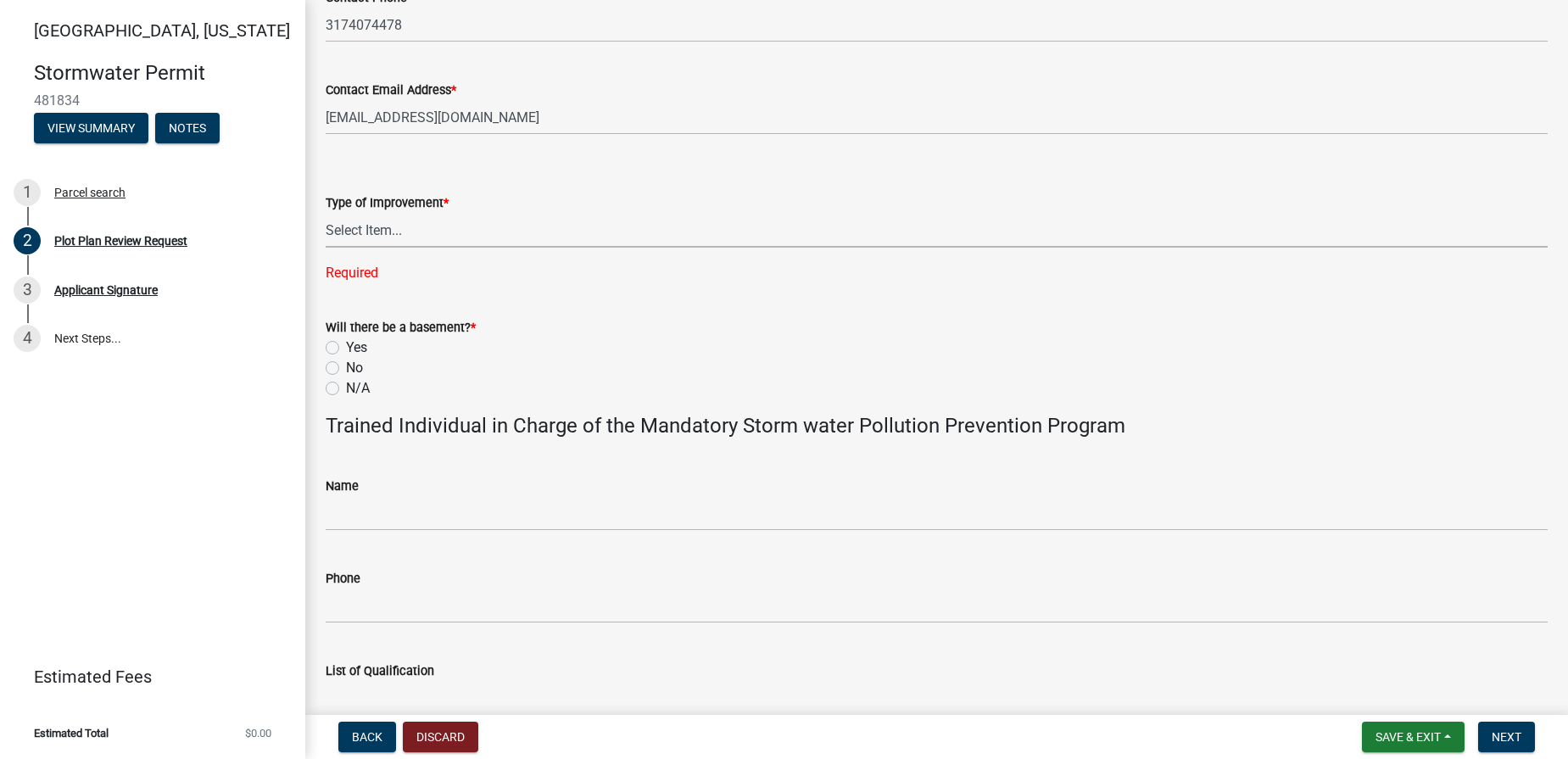
click at [387, 230] on select "Select Item... Agricultural Building Attached Garage Commercial Deck Detached G…" at bounding box center [936, 230] width 1222 height 35
click at [326, 213] on select "Select Item... Agricultural Building Attached Garage Commercial Deck Detached G…" at bounding box center [936, 230] width 1222 height 35
select select "b583a170-26d7-469b-a390-0aed4d149ee1"
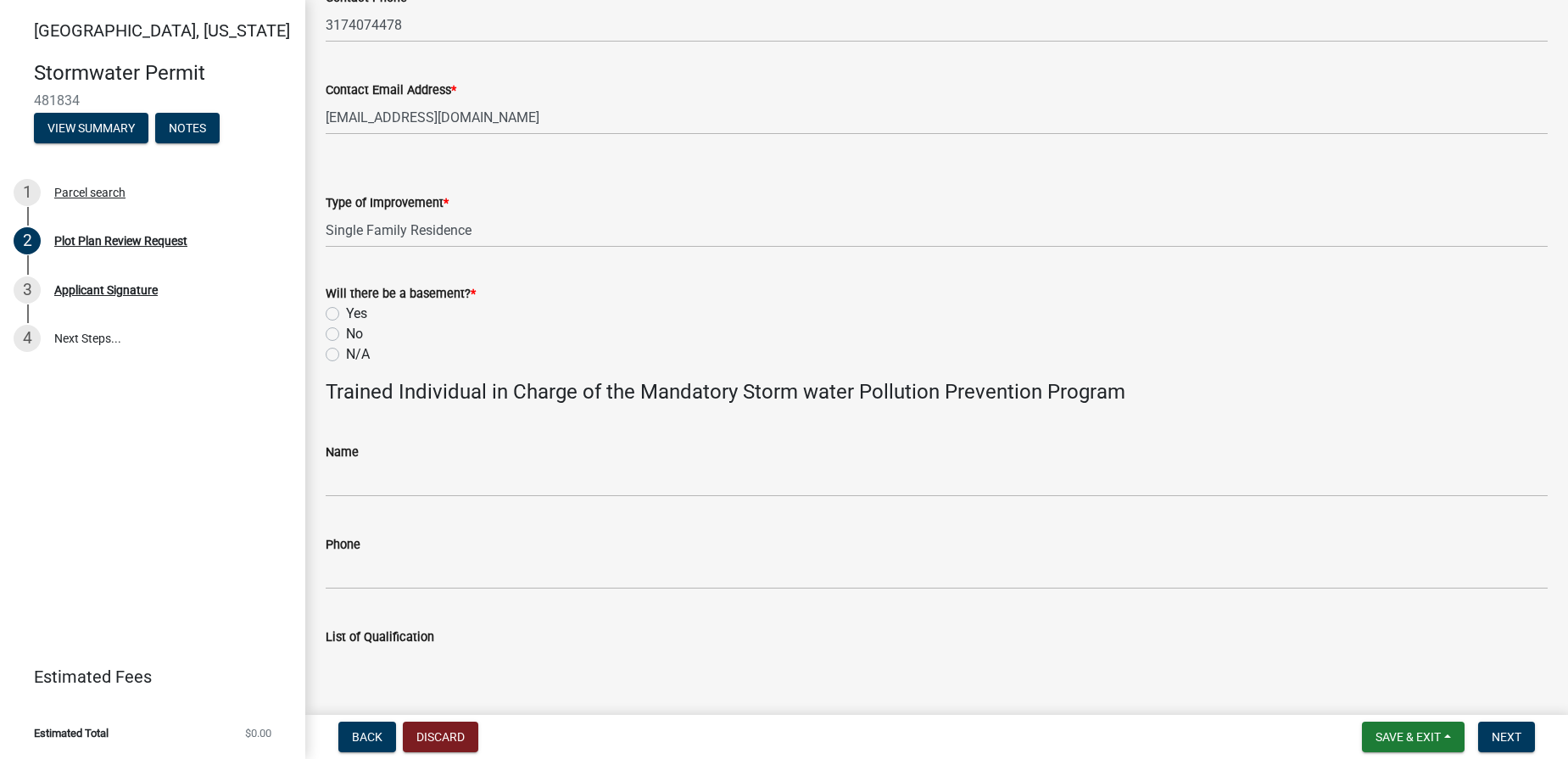
click at [346, 336] on label "No" at bounding box center [354, 334] width 17 height 20
click at [346, 335] on input "No" at bounding box center [352, 330] width 11 height 11
radio input "true"
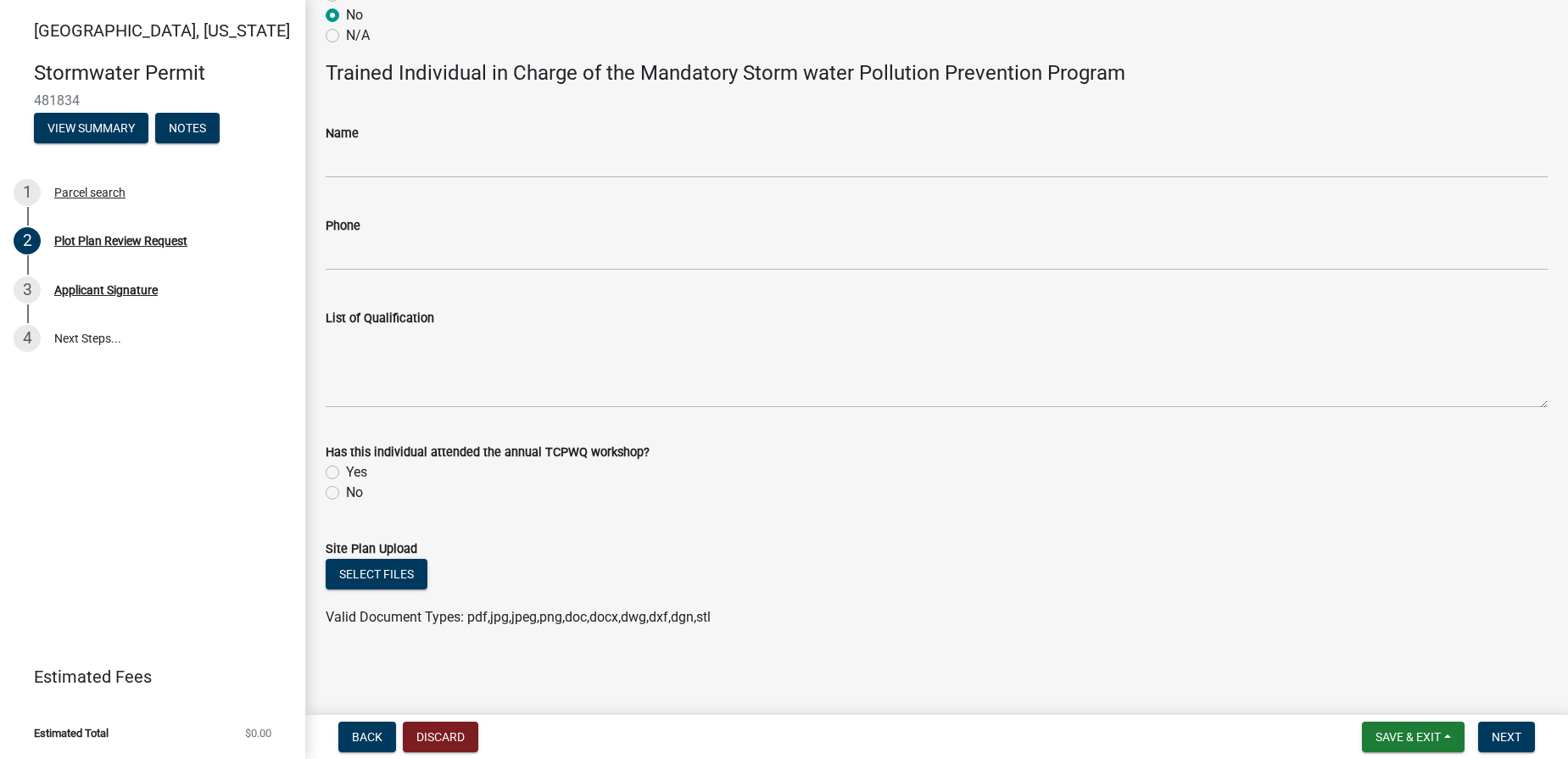
scroll to position [914, 0]
click at [393, 578] on button "Select files" at bounding box center [377, 573] width 102 height 30
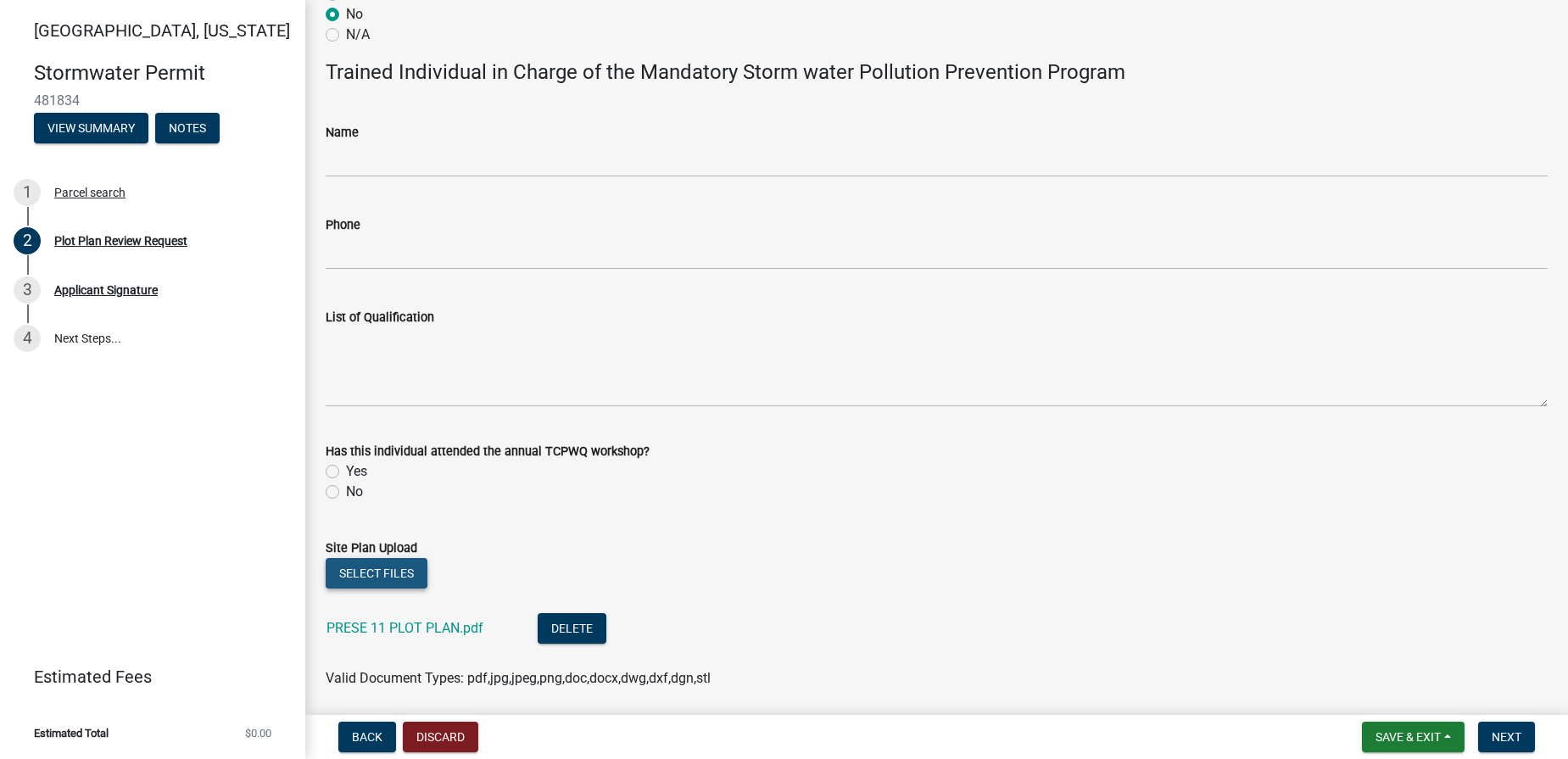
click at [375, 576] on button "Select files" at bounding box center [377, 573] width 102 height 30
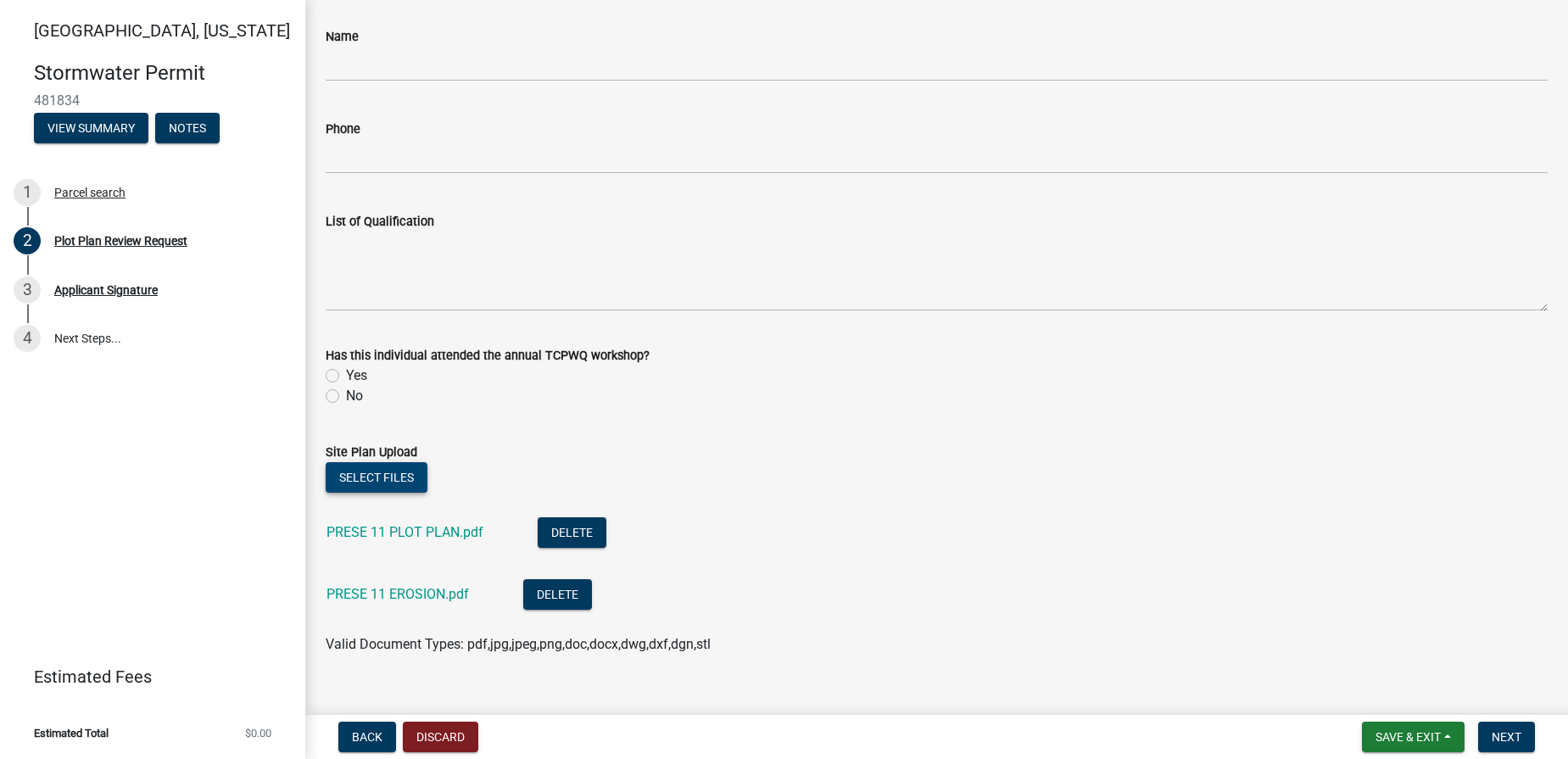
scroll to position [1037, 0]
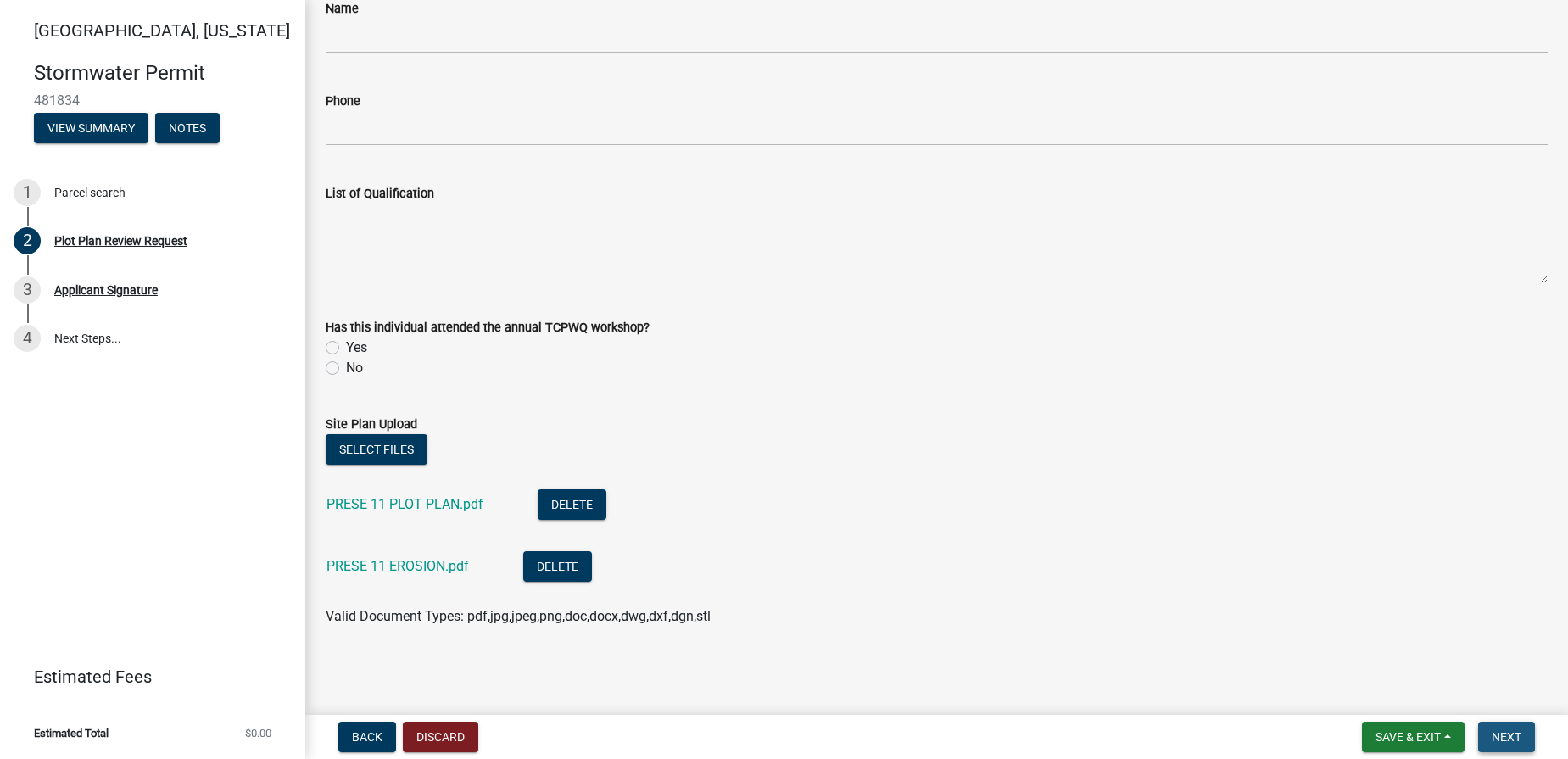
click at [1374, 729] on button "Next" at bounding box center [1506, 737] width 57 height 30
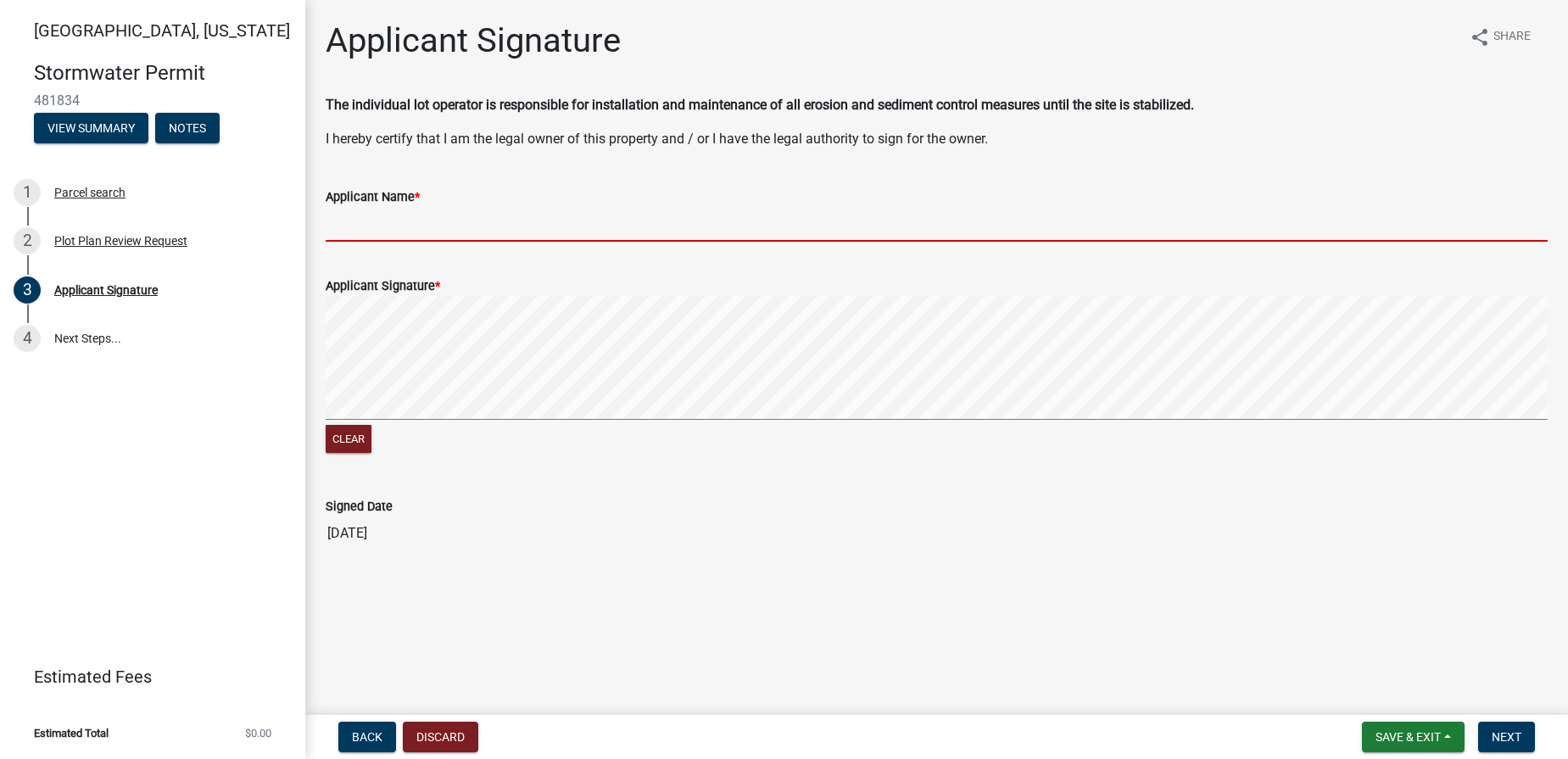
click at [415, 236] on input "Applicant Name *" at bounding box center [936, 225] width 1222 height 35
type input "[PERSON_NAME], Permit Coordinator"
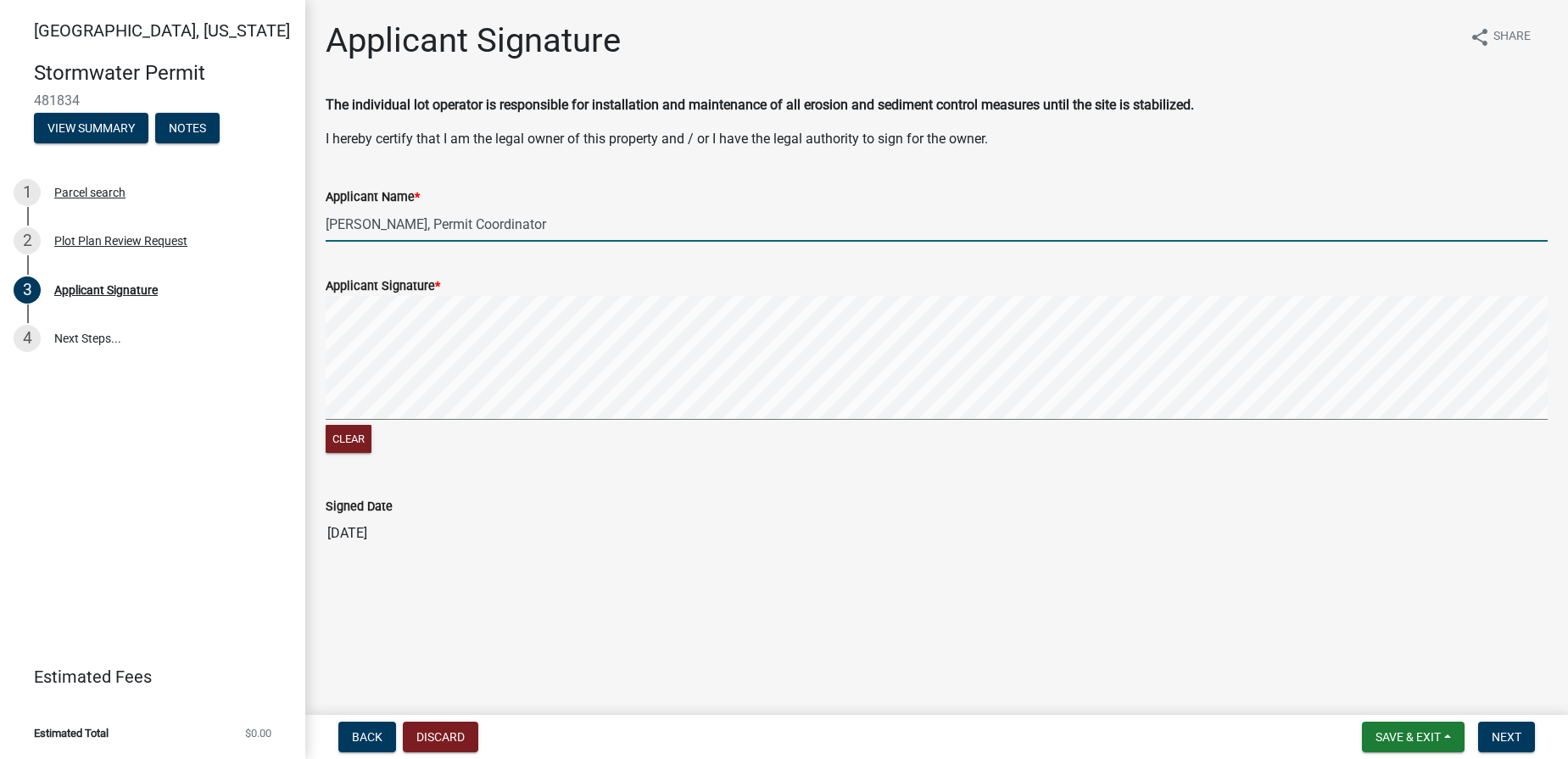
click at [401, 427] on div "Clear" at bounding box center [936, 376] width 1222 height 161
click at [436, 421] on signature-pad at bounding box center [936, 360] width 1222 height 129
click at [503, 422] on signature-pad at bounding box center [936, 360] width 1222 height 129
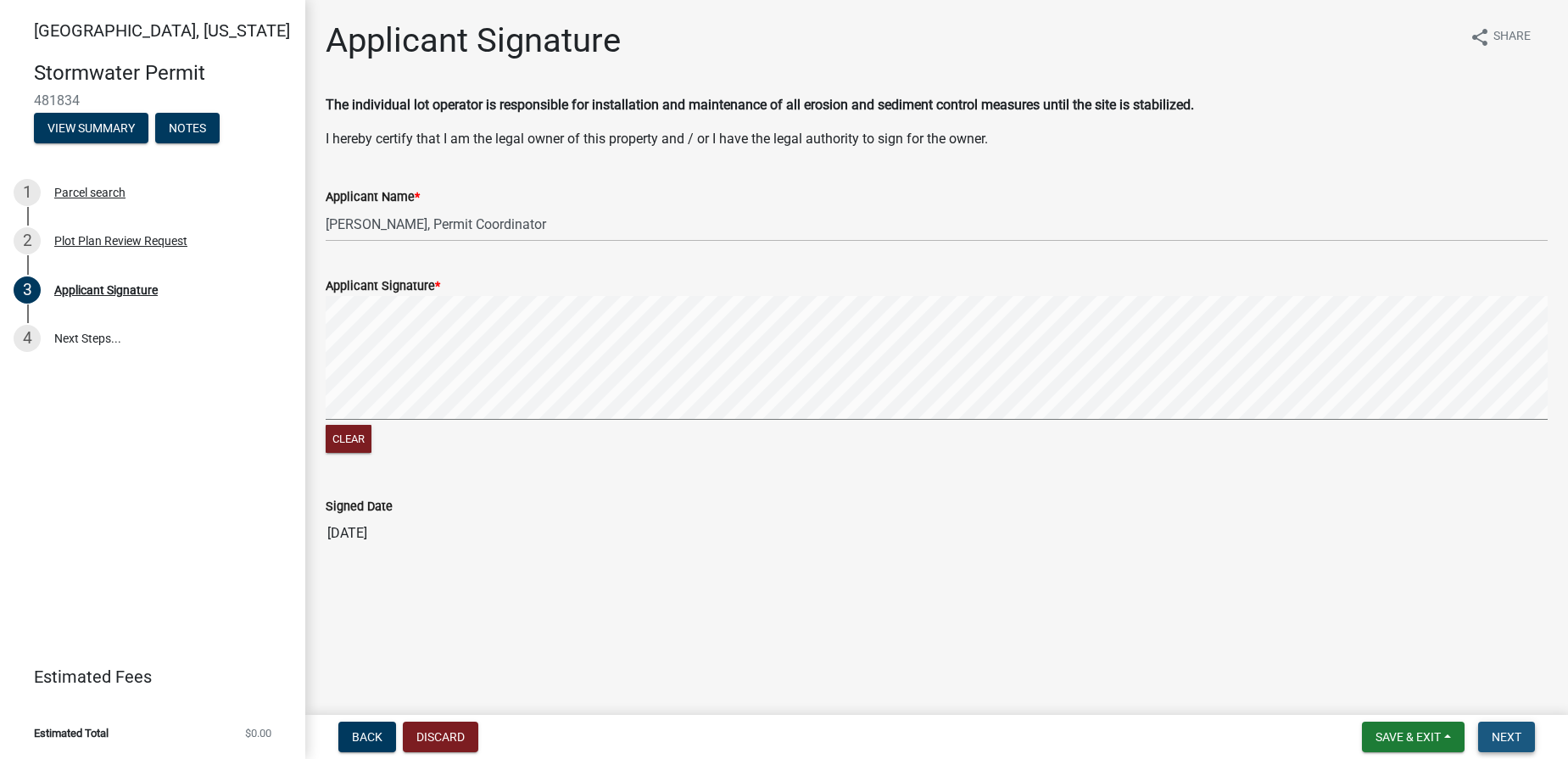
click at [1374, 733] on span "Next" at bounding box center [1506, 737] width 29 height 14
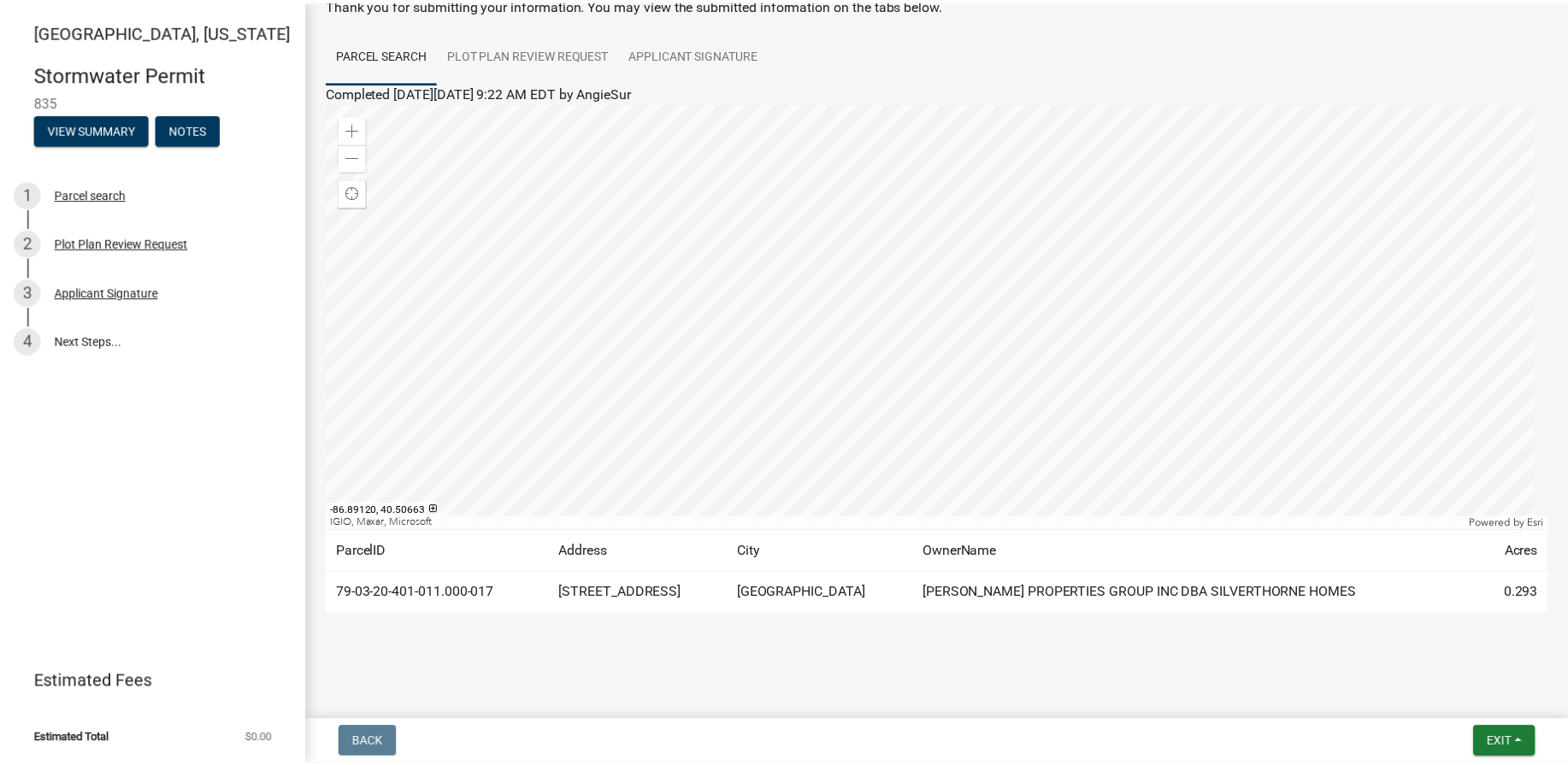
scroll to position [103, 0]
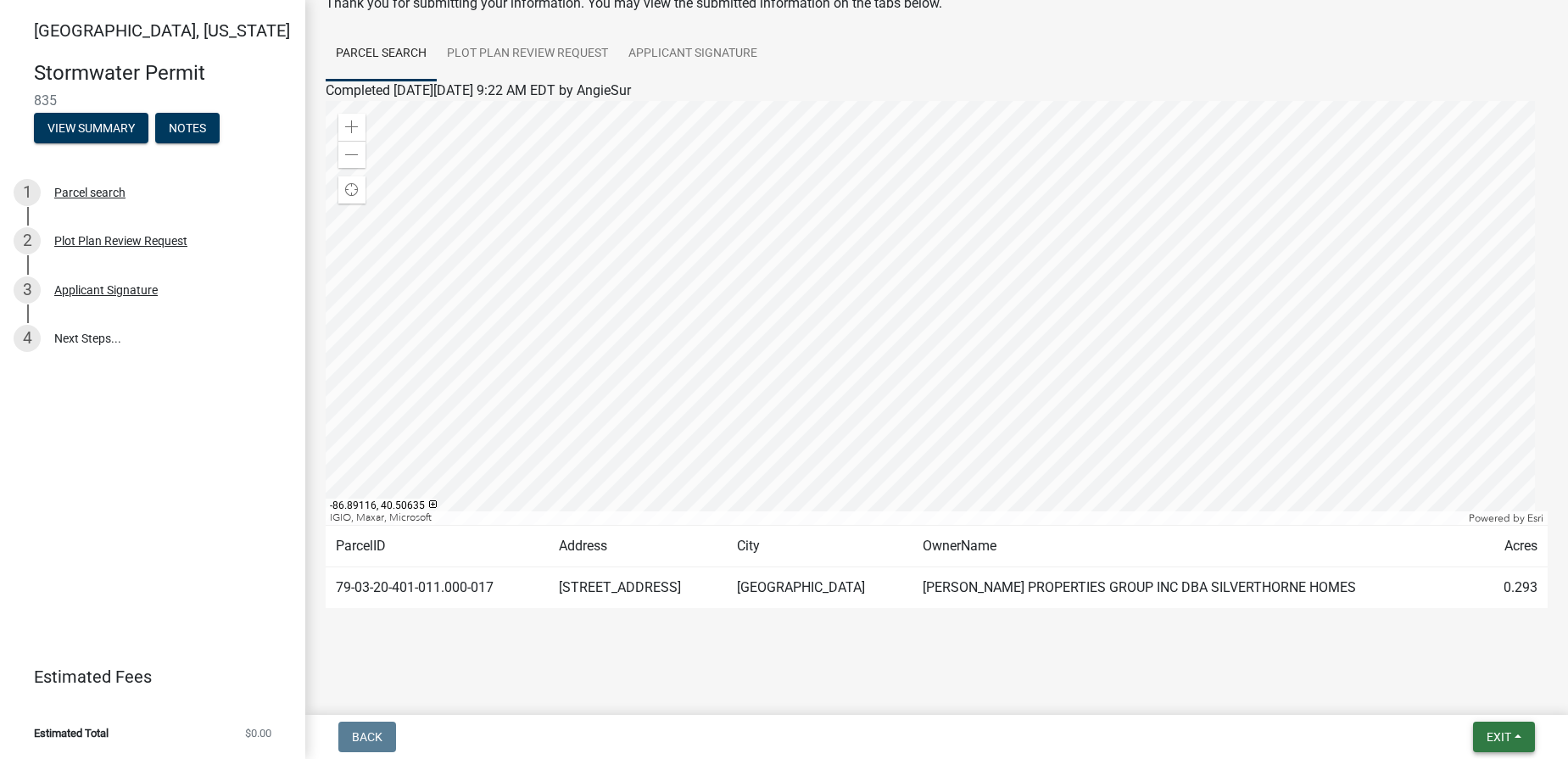
click at [1374, 730] on button "Exit" at bounding box center [1504, 737] width 62 height 30
click at [1374, 693] on button "Save & Exit" at bounding box center [1467, 693] width 135 height 41
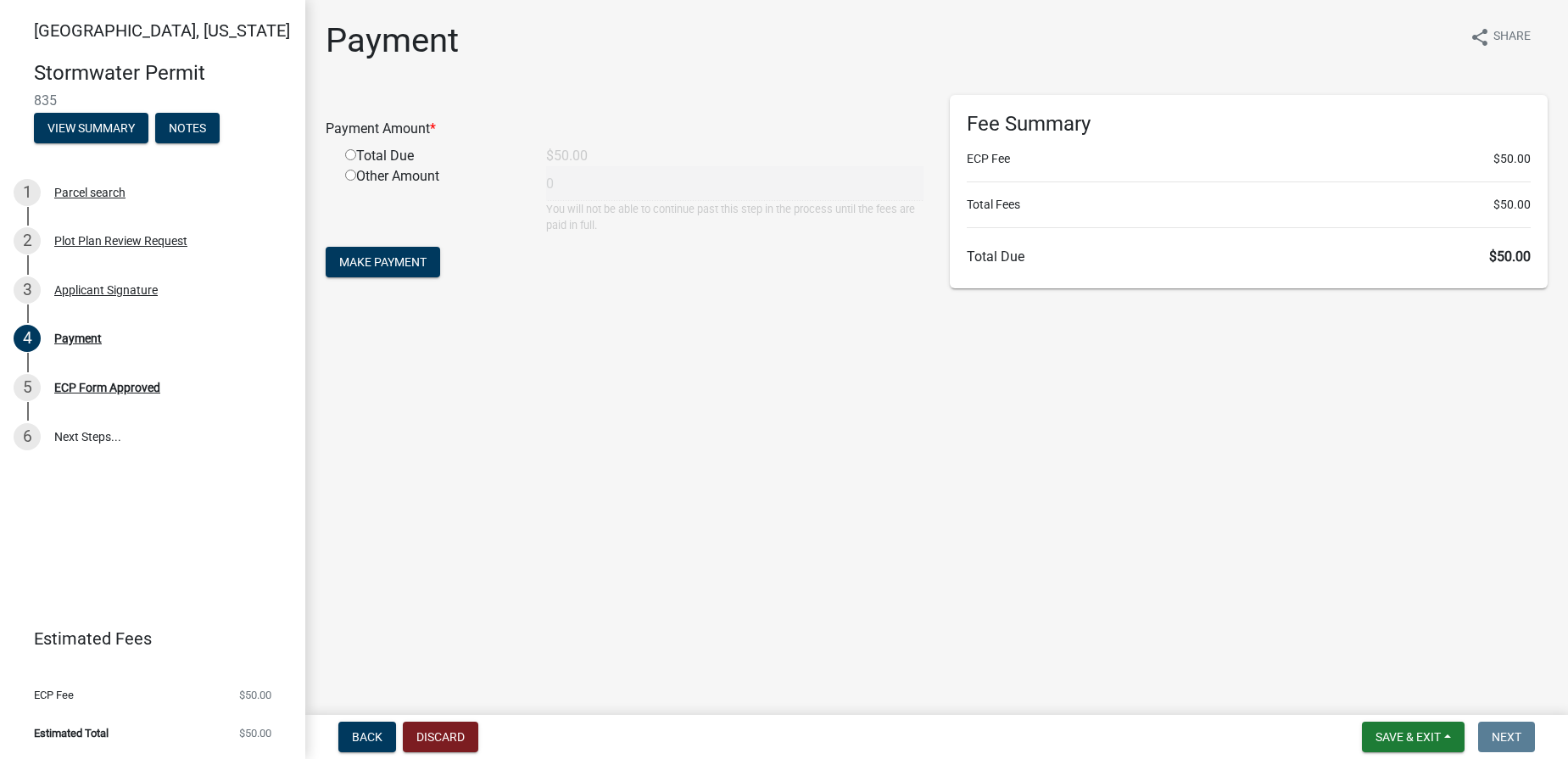
click at [348, 154] on input "radio" at bounding box center [351, 155] width 11 height 11
radio input "true"
type input "50"
click at [386, 259] on span "Make Payment" at bounding box center [382, 262] width 87 height 14
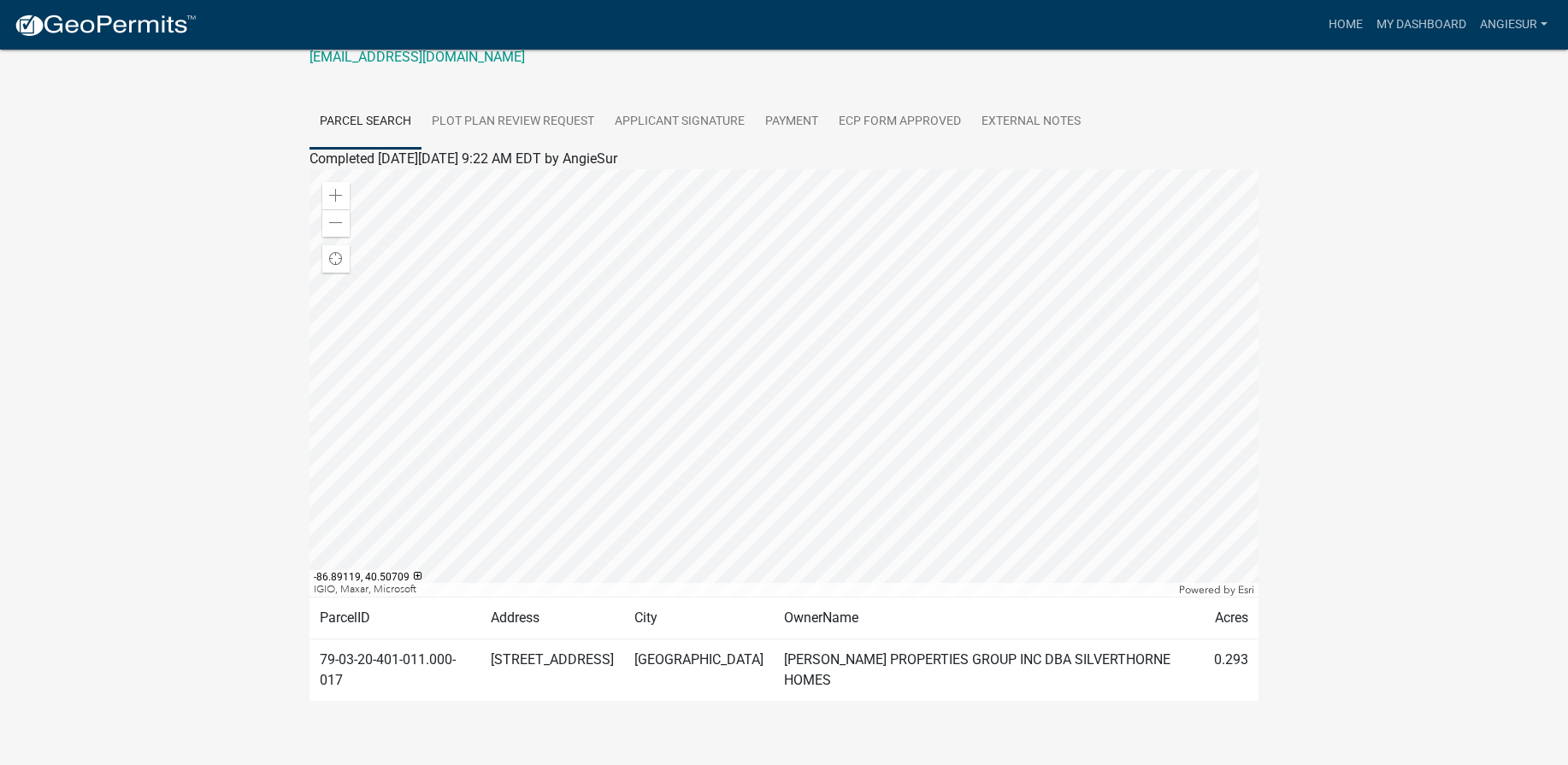
scroll to position [279, 0]
click at [1357, 359] on div "Stormwater Permit 835 Amount Paid $50.00 Actions View receipt Printer Friendly …" at bounding box center [784, 266] width 1568 height 994
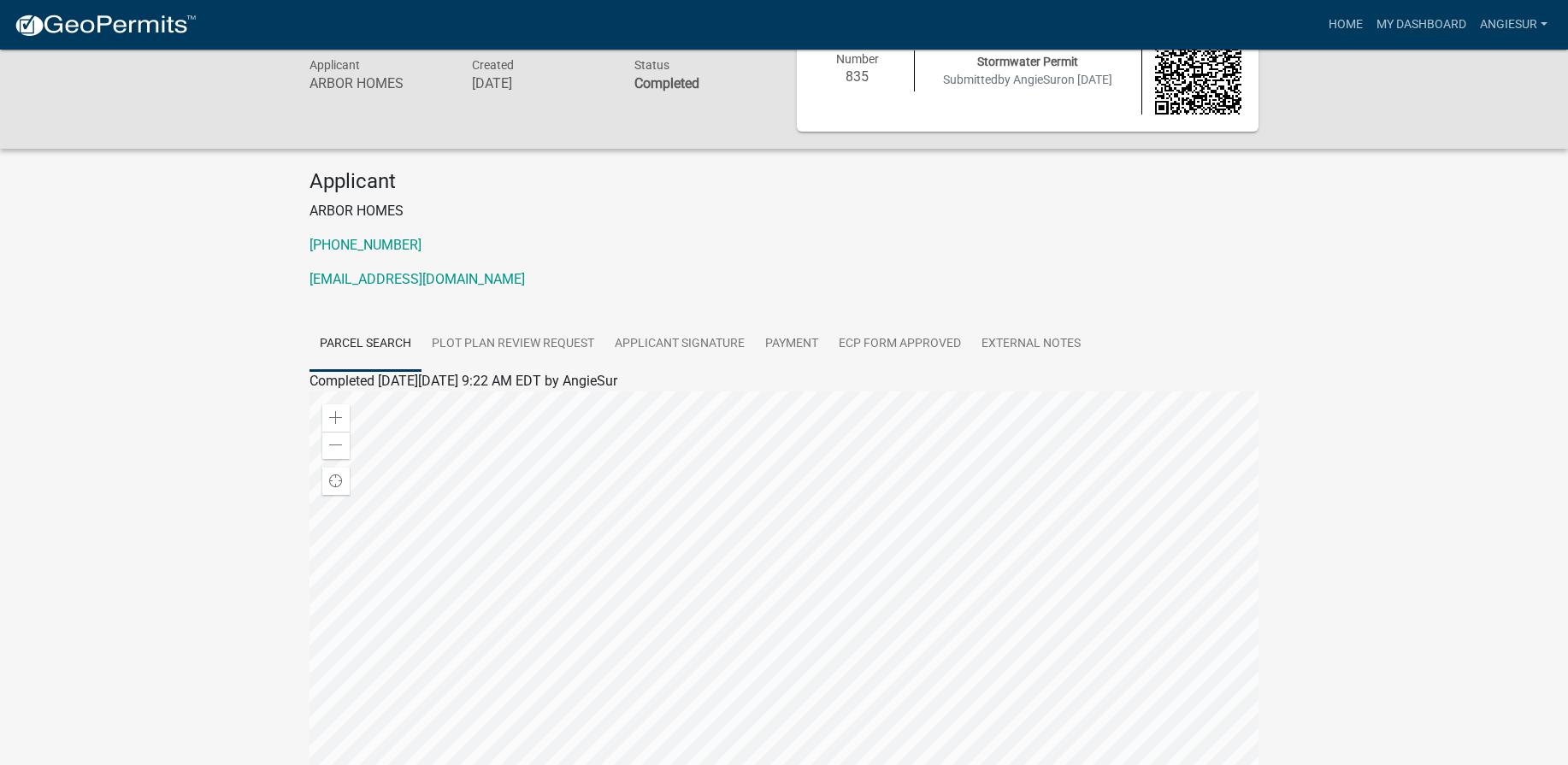
scroll to position [85, 0]
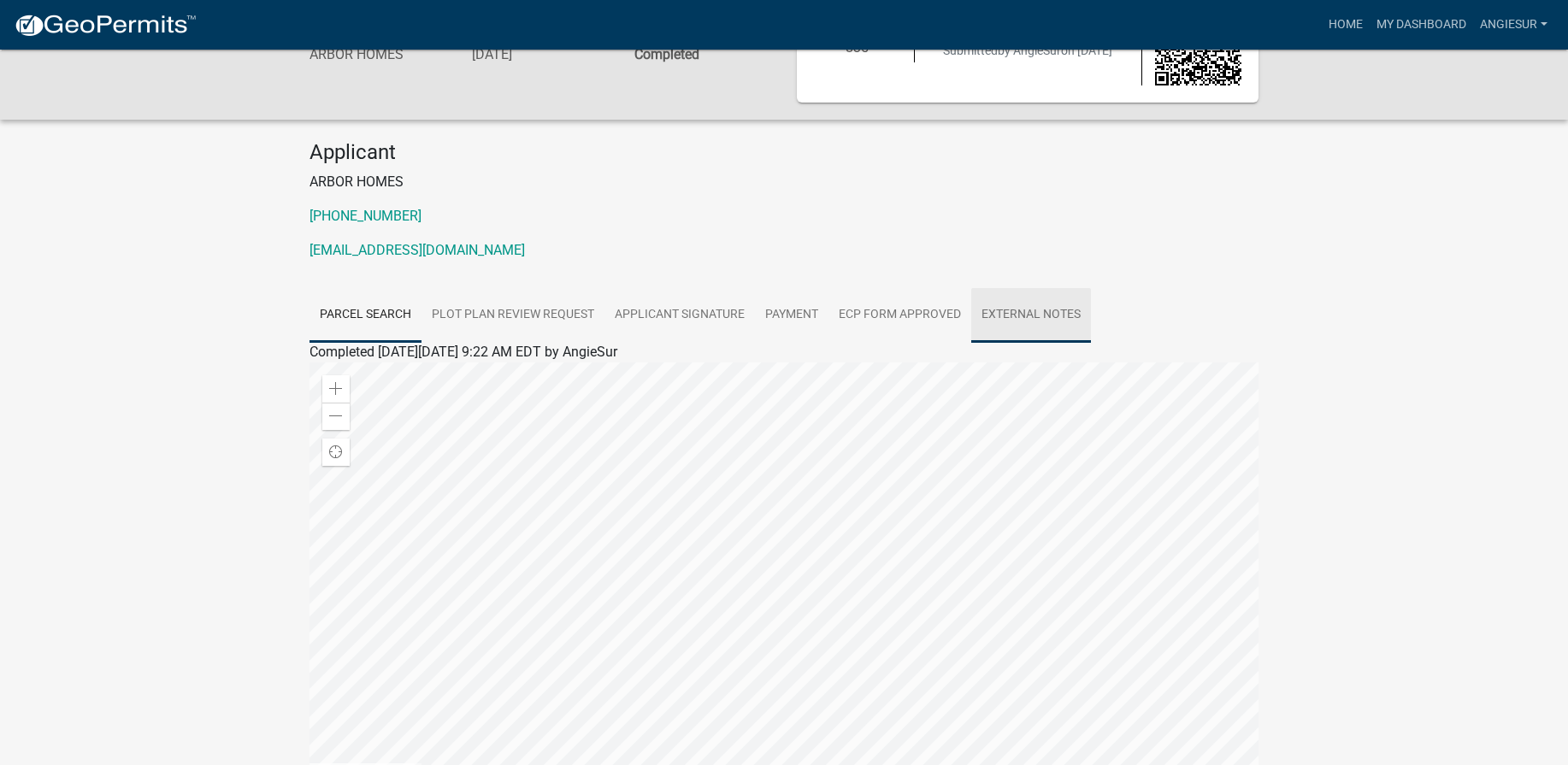
click at [1043, 315] on link "External Notes" at bounding box center [1030, 315] width 120 height 55
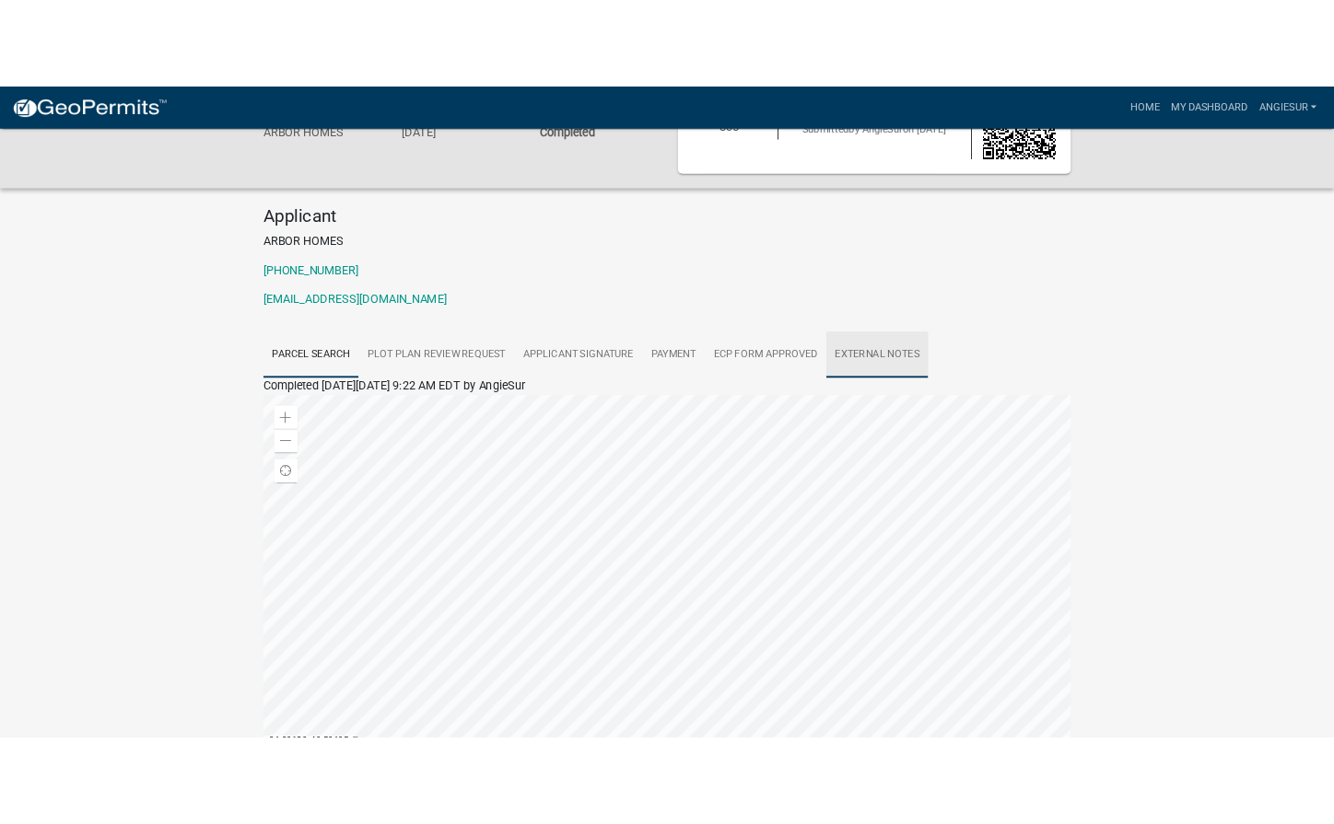
scroll to position [53, 0]
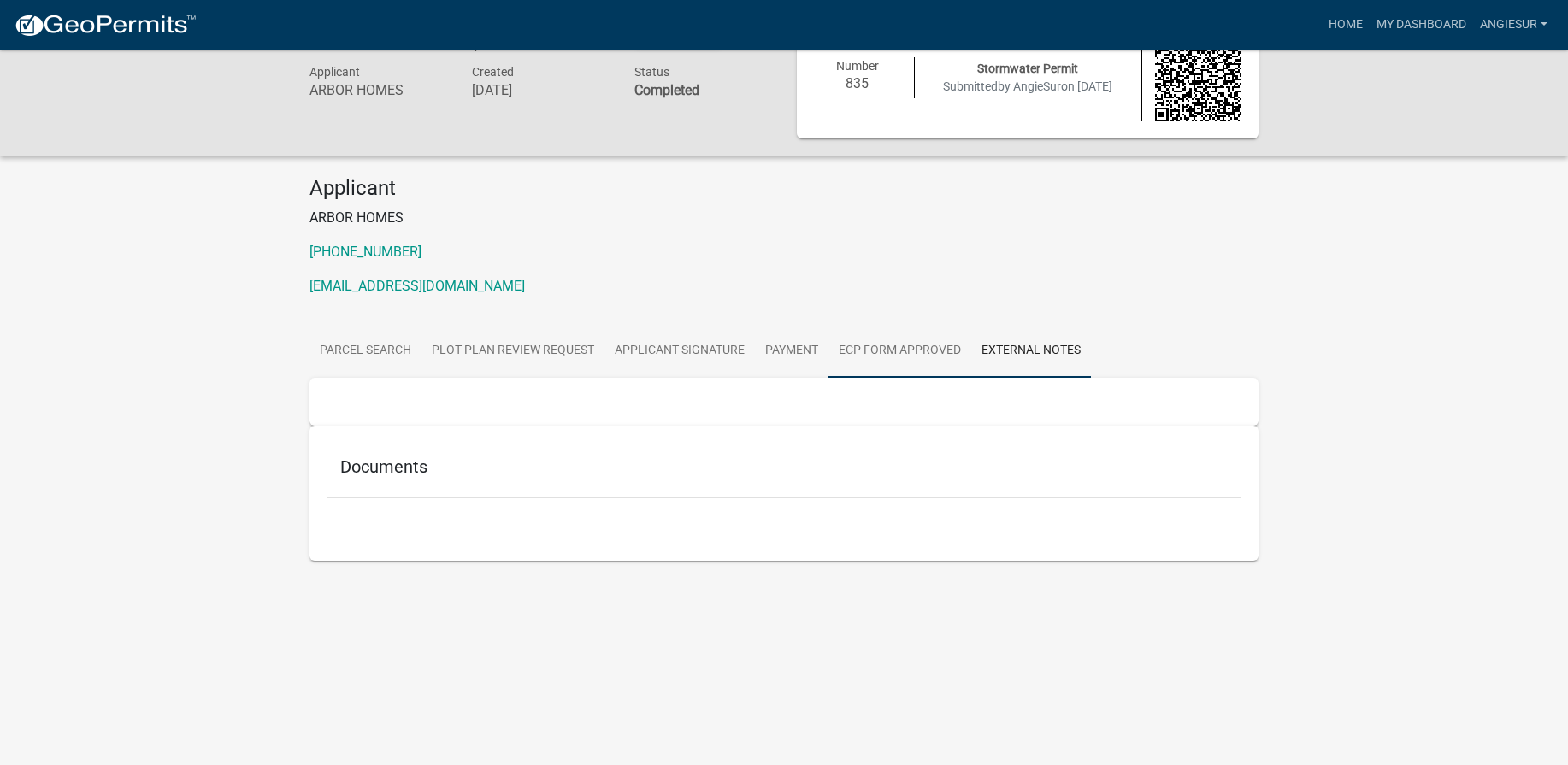
click at [918, 347] on link "ECP Form Approved" at bounding box center [900, 351] width 143 height 55
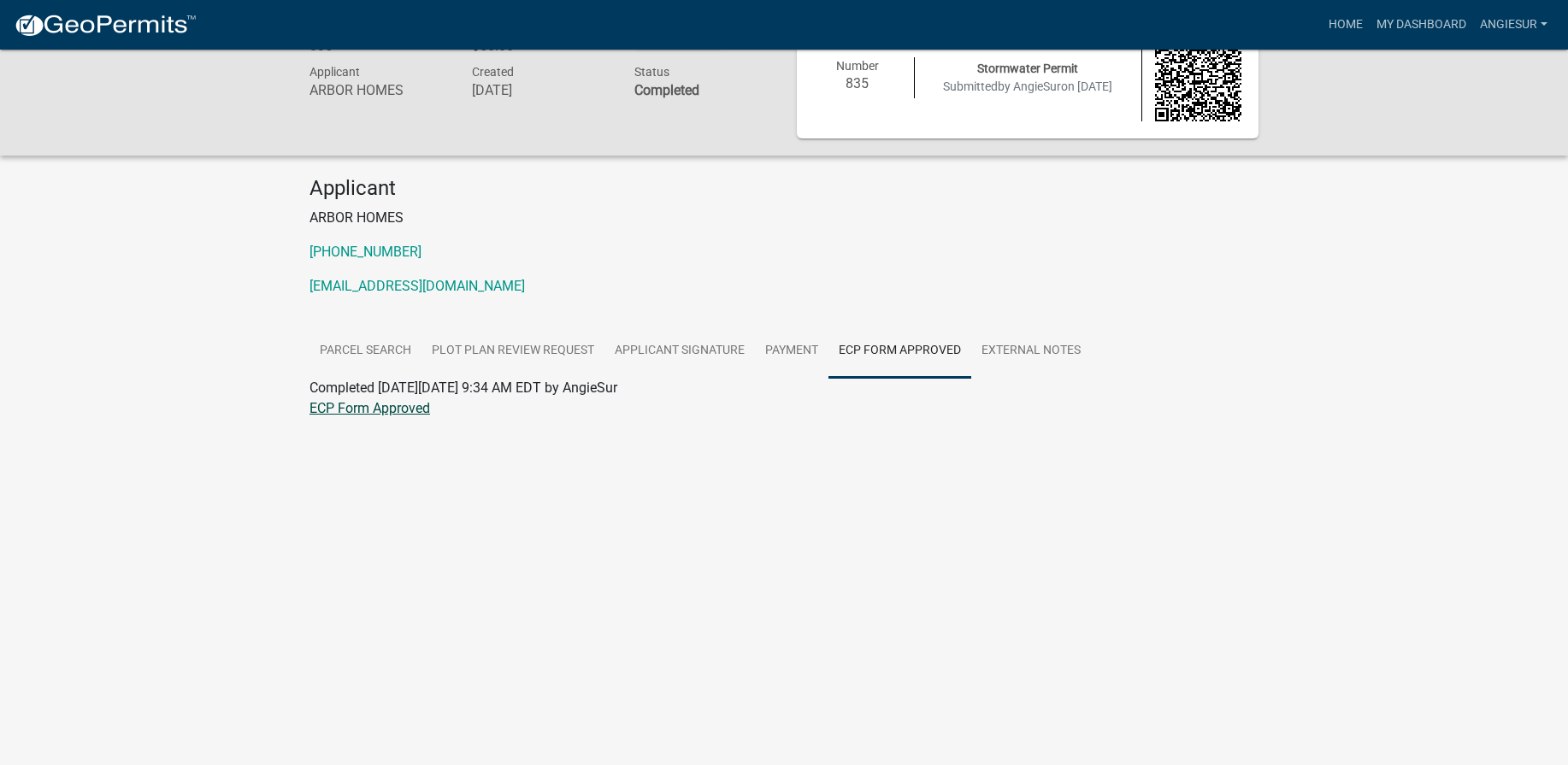
click at [352, 406] on link "ECP Form Approved" at bounding box center [369, 408] width 121 height 16
